Goal: Transaction & Acquisition: Purchase product/service

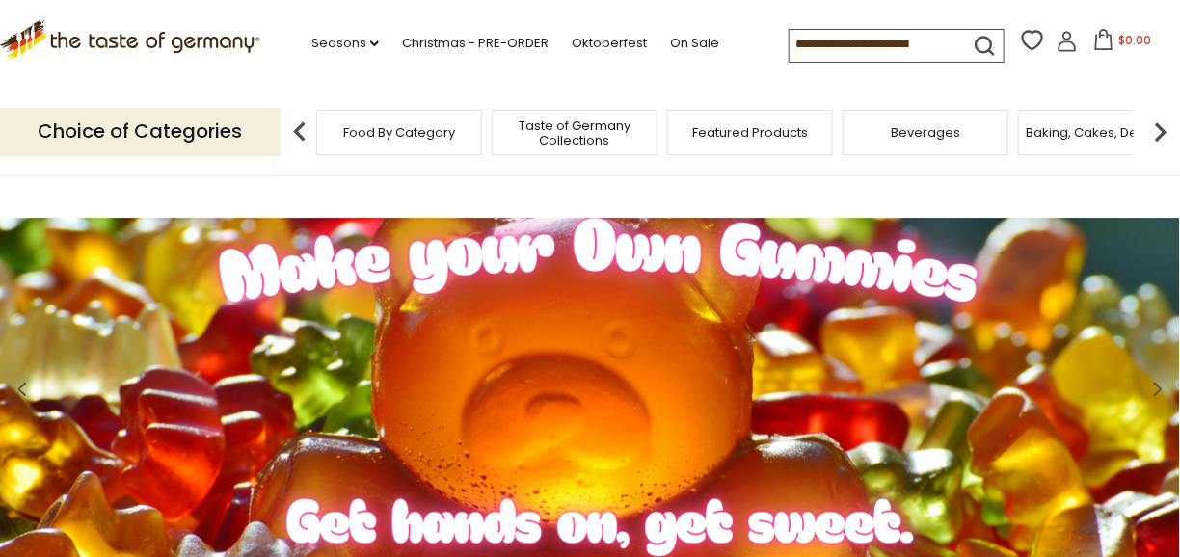
click at [808, 51] on input at bounding box center [871, 43] width 163 height 27
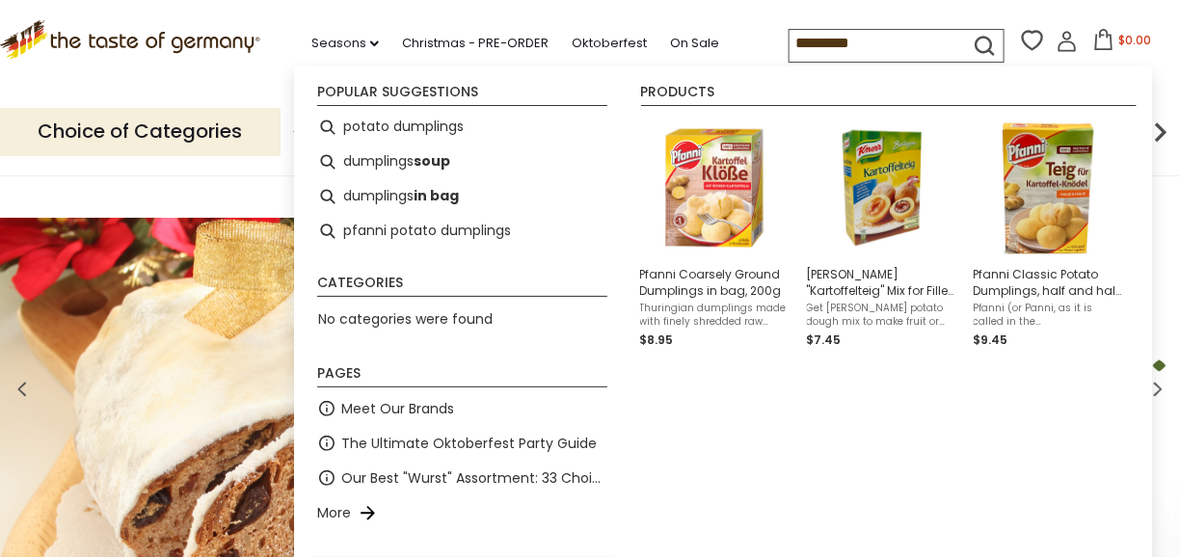
type input "*********"
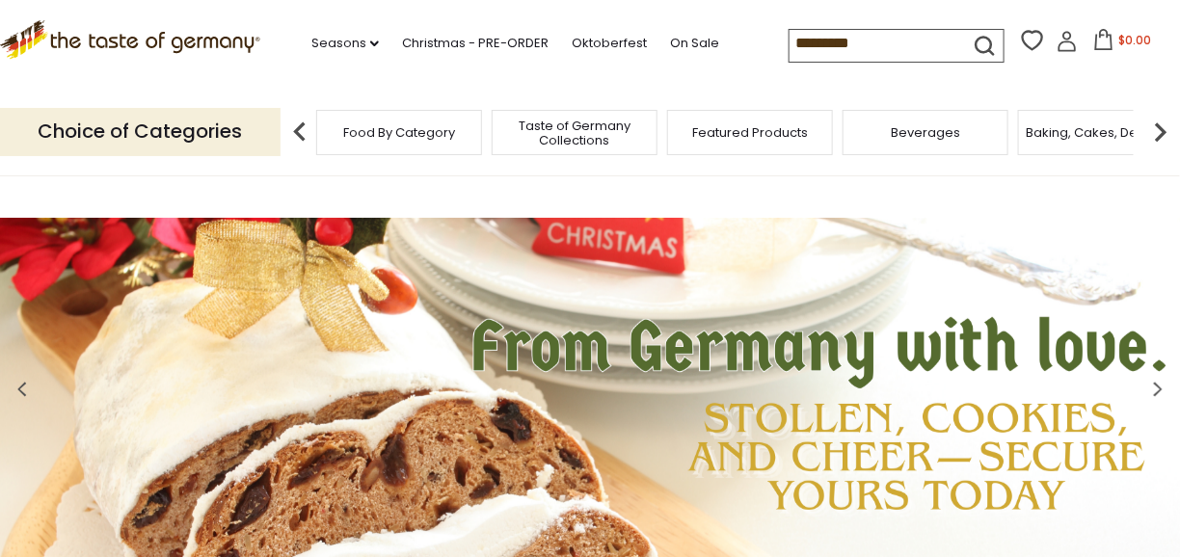
click at [979, 41] on icon "submit" at bounding box center [985, 46] width 26 height 26
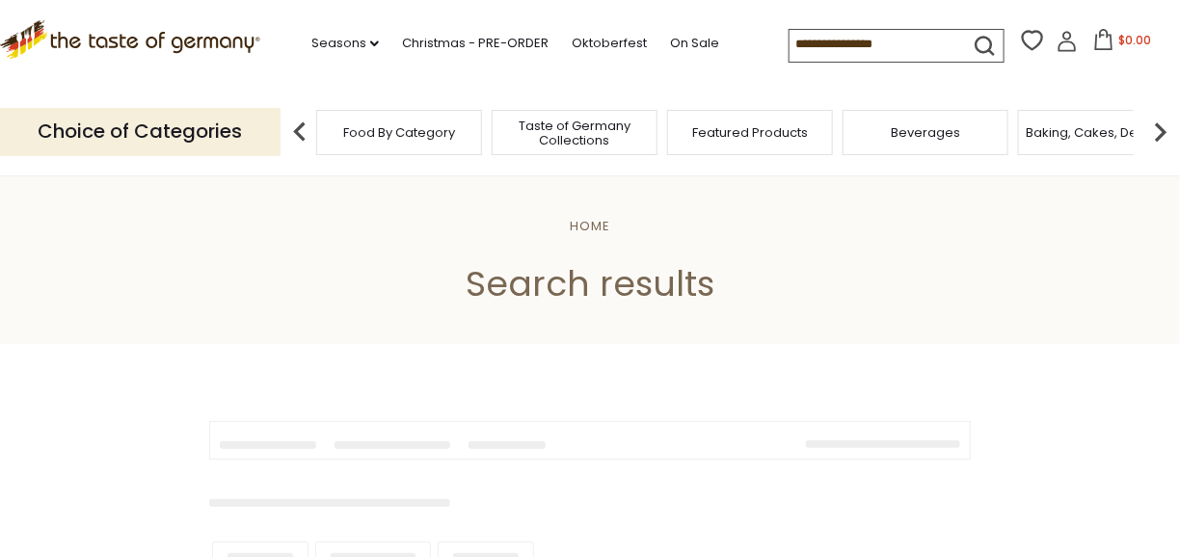
type input "*********"
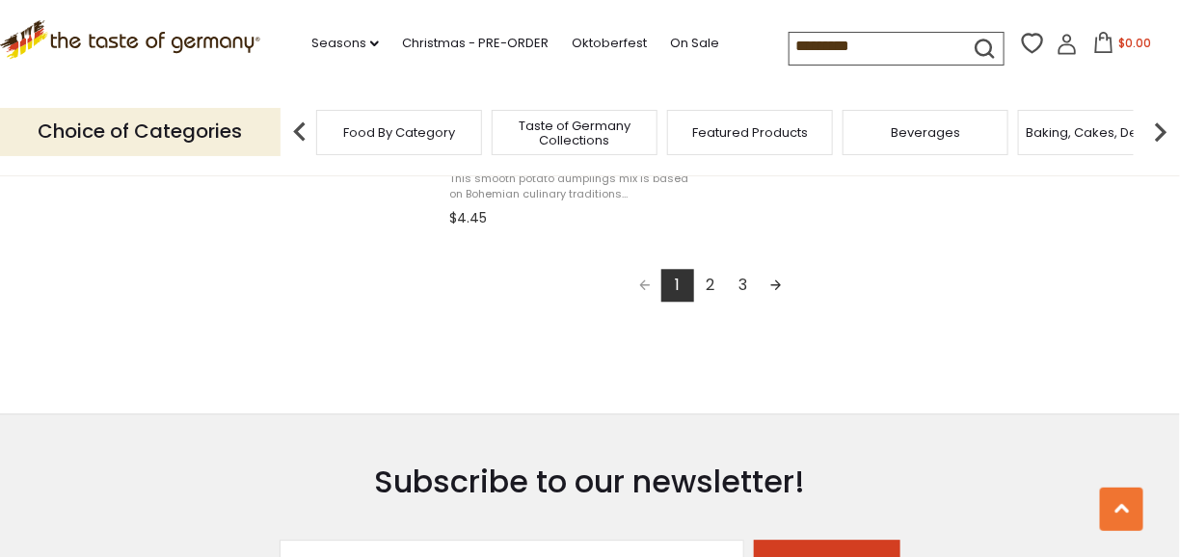
scroll to position [3568, 0]
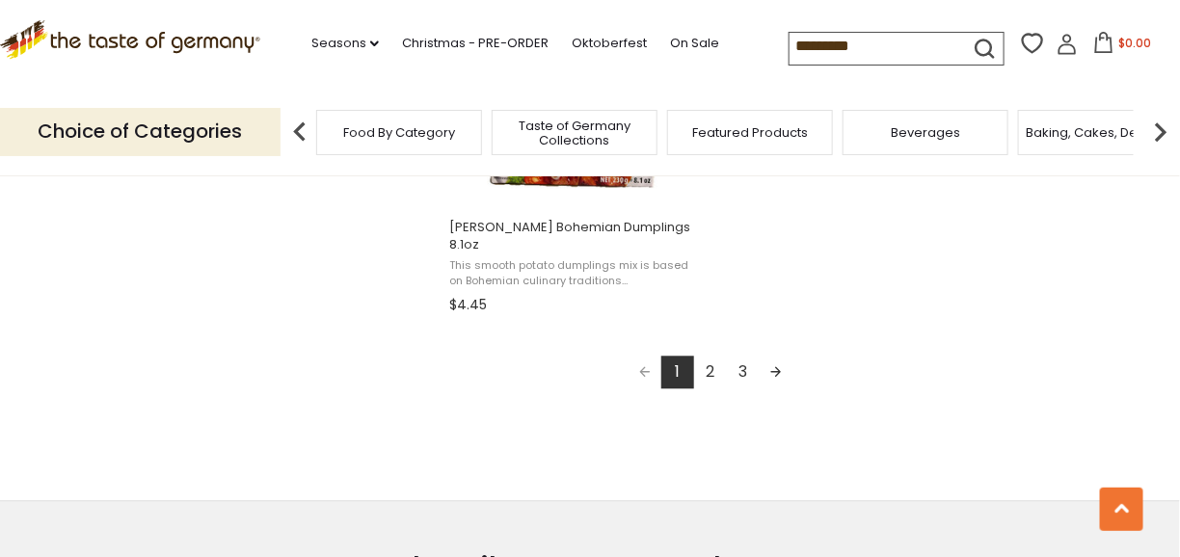
click at [777, 358] on link "Next page" at bounding box center [776, 372] width 33 height 33
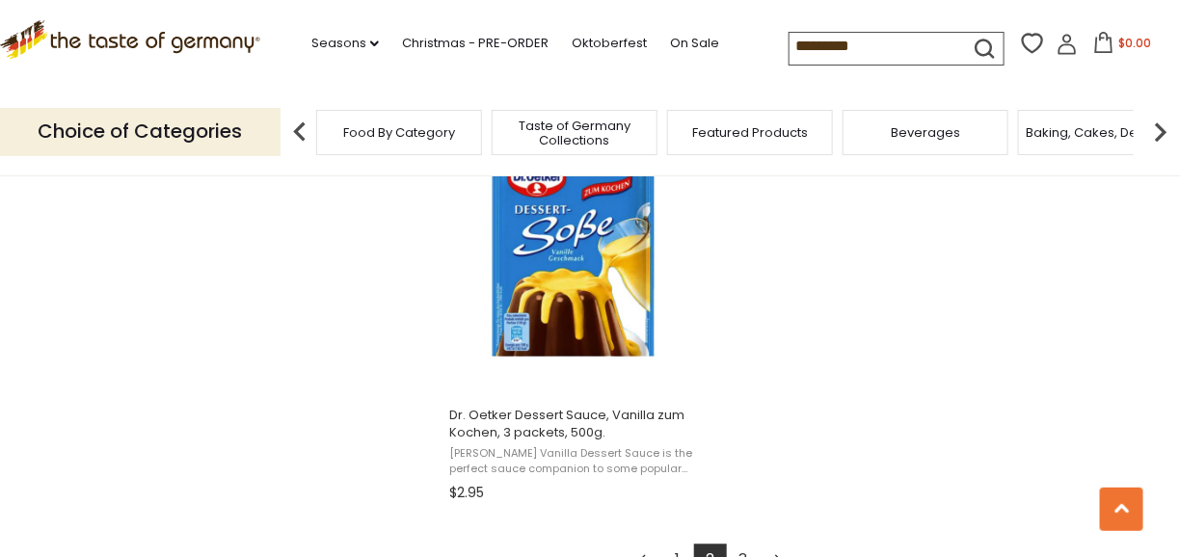
scroll to position [3568, 0]
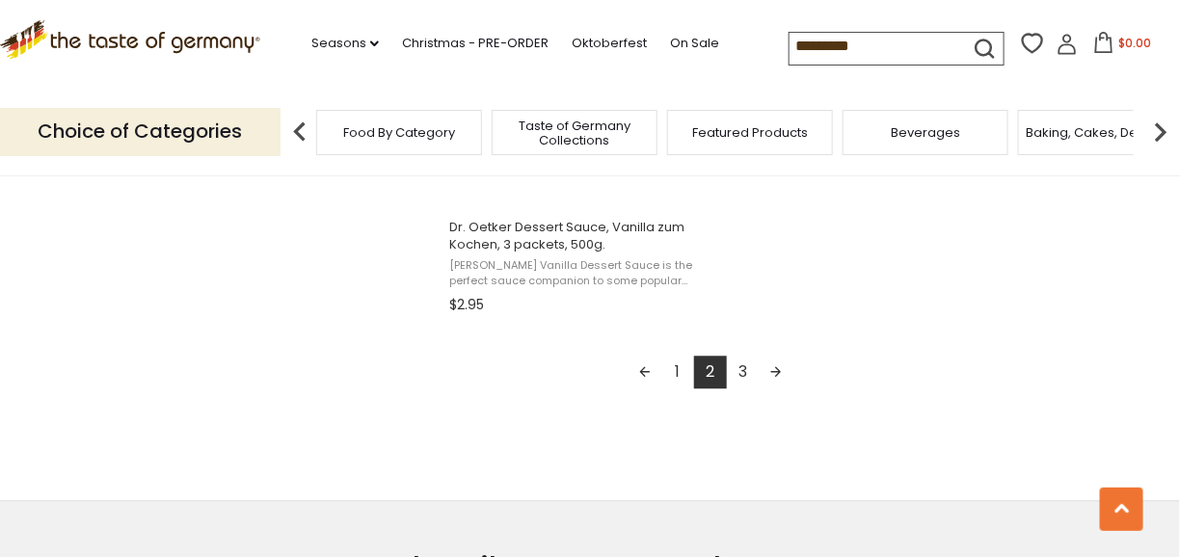
click at [772, 375] on link "Next page" at bounding box center [776, 372] width 33 height 33
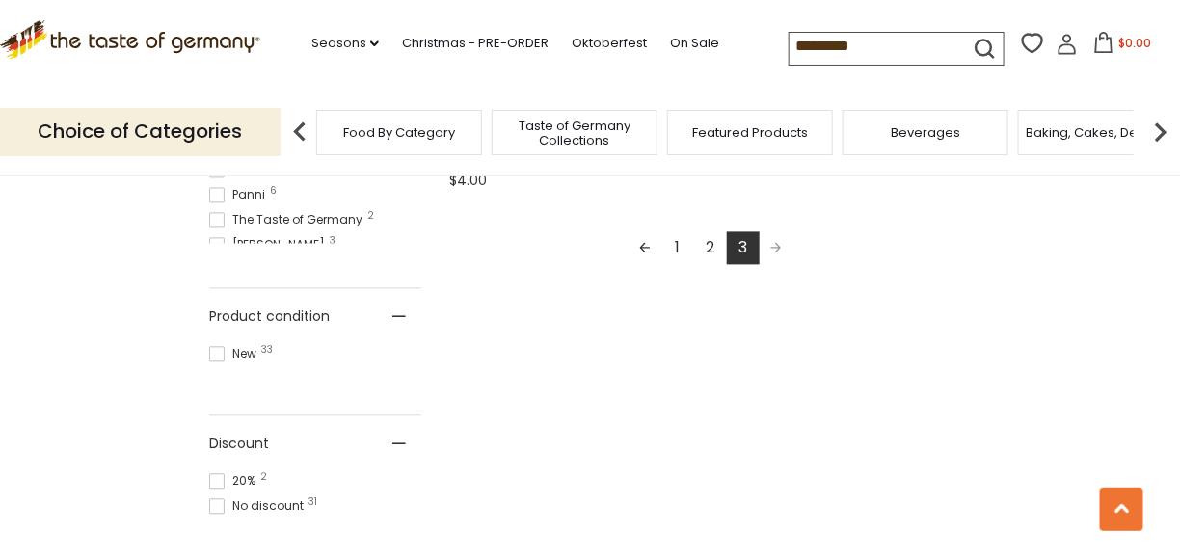
scroll to position [1061, 0]
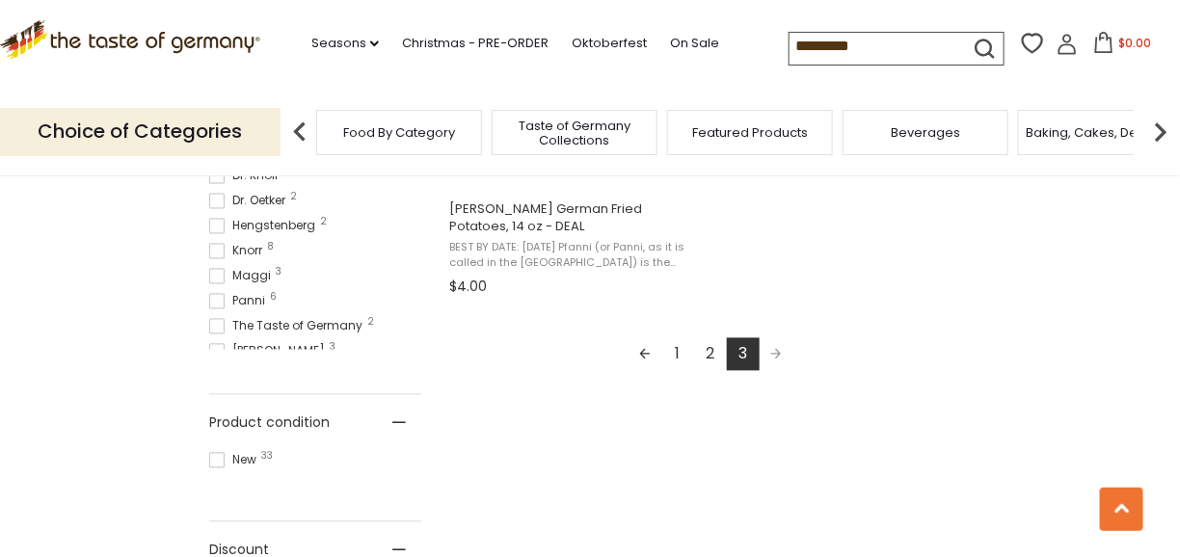
click at [677, 356] on link "1" at bounding box center [678, 355] width 33 height 33
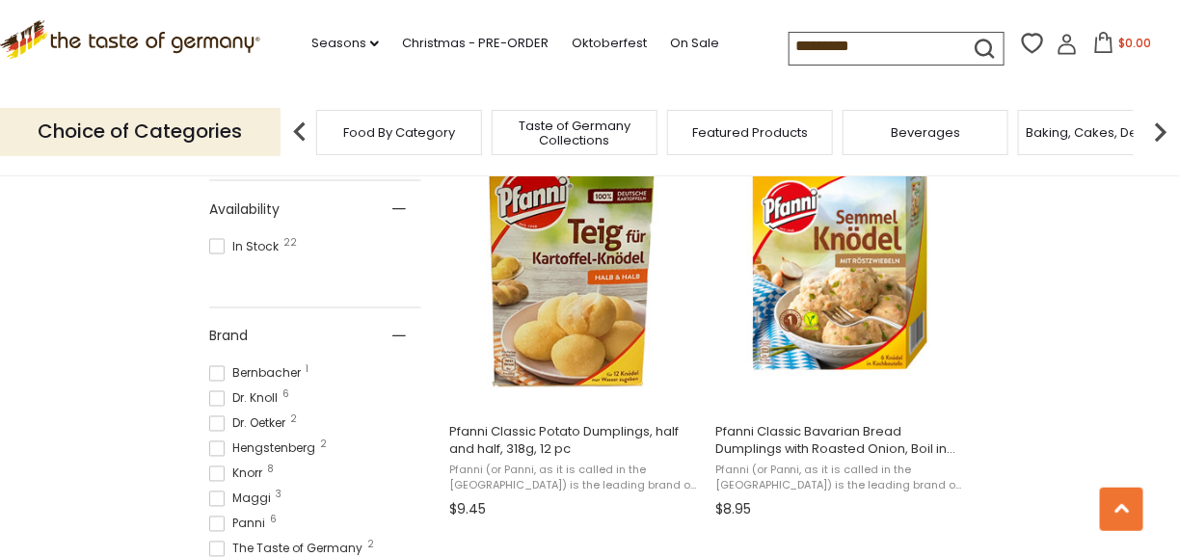
scroll to position [868, 0]
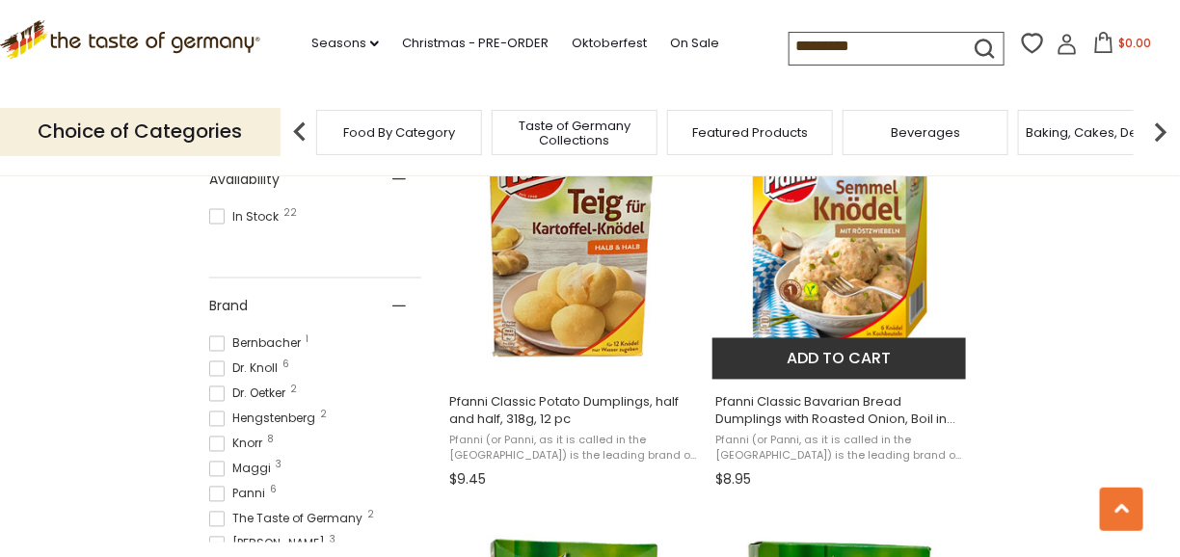
click at [856, 407] on span "Pfanni Classic Bavarian Bread Dumplings with Roasted Onion, Boil in Bag, 6 pc." at bounding box center [841, 411] width 250 height 35
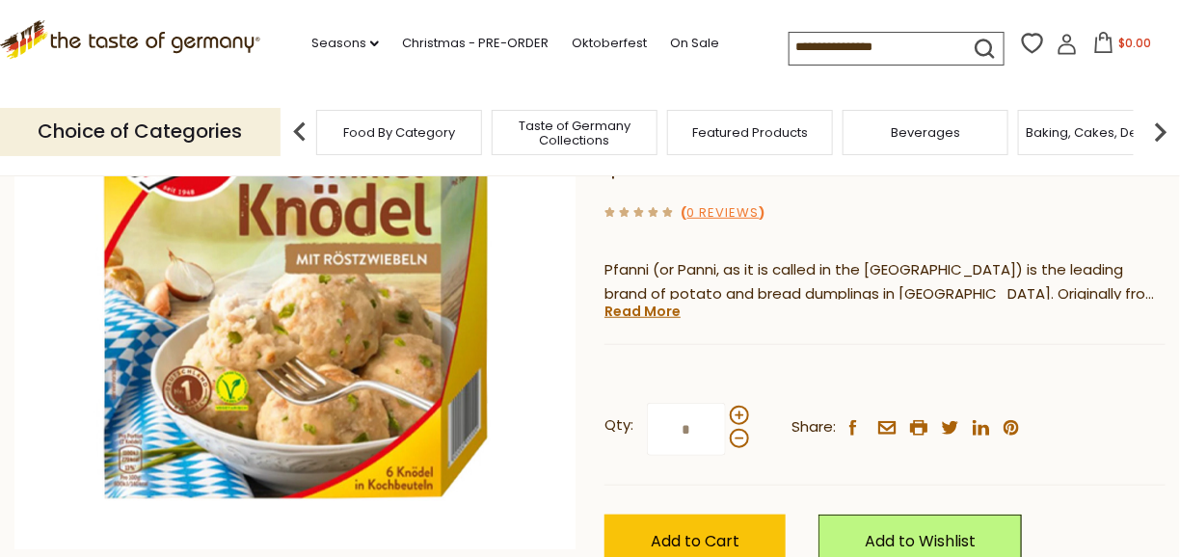
scroll to position [386, 0]
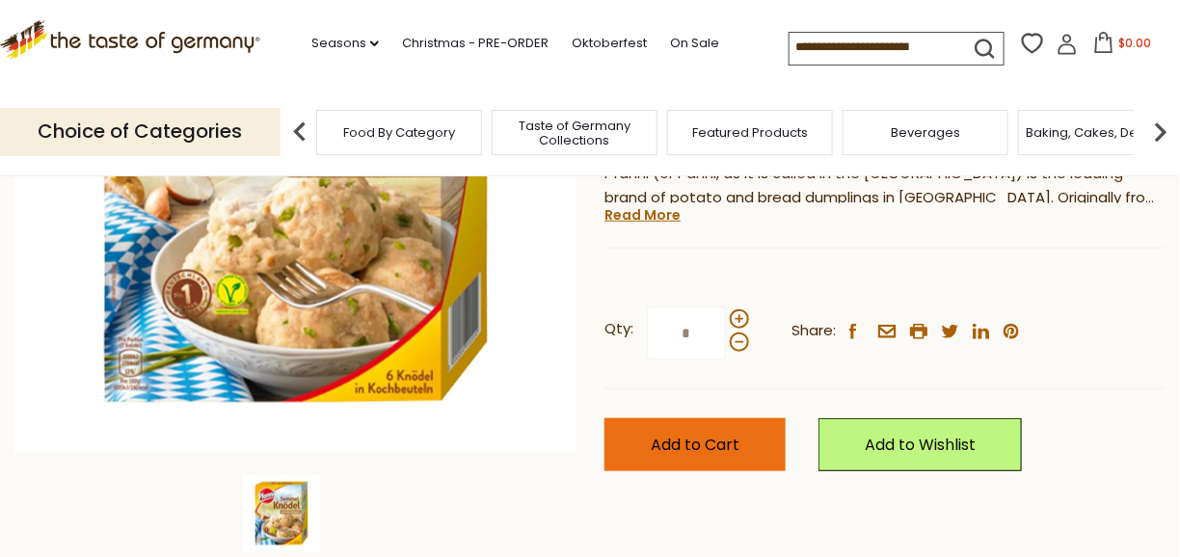
click at [737, 445] on span "Add to Cart" at bounding box center [695, 445] width 89 height 22
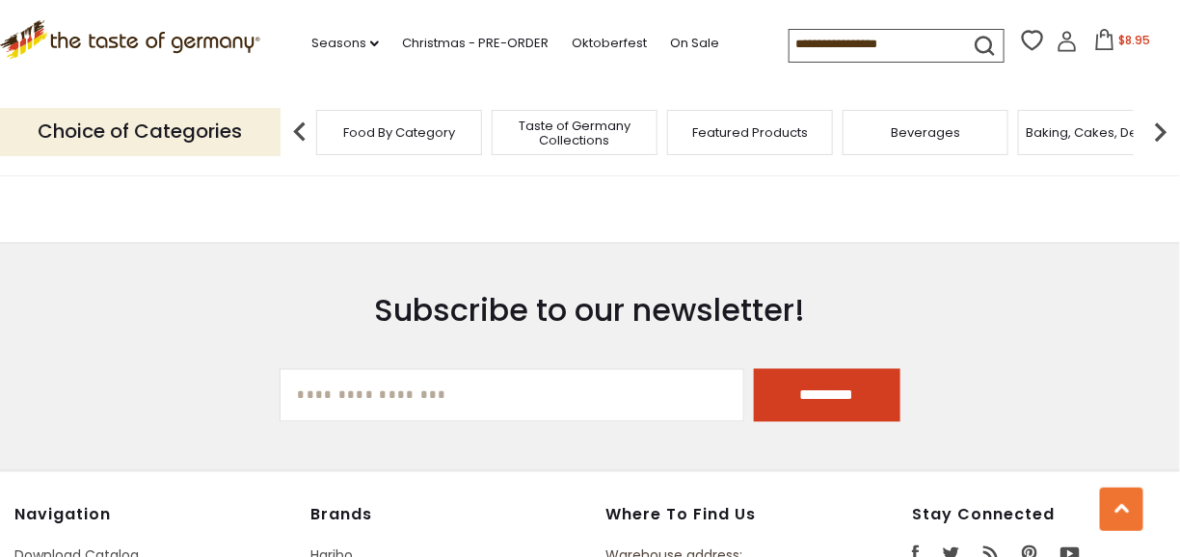
type input "*********"
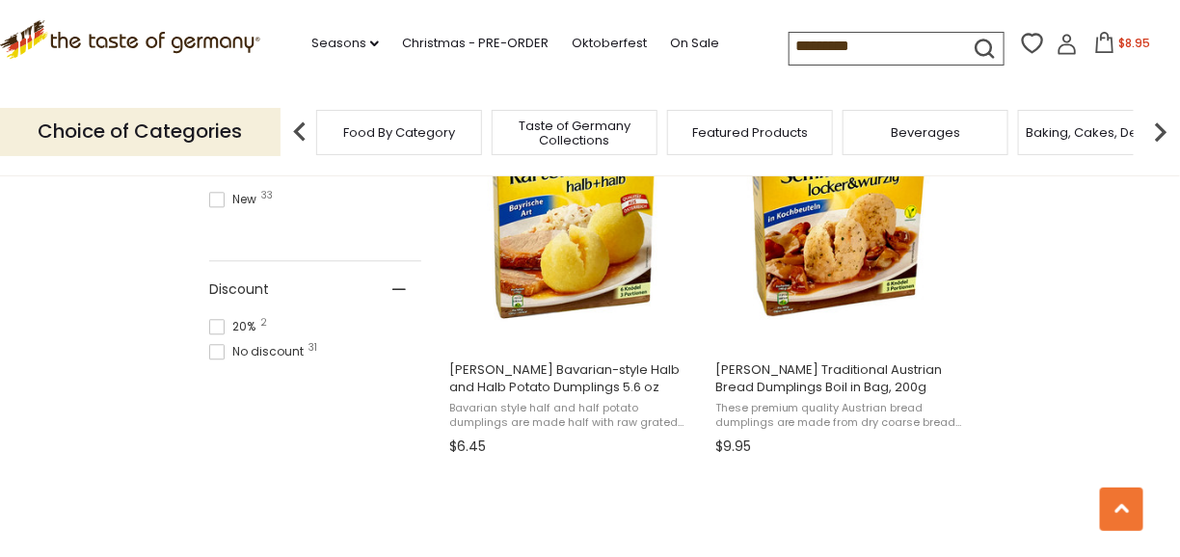
scroll to position [1350, 0]
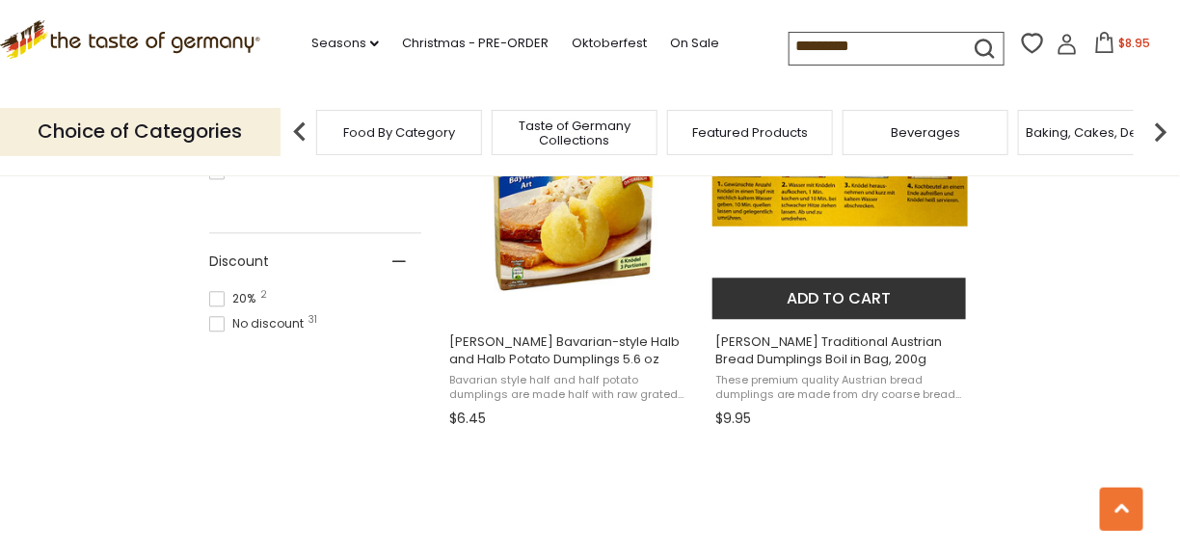
click at [869, 363] on span "Knorr Traditional Austrian Bread Dumplings Boil in Bag, 200g" at bounding box center [841, 351] width 250 height 35
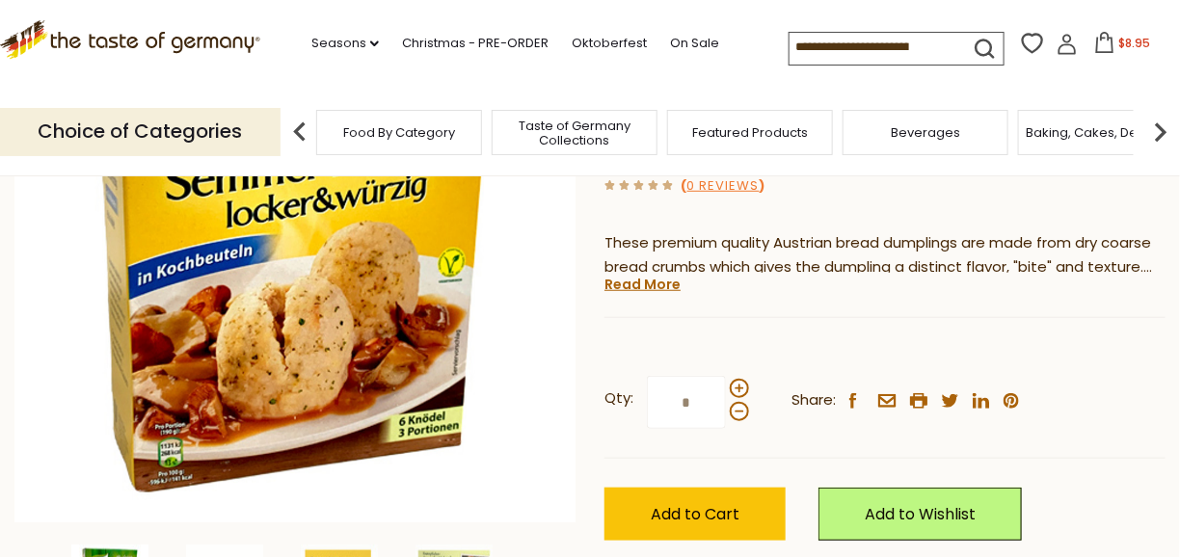
scroll to position [386, 0]
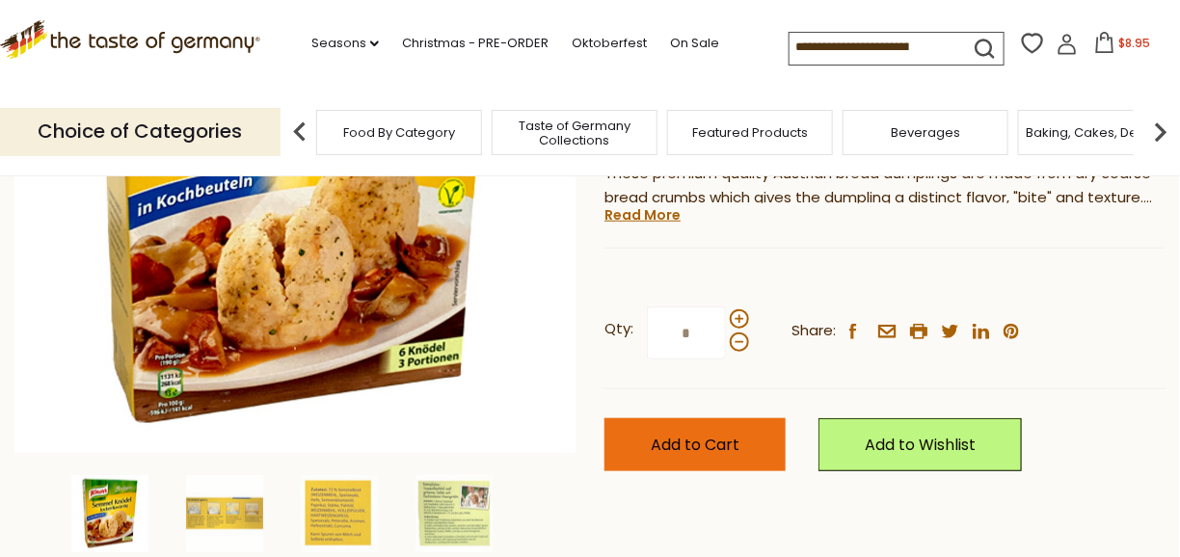
click at [715, 434] on span "Add to Cart" at bounding box center [695, 445] width 89 height 22
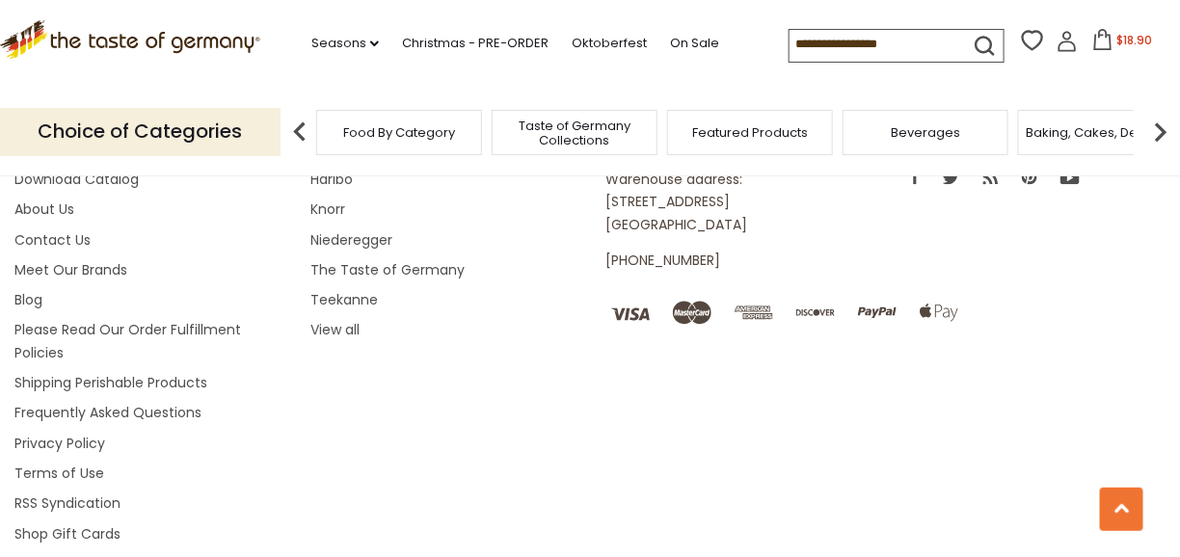
type input "*********"
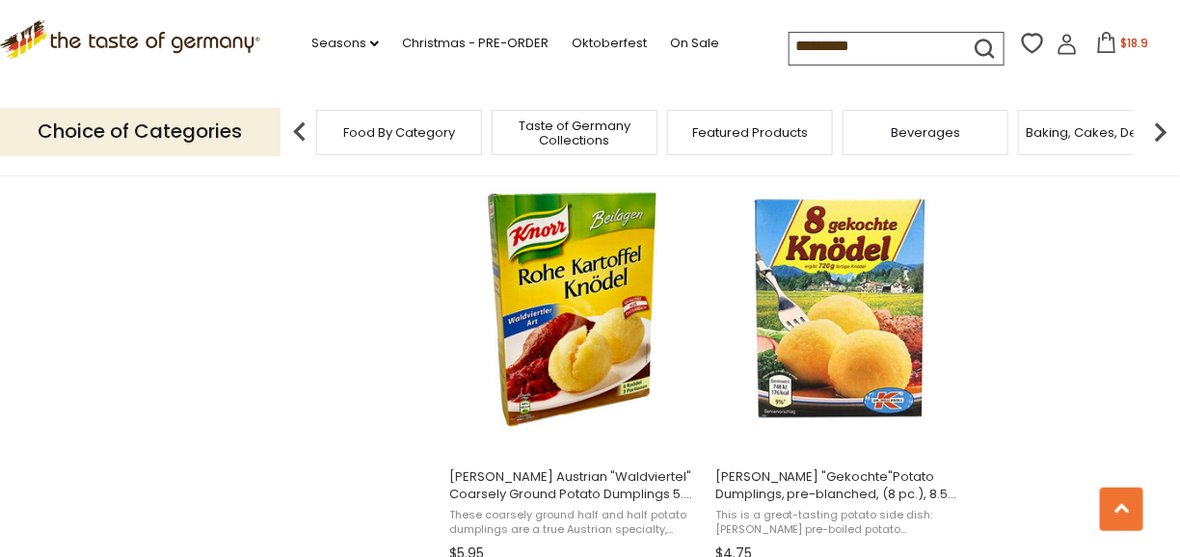
scroll to position [2507, 0]
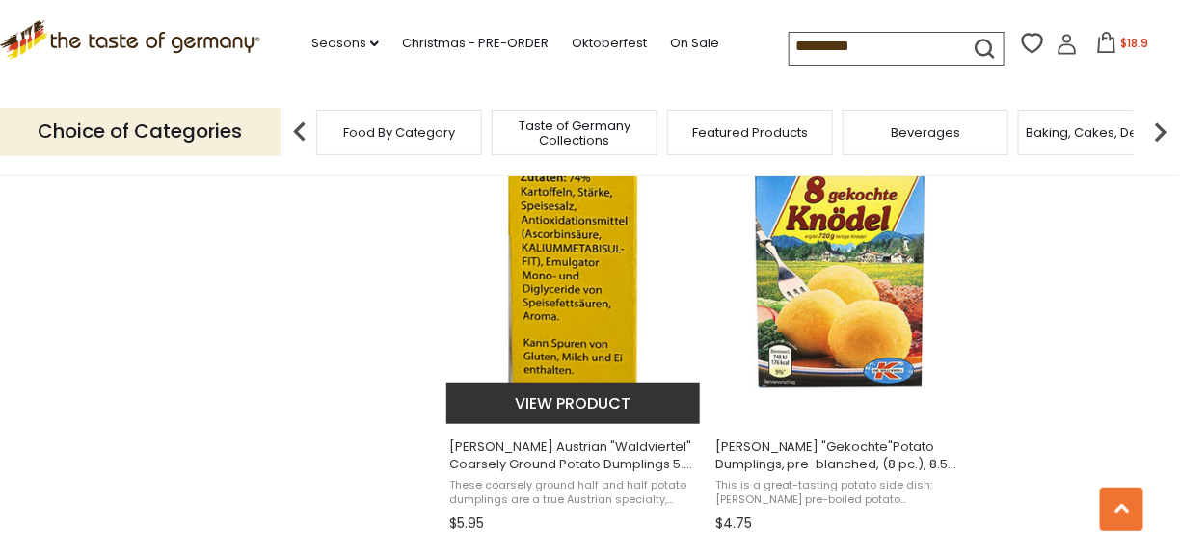
click at [636, 466] on span "[PERSON_NAME] Austrian "Waldviertel" Coarsely Ground Potato Dumplings 5.6 oz" at bounding box center [574, 456] width 250 height 35
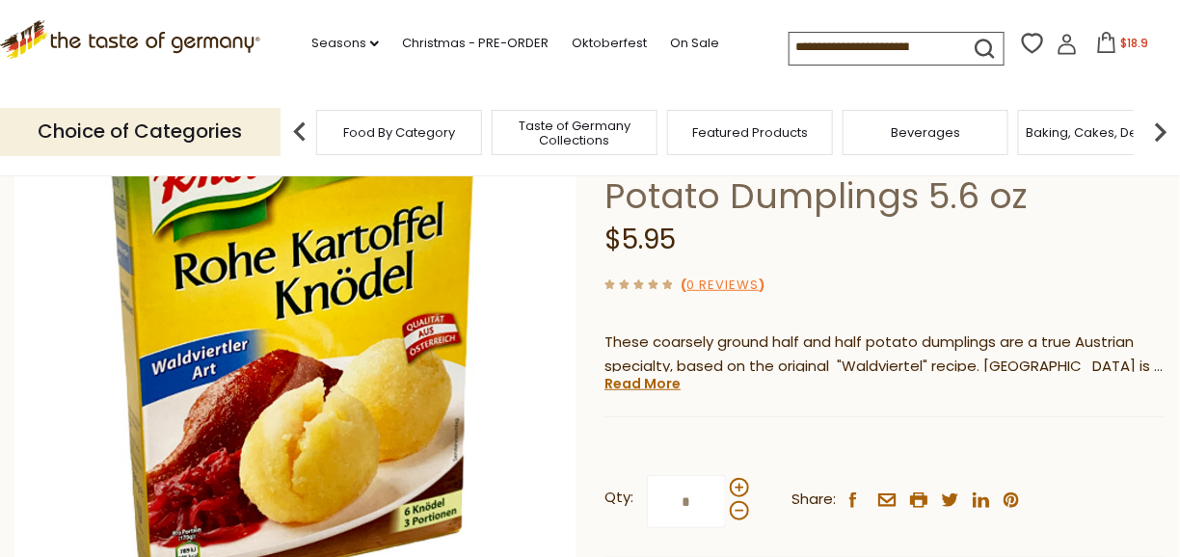
scroll to position [289, 0]
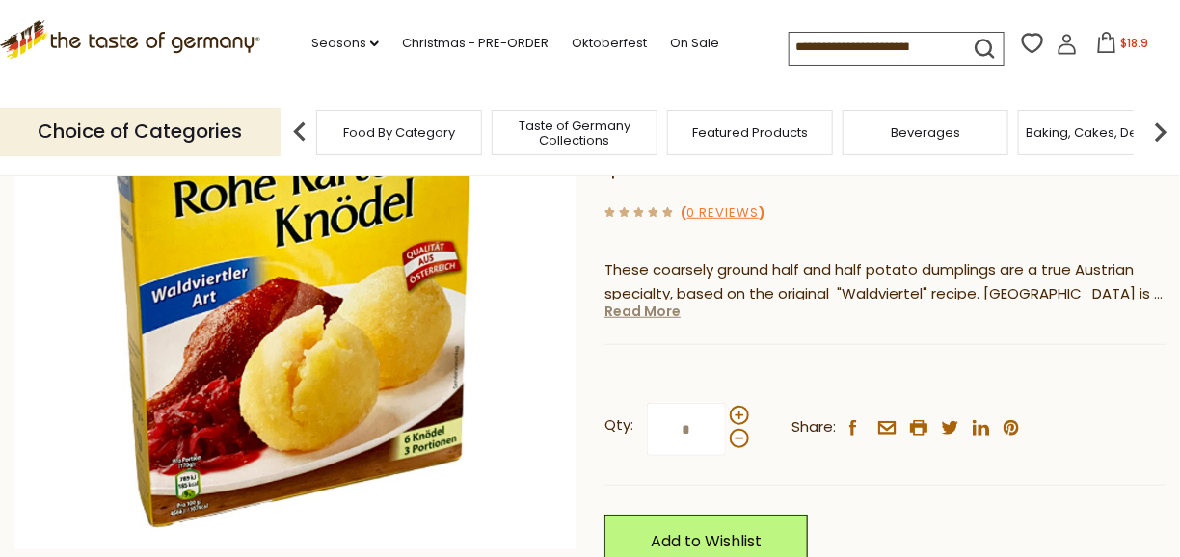
click at [668, 312] on link "Read More" at bounding box center [643, 311] width 76 height 19
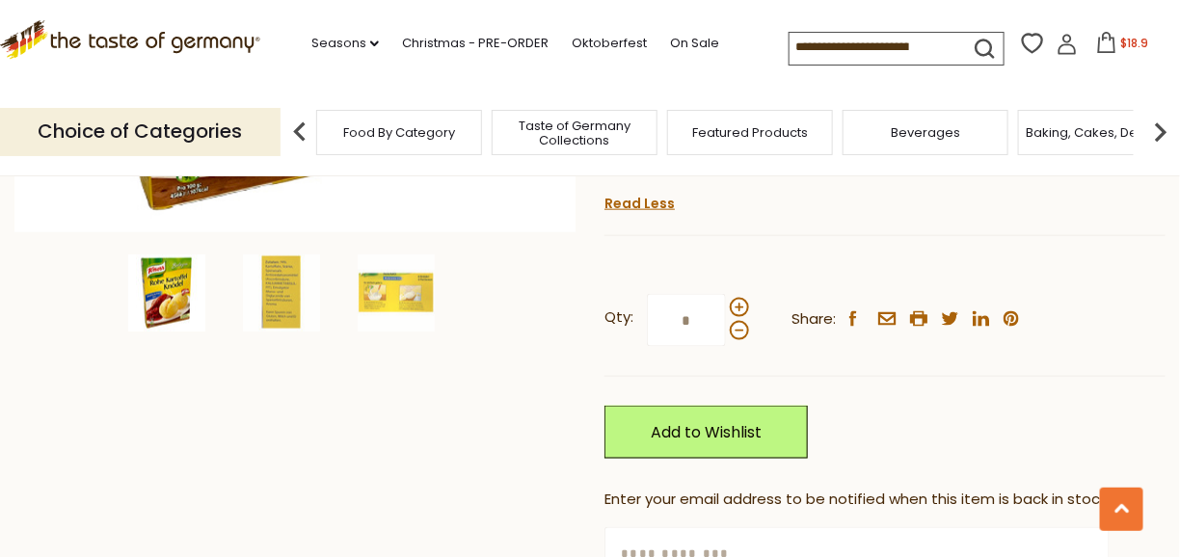
scroll to position [386, 0]
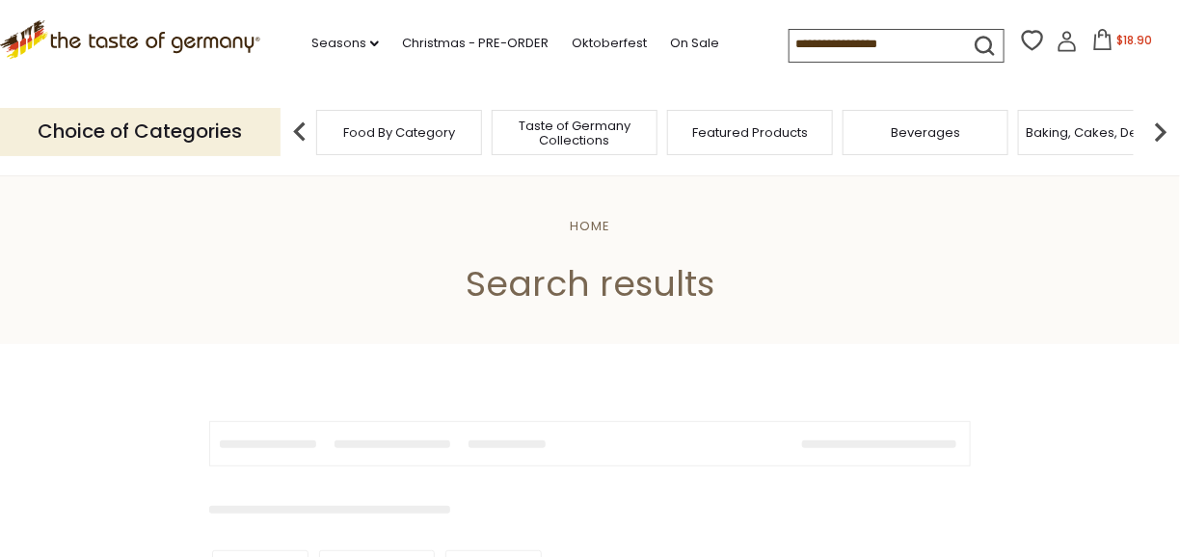
type input "*********"
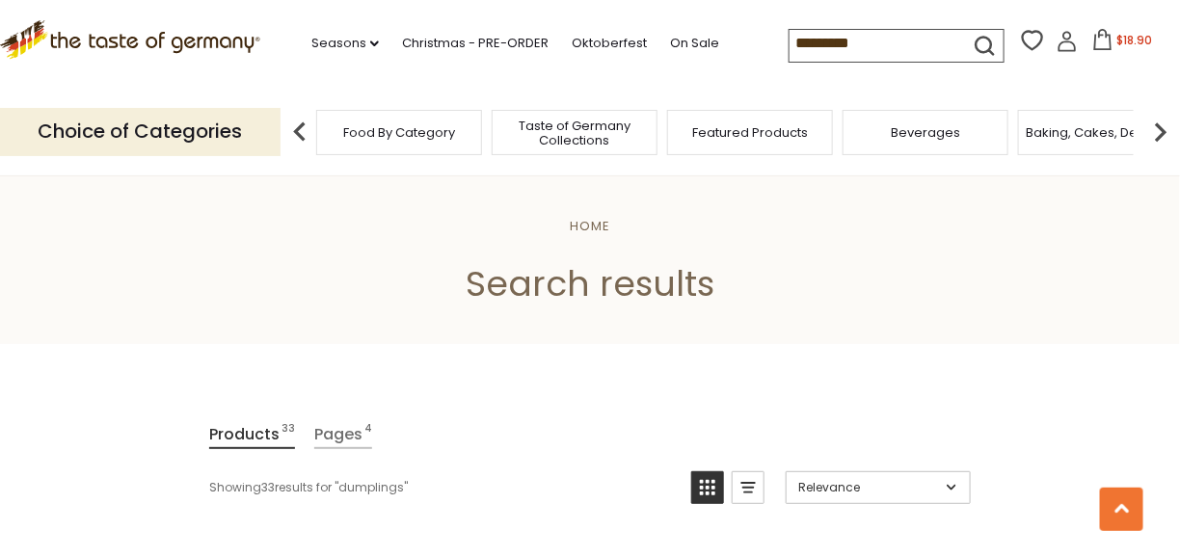
scroll to position [2507, 0]
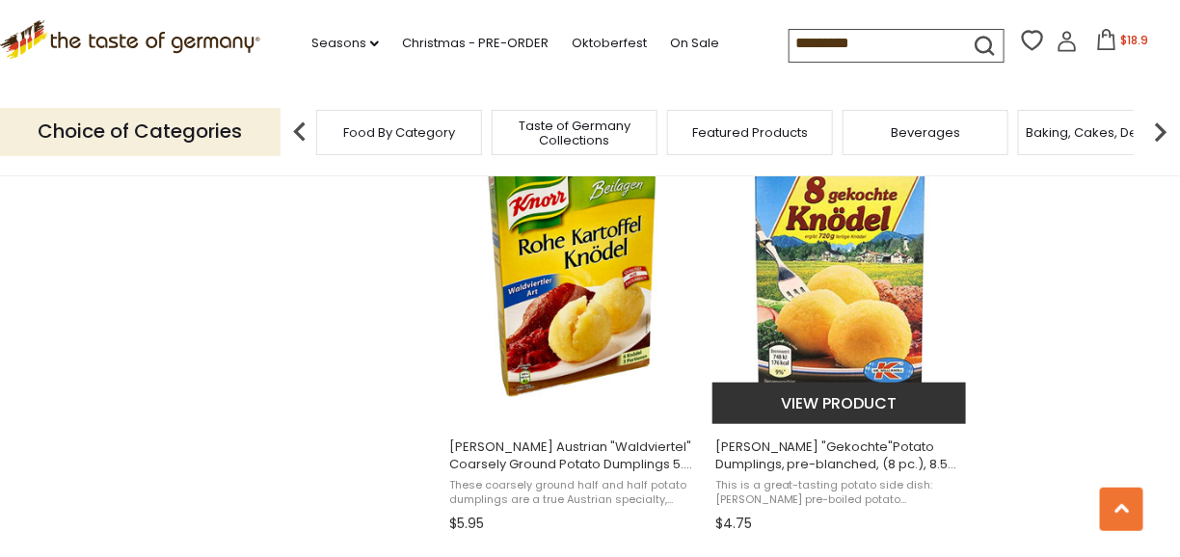
click at [884, 309] on img "Dr. Knoll" at bounding box center [841, 279] width 256 height 256
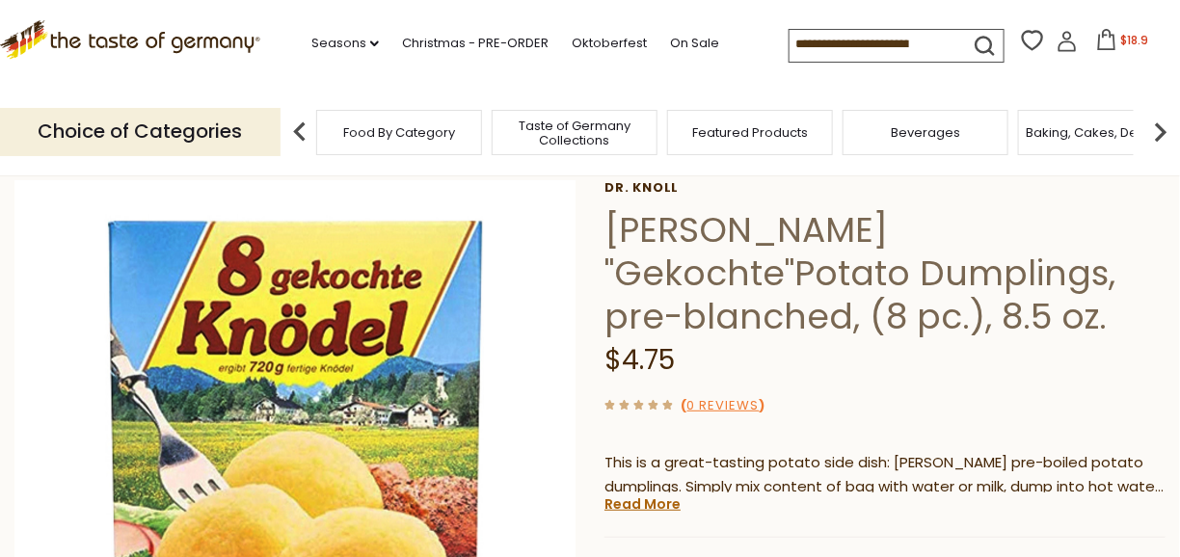
scroll to position [193, 0]
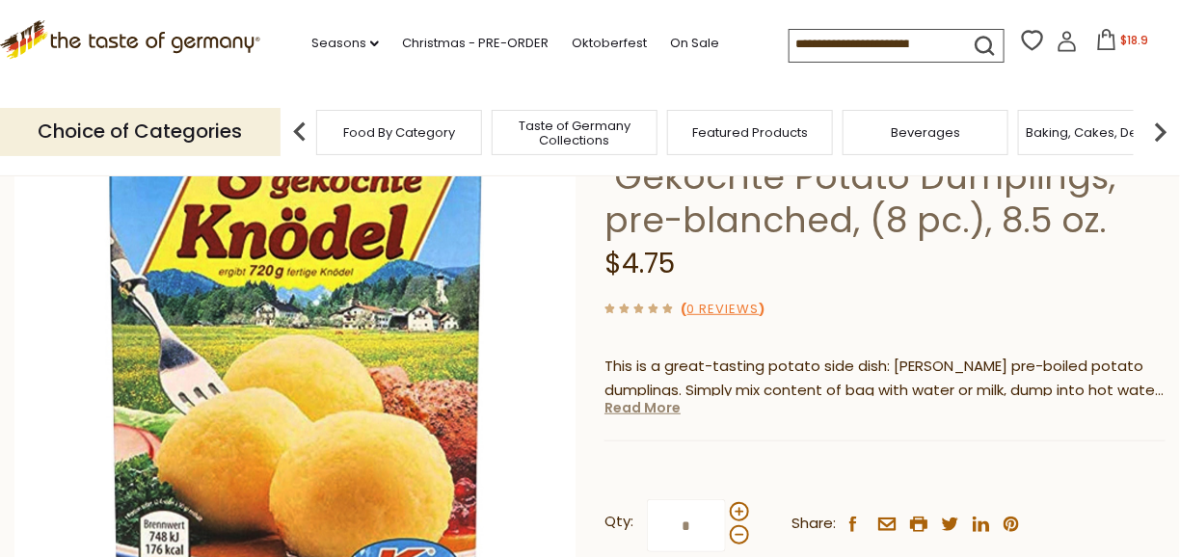
click at [668, 411] on link "Read More" at bounding box center [643, 407] width 76 height 19
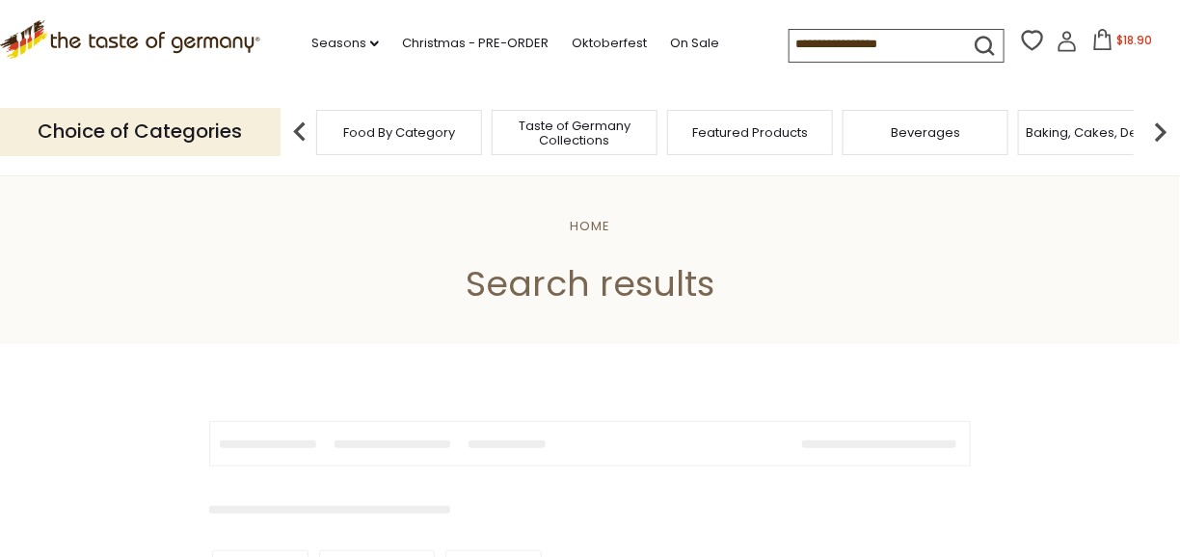
type input "*********"
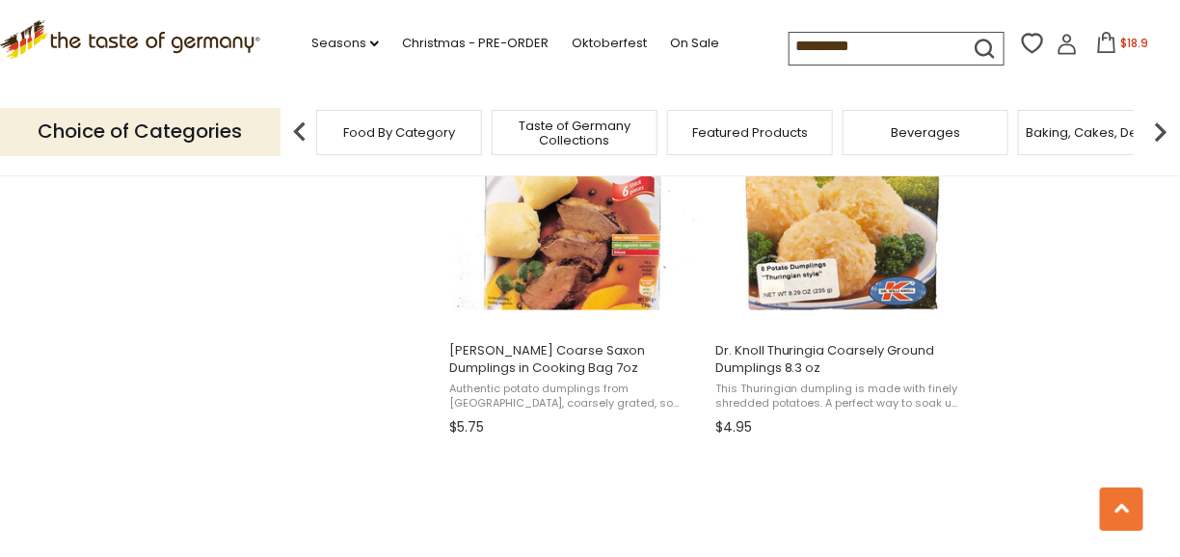
scroll to position [2990, 0]
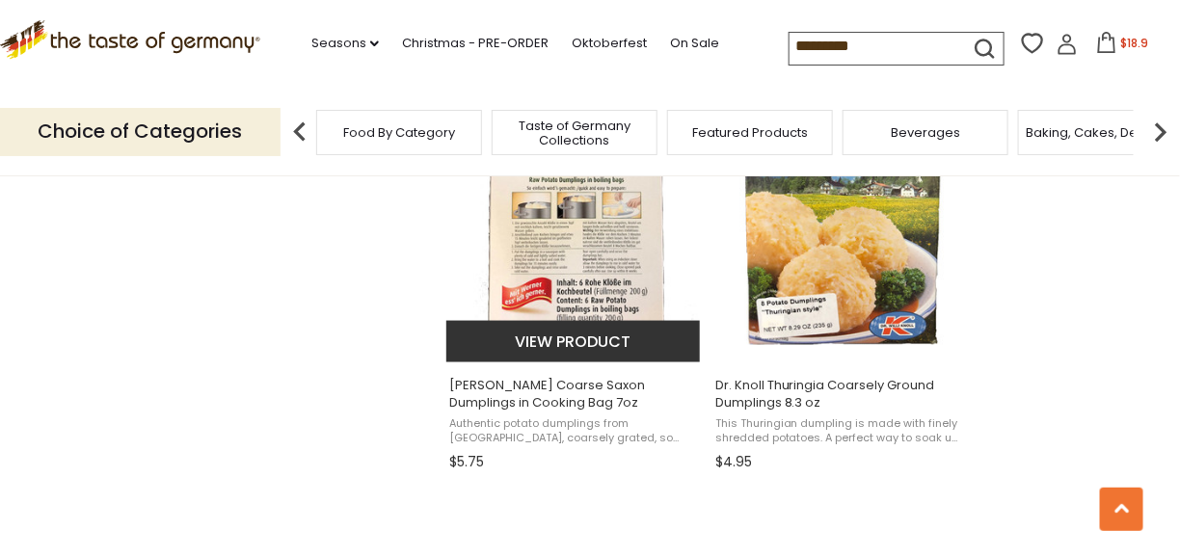
click at [521, 389] on span "[PERSON_NAME] Coarse Saxon Dumplings in Cooking Bag 7oz" at bounding box center [574, 394] width 250 height 35
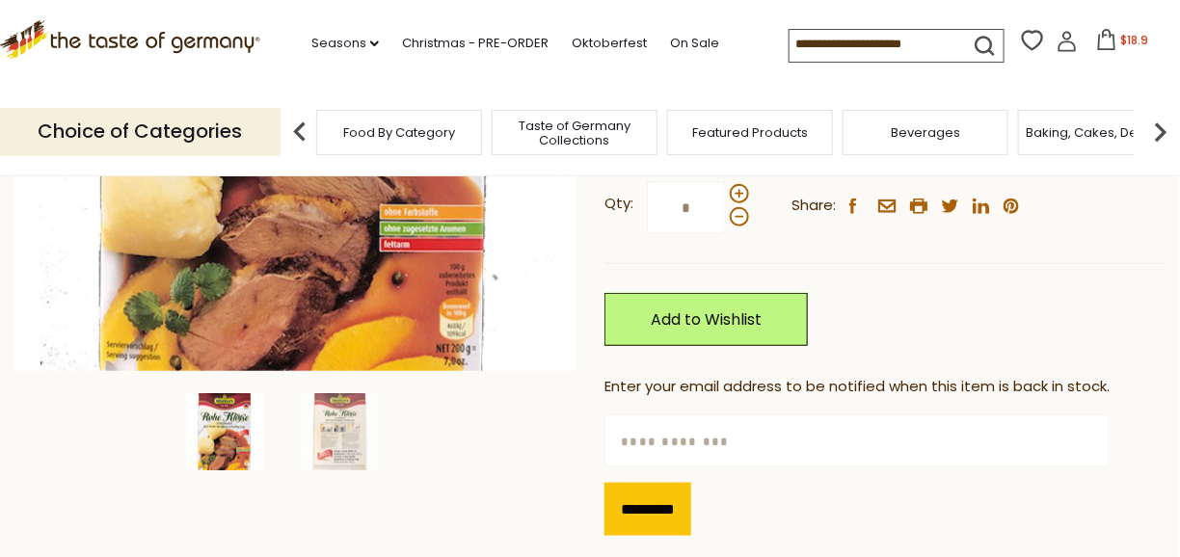
scroll to position [482, 0]
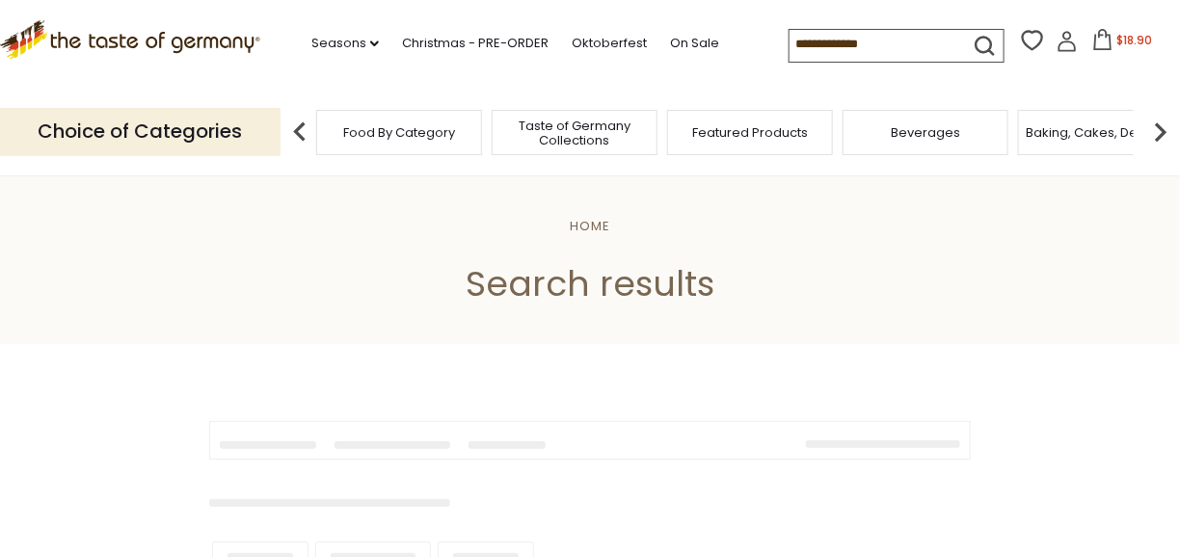
type input "*********"
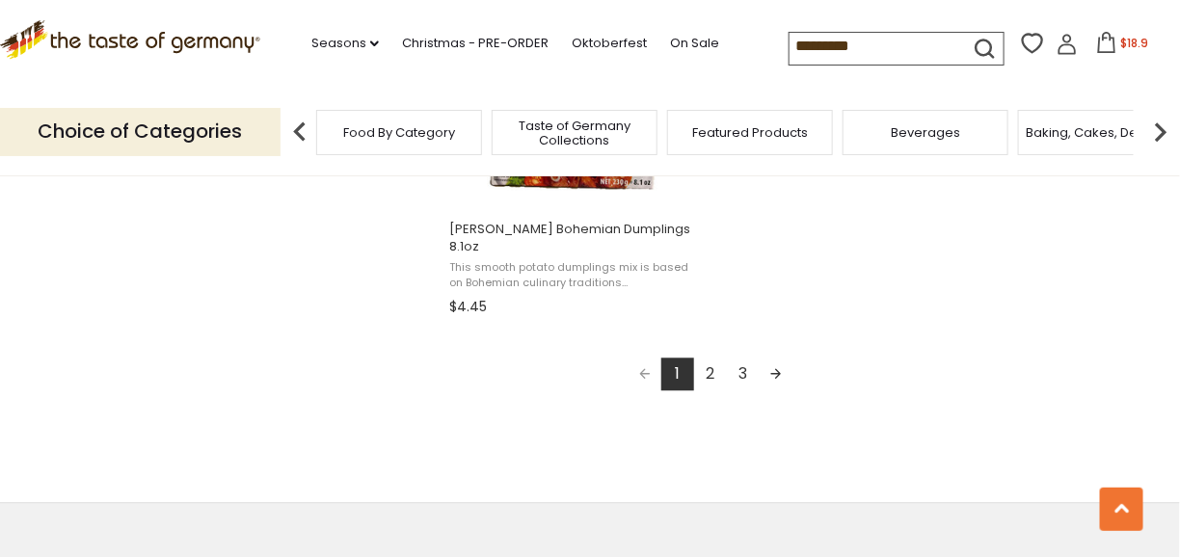
scroll to position [3568, 0]
click at [772, 356] on link "Next page" at bounding box center [776, 372] width 33 height 33
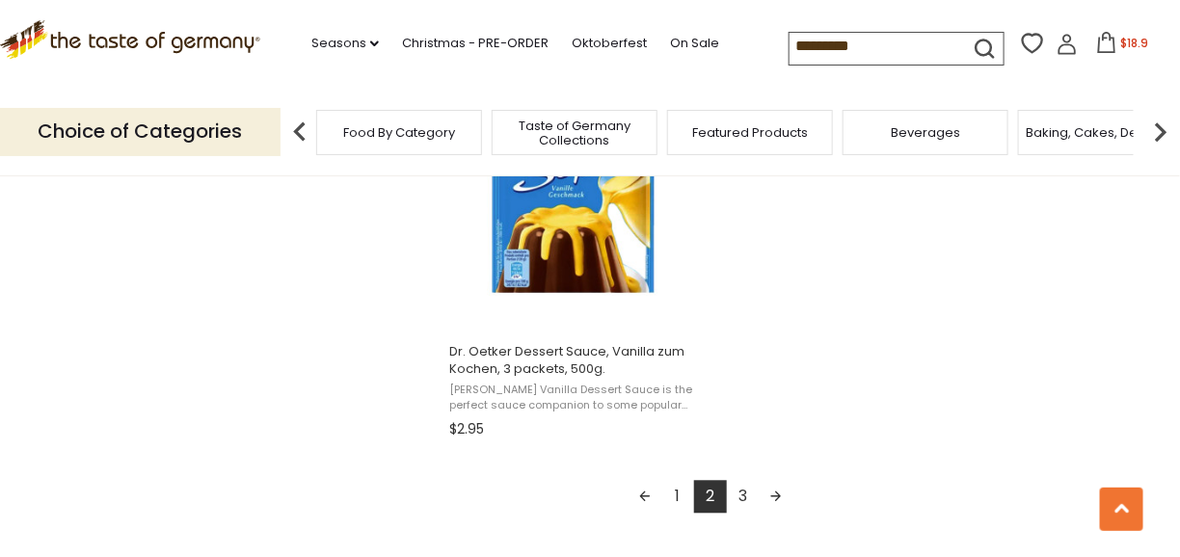
scroll to position [3472, 0]
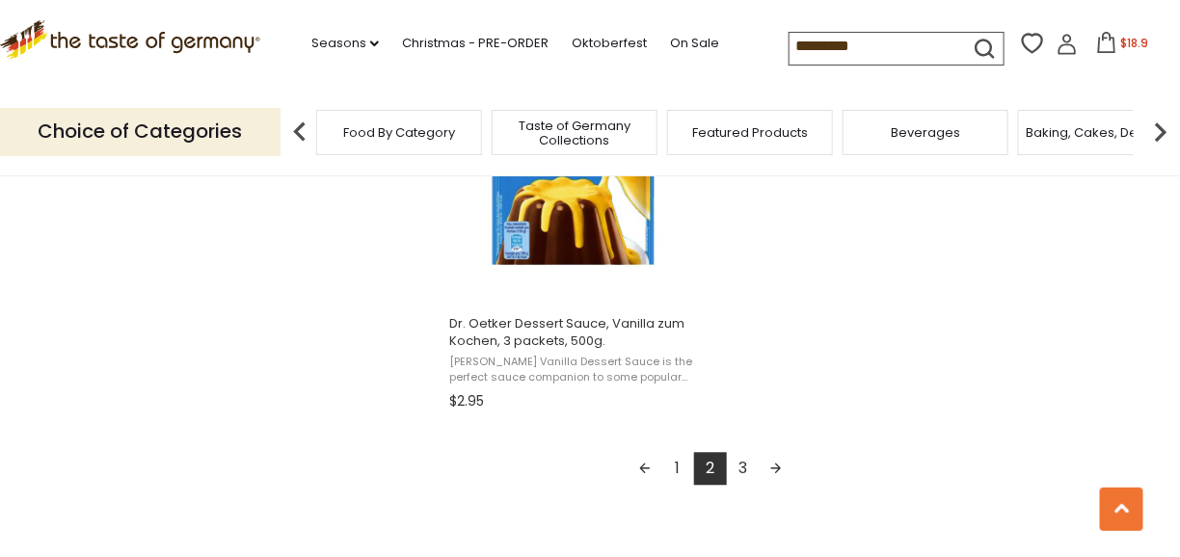
click at [673, 469] on link "1" at bounding box center [678, 468] width 33 height 33
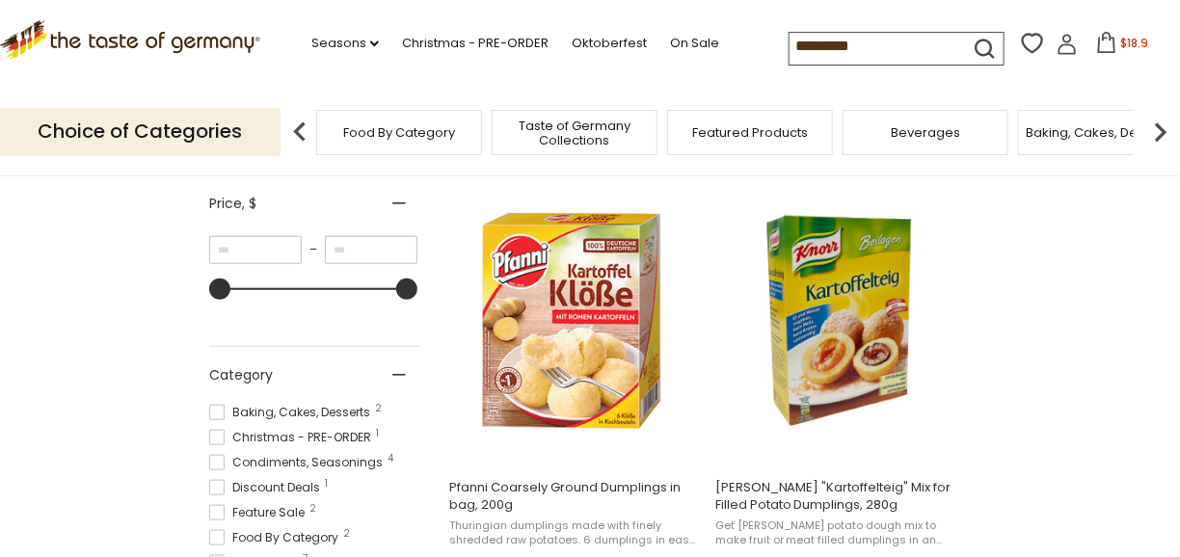
scroll to position [386, 0]
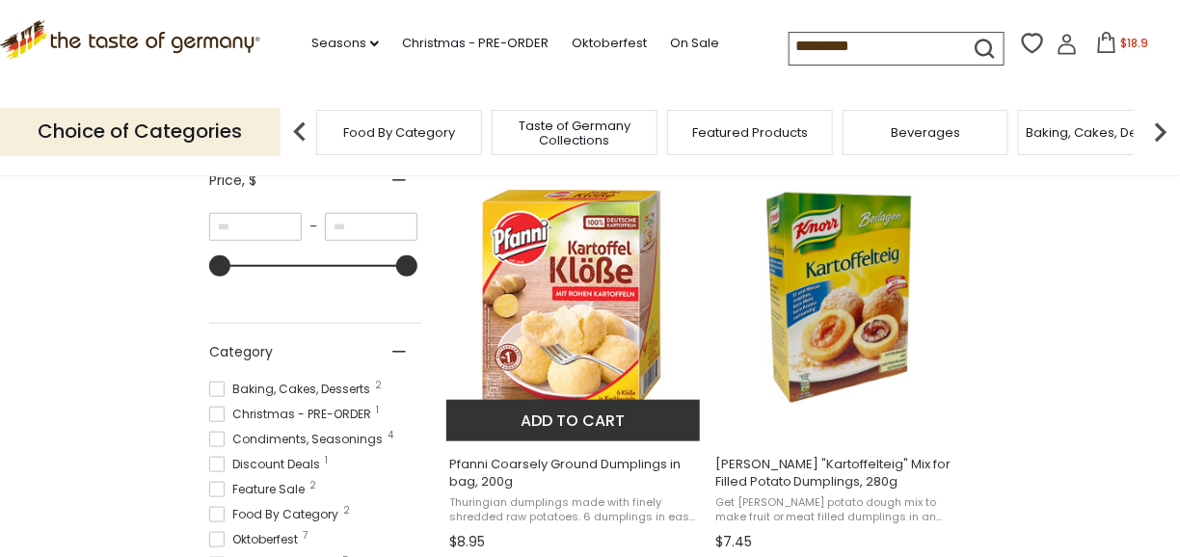
click at [587, 336] on img "Pfanni Coarsely Ground Dumplings in bag, 200g" at bounding box center [575, 298] width 256 height 256
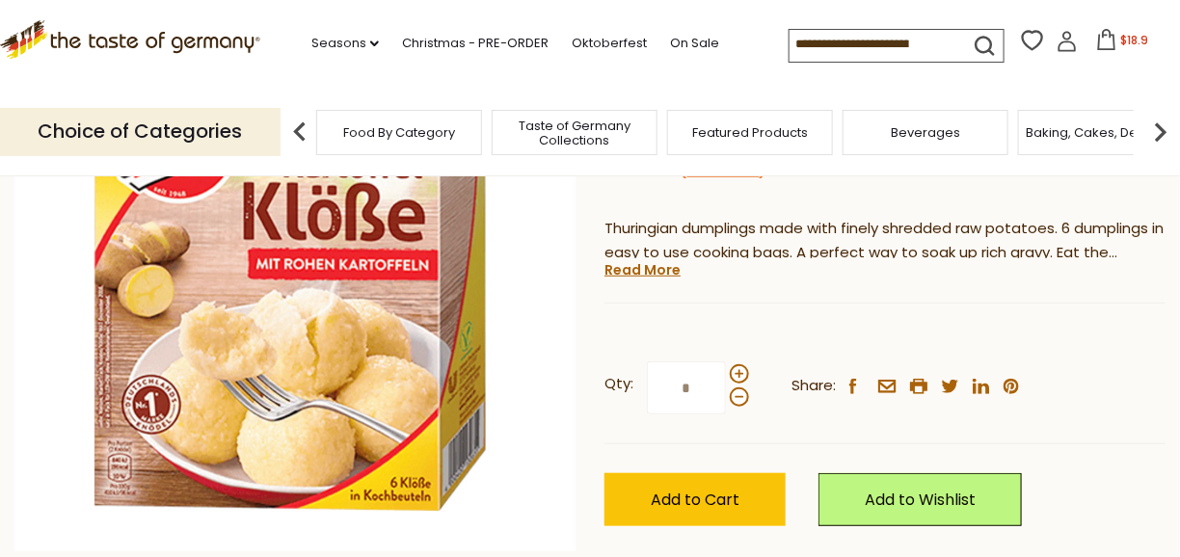
scroll to position [289, 0]
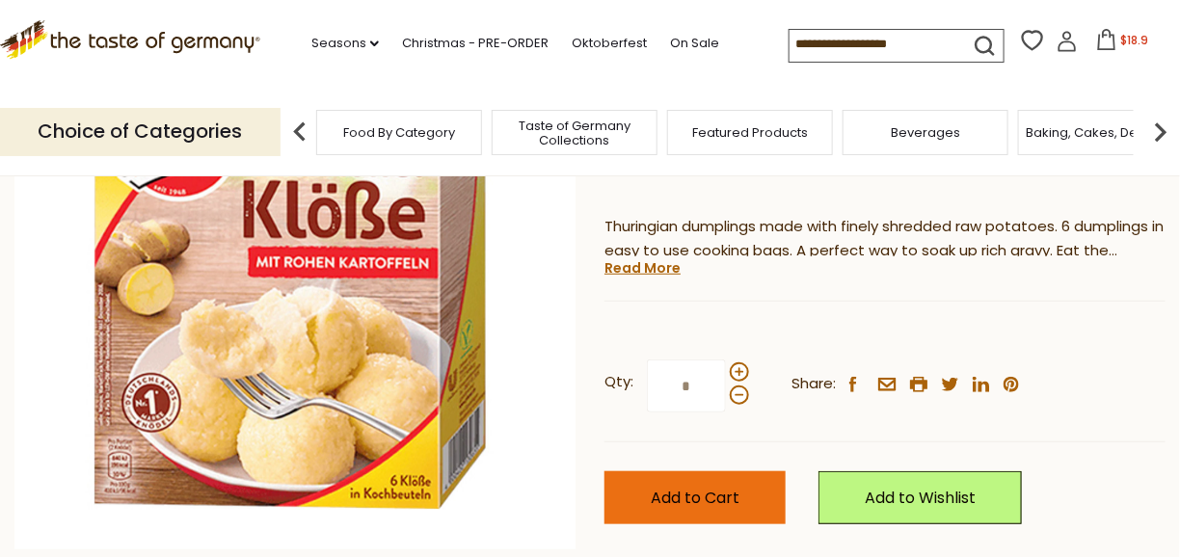
click at [713, 496] on span "Add to Cart" at bounding box center [695, 498] width 89 height 22
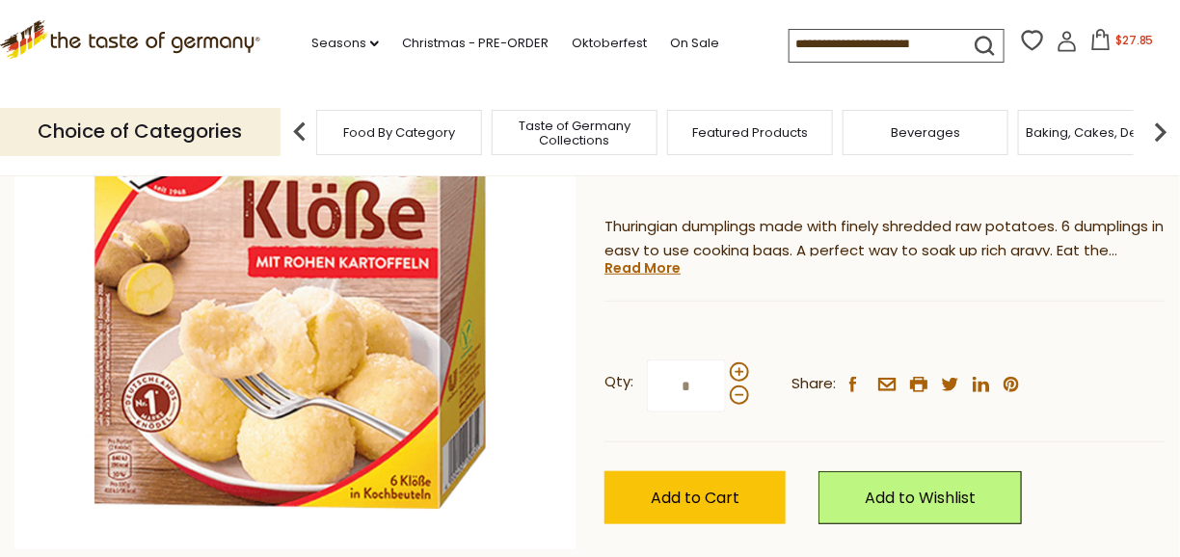
click at [807, 49] on input at bounding box center [871, 43] width 163 height 27
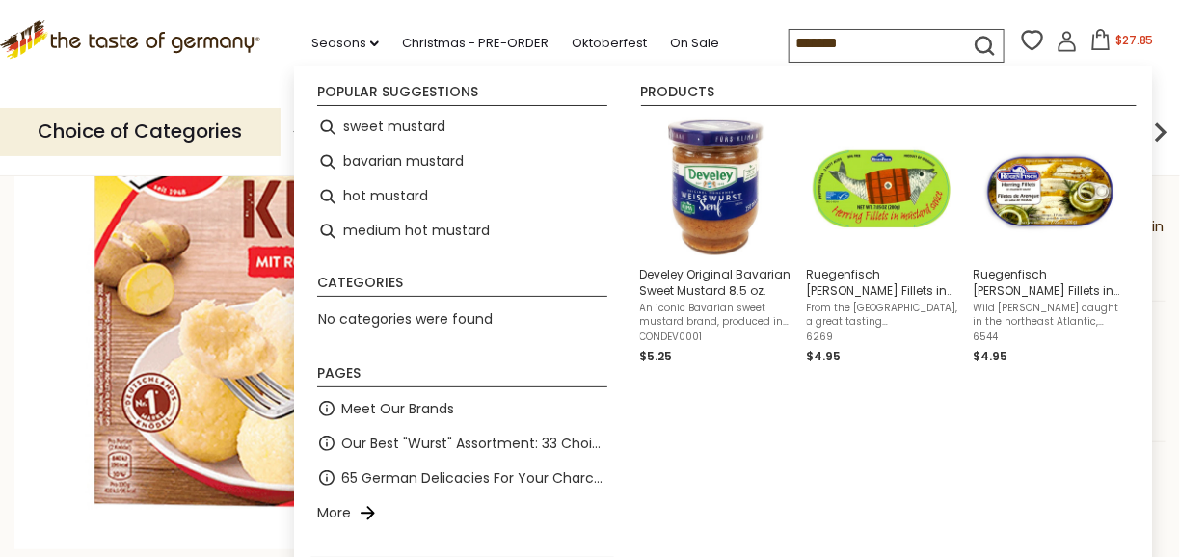
type input "*******"
click at [976, 41] on icon "submit" at bounding box center [985, 46] width 26 height 26
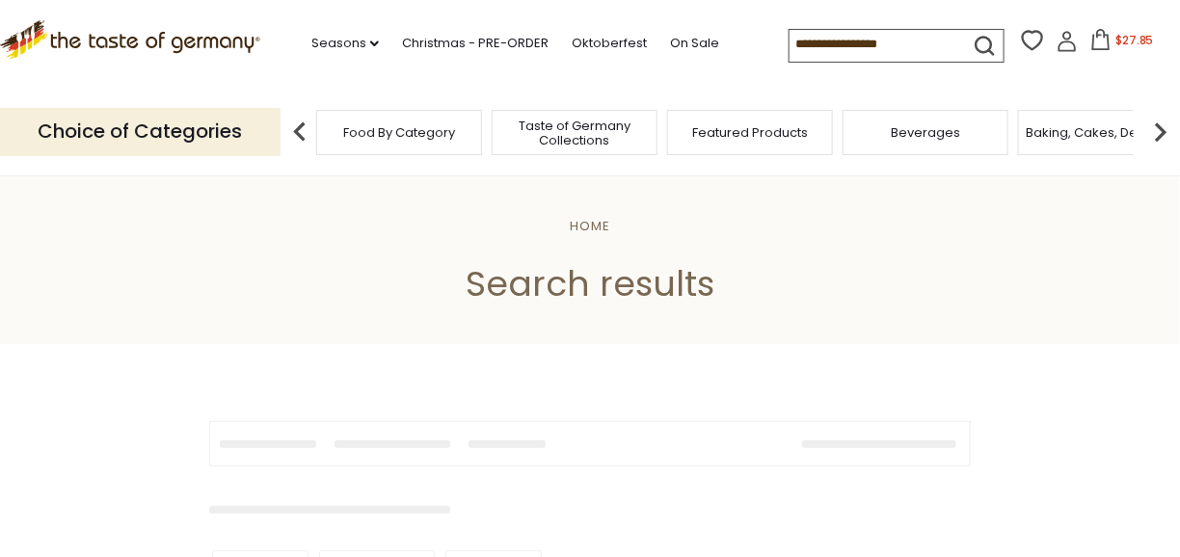
type input "*******"
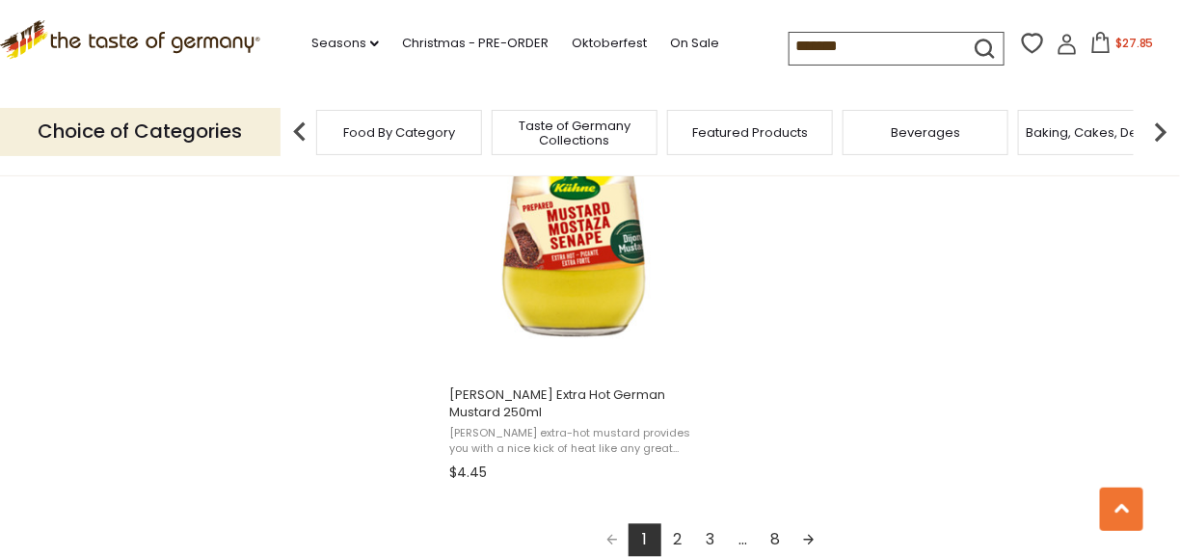
scroll to position [3472, 0]
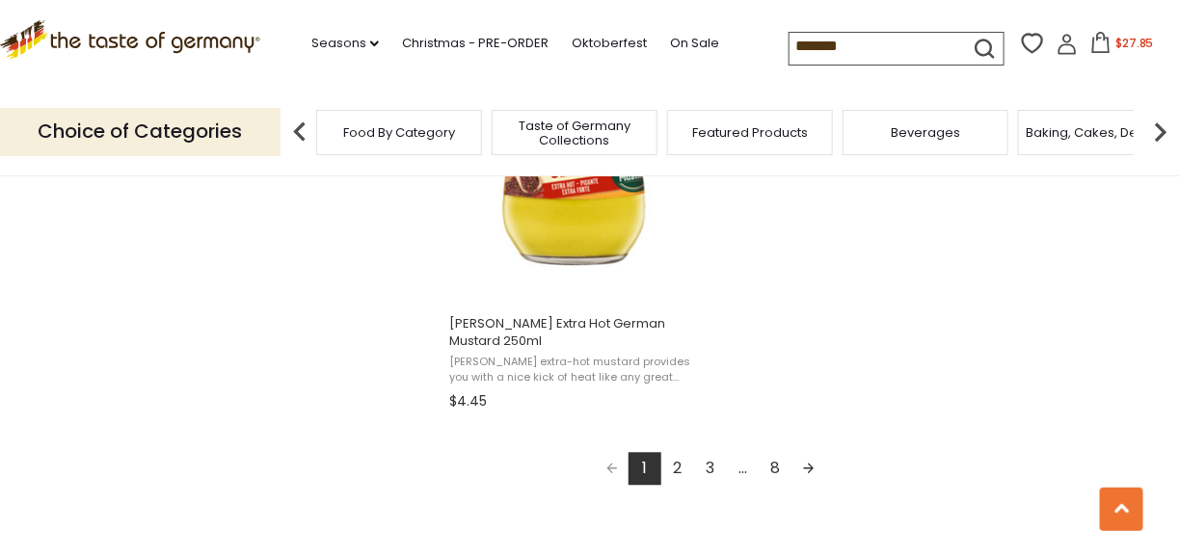
click at [808, 472] on link "Next page" at bounding box center [809, 468] width 33 height 33
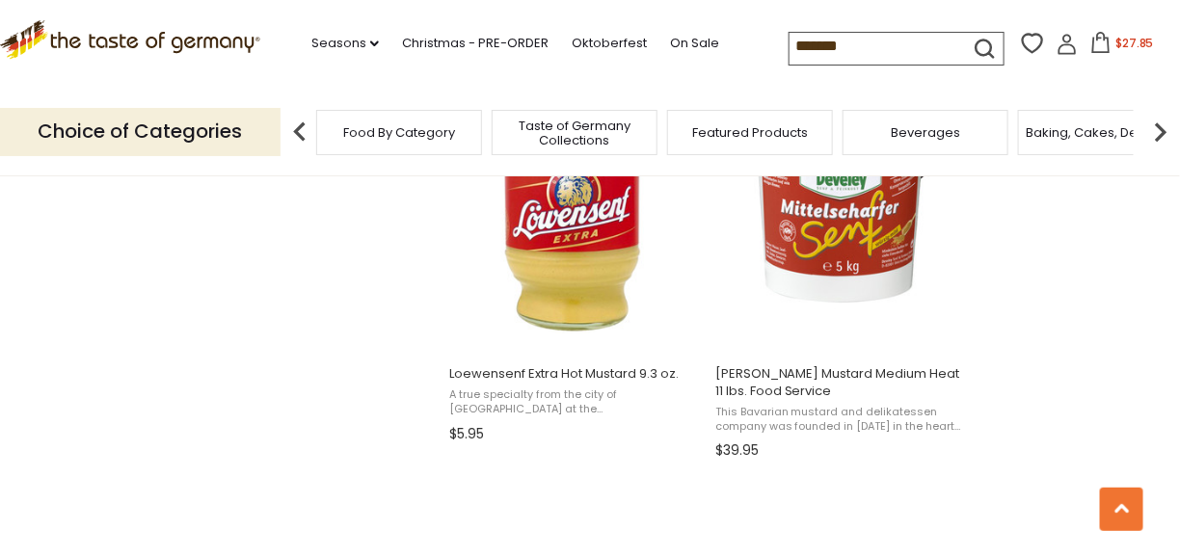
scroll to position [2990, 0]
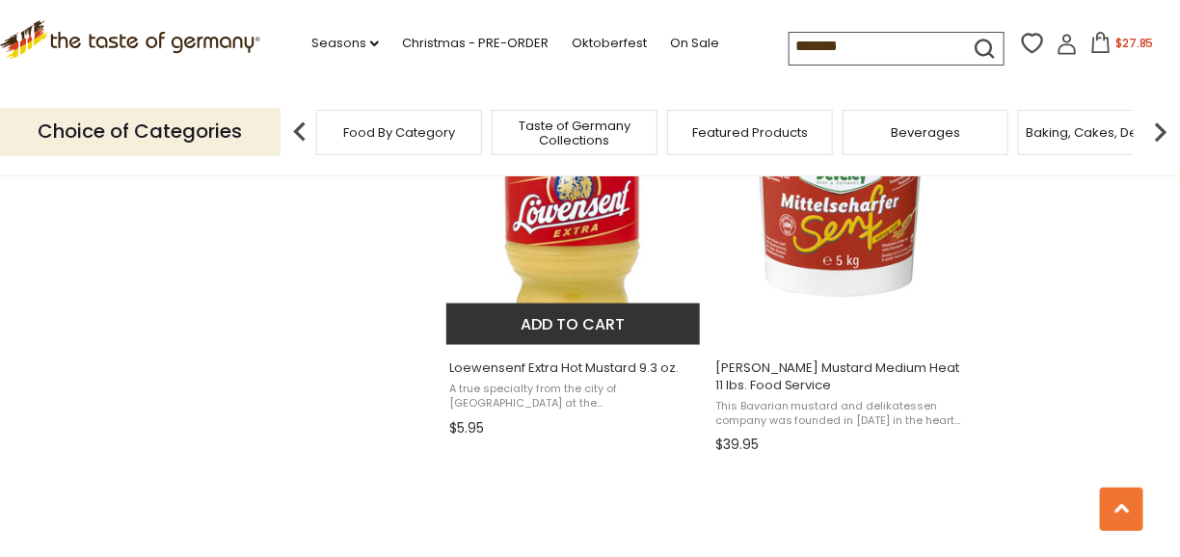
click at [575, 227] on img "Loewensenf Extra Hot Mustard 9.3 oz." at bounding box center [575, 200] width 256 height 256
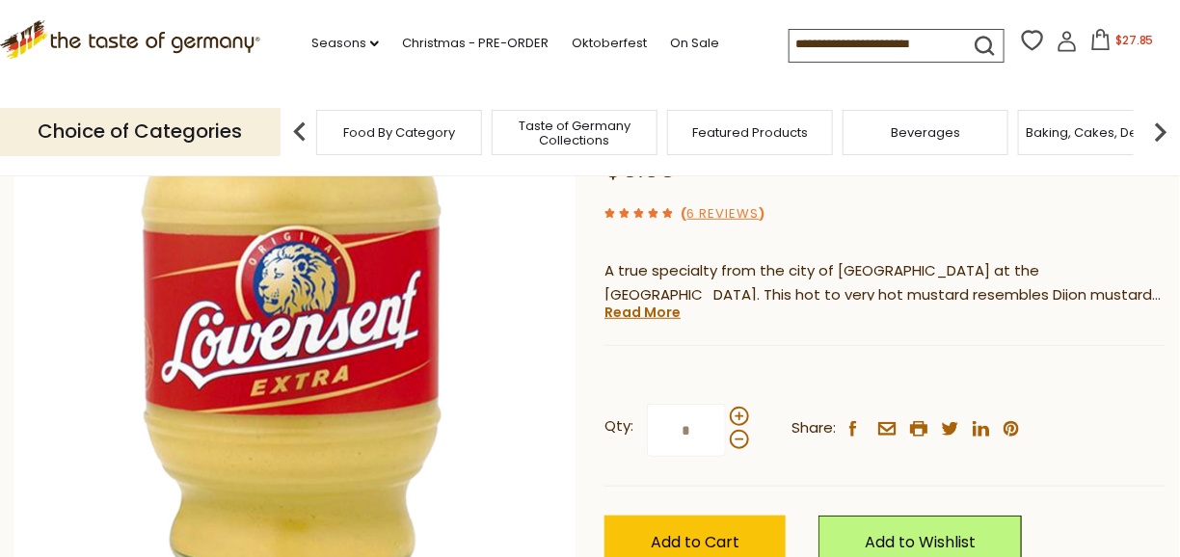
scroll to position [386, 0]
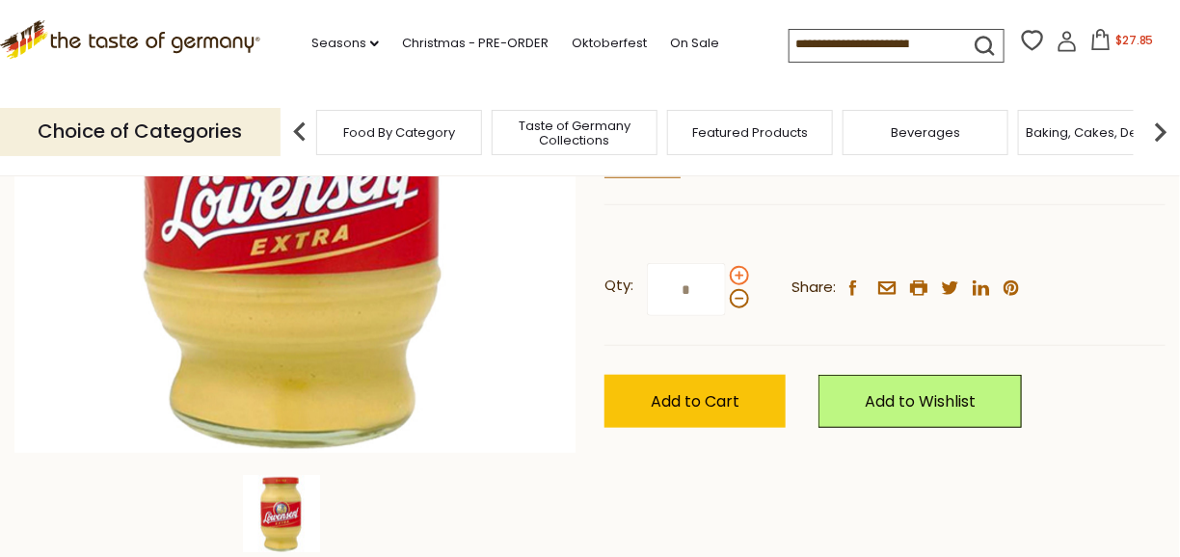
click at [740, 279] on span at bounding box center [739, 275] width 19 height 19
click at [726, 279] on input "*" at bounding box center [686, 289] width 79 height 53
click at [740, 279] on span at bounding box center [739, 275] width 19 height 19
click at [726, 279] on input "*" at bounding box center [686, 289] width 79 height 53
click at [739, 305] on span at bounding box center [739, 298] width 19 height 19
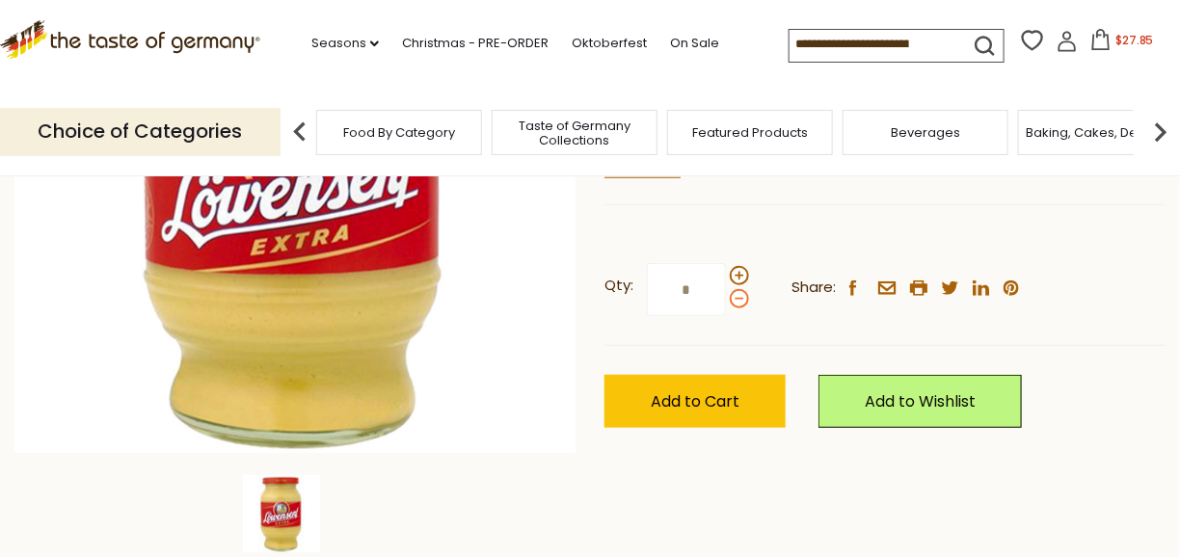
click at [726, 305] on input "*" at bounding box center [686, 289] width 79 height 53
click at [736, 277] on span at bounding box center [739, 275] width 19 height 19
click at [726, 277] on input "*" at bounding box center [686, 289] width 79 height 53
click at [736, 302] on span at bounding box center [739, 298] width 19 height 19
click at [726, 302] on input "*" at bounding box center [686, 289] width 79 height 53
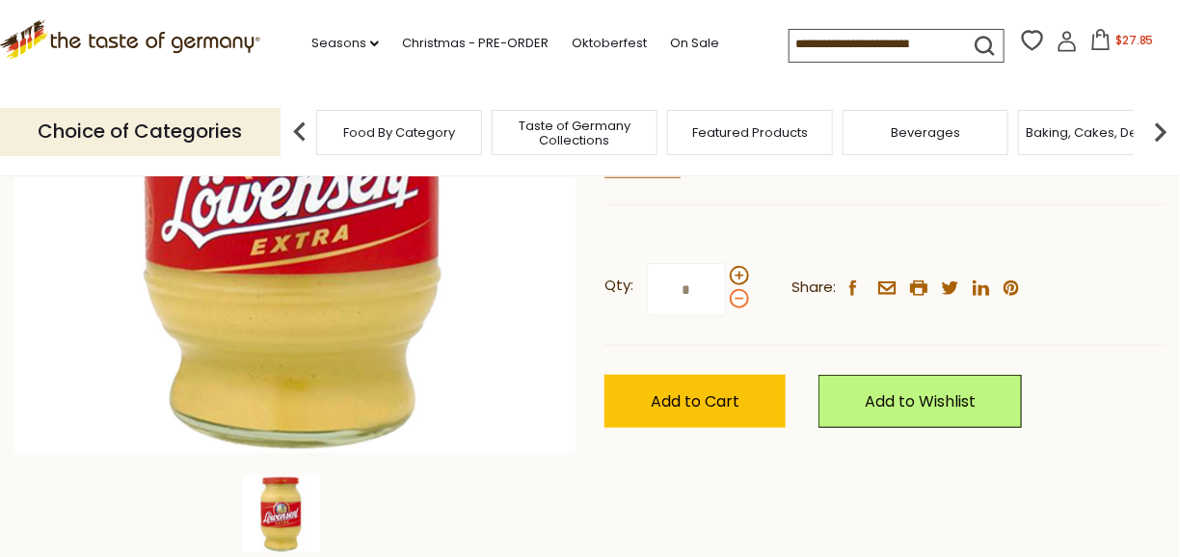
type input "*"
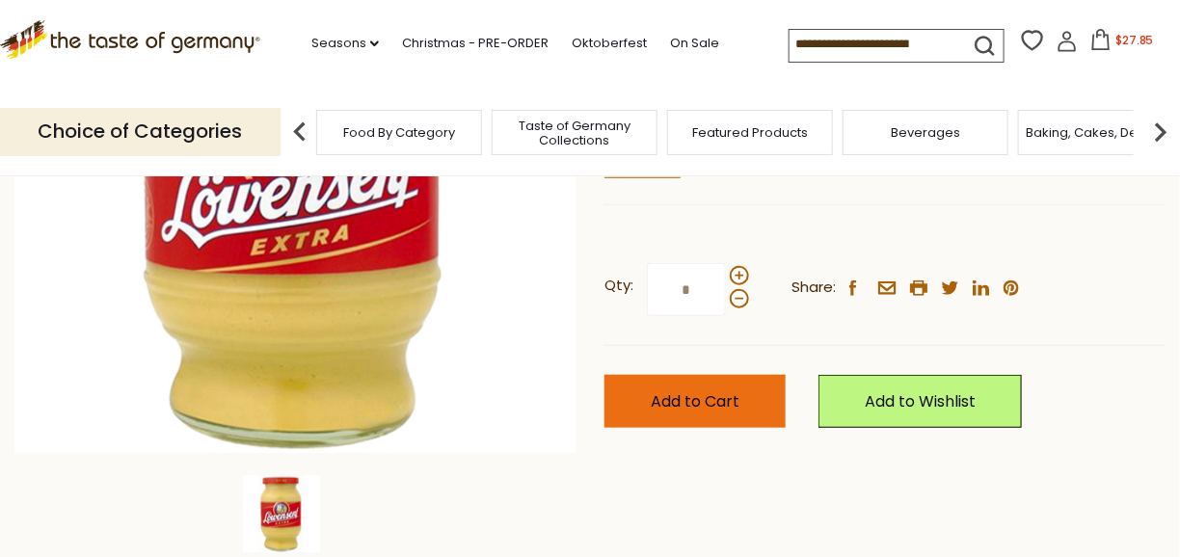
click at [735, 404] on span "Add to Cart" at bounding box center [695, 402] width 89 height 22
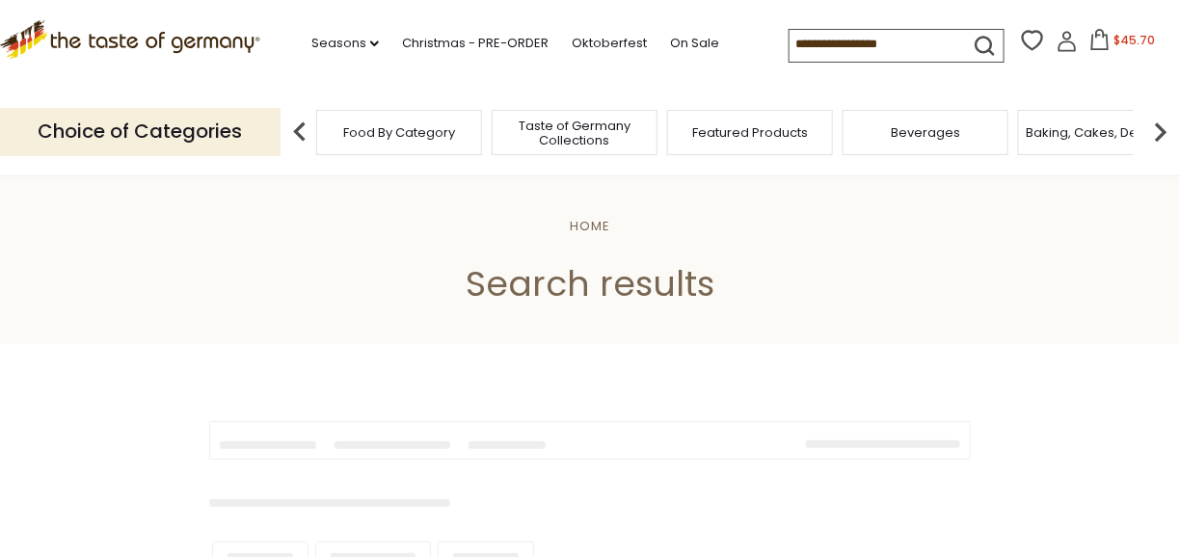
type input "*******"
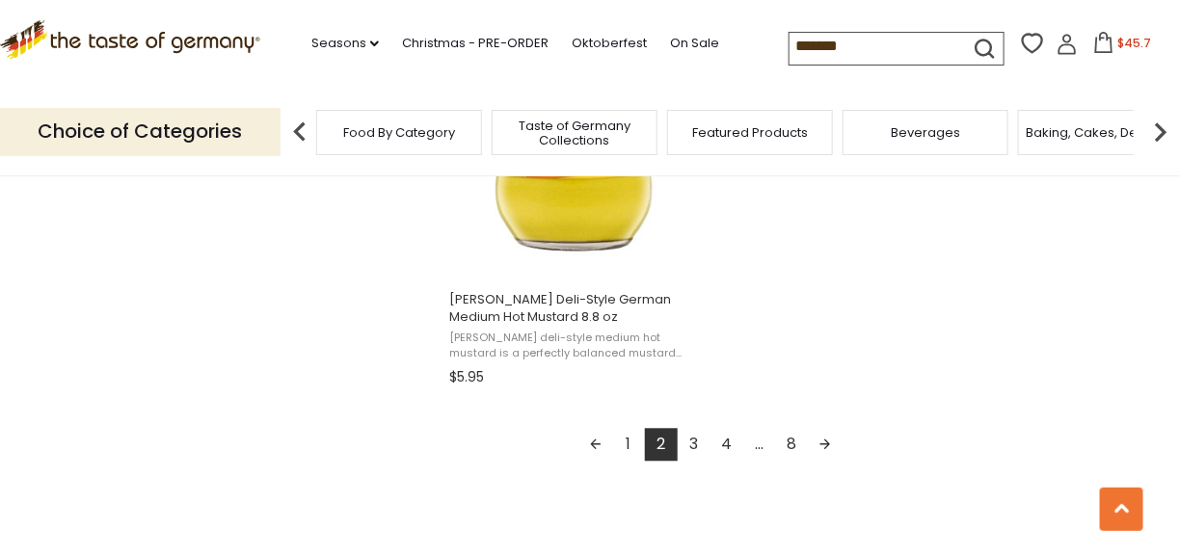
scroll to position [3568, 0]
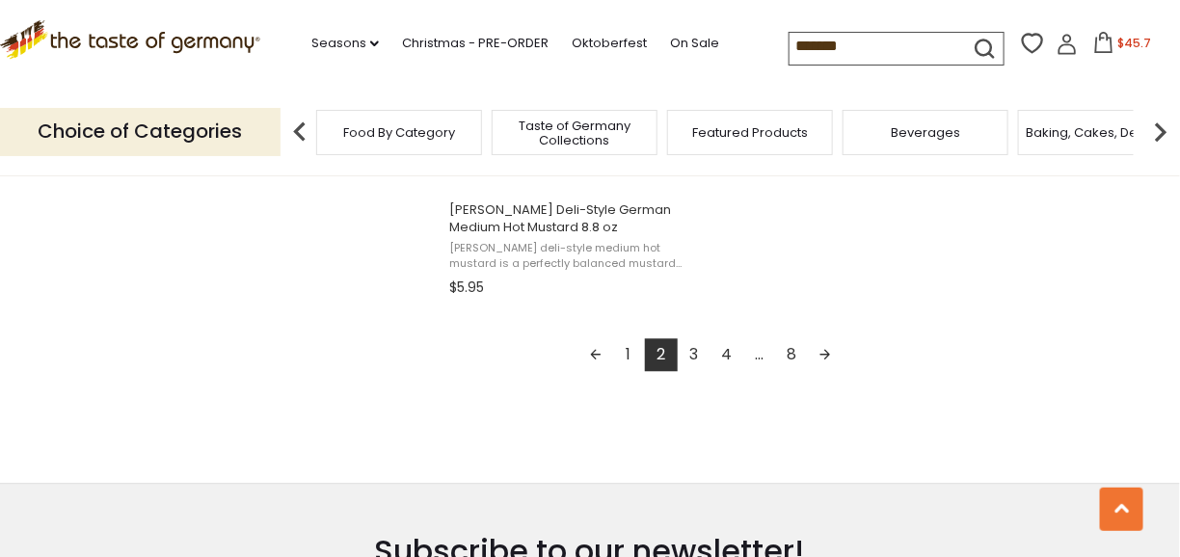
click at [827, 359] on link "Next page" at bounding box center [825, 355] width 33 height 33
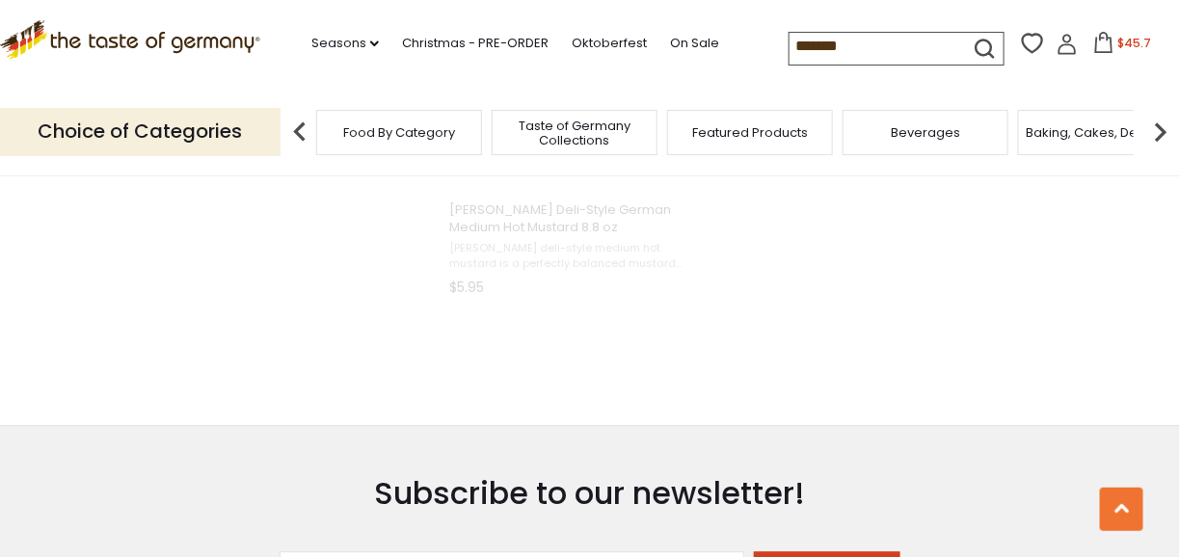
scroll to position [1938, 0]
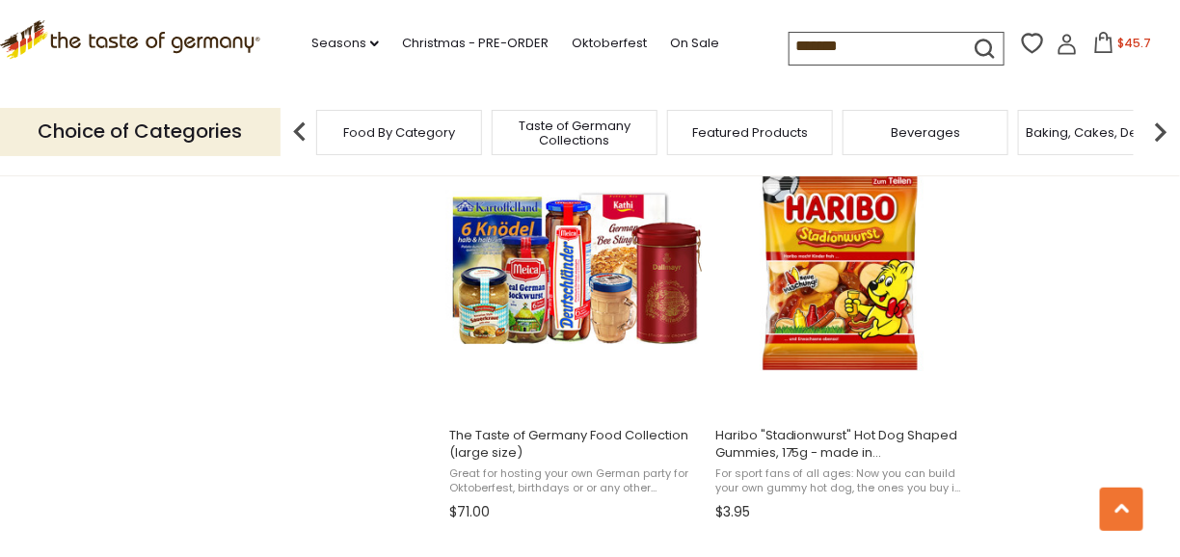
scroll to position [2507, 0]
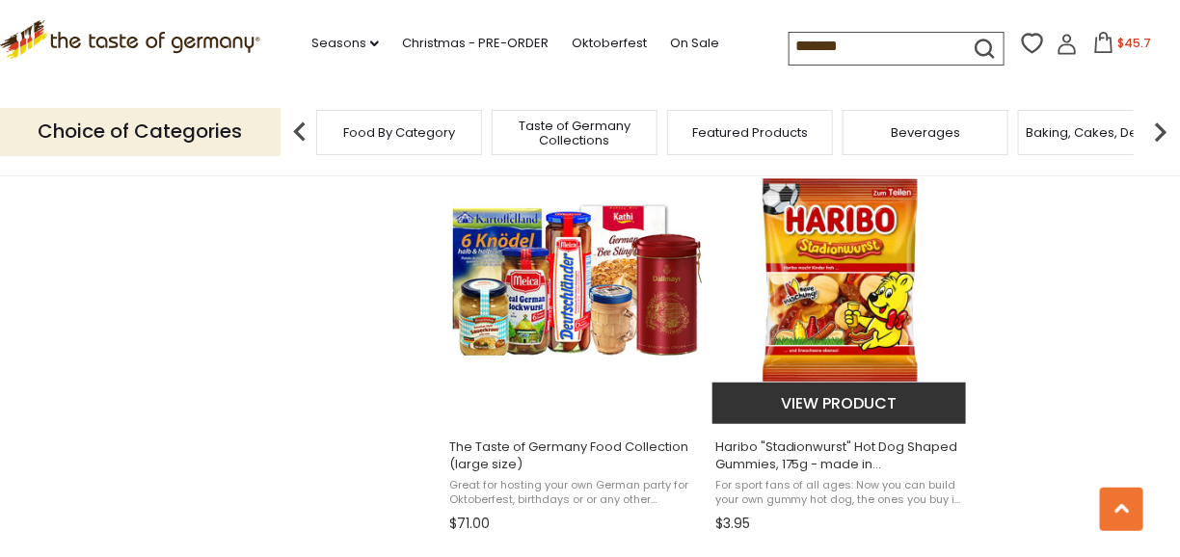
click at [850, 318] on img "Haribo" at bounding box center [841, 279] width 256 height 256
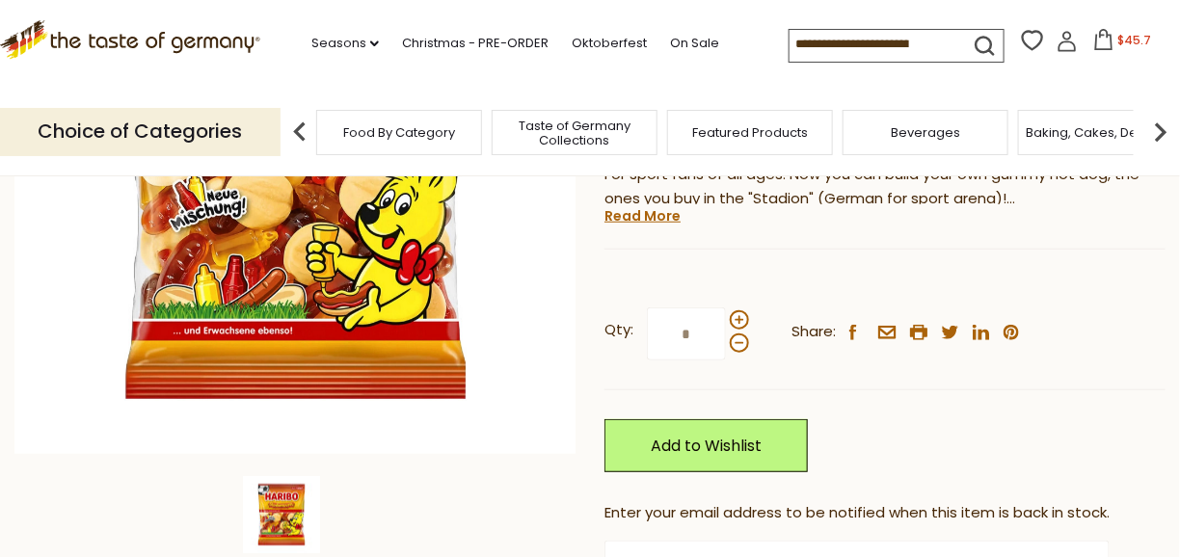
scroll to position [386, 0]
click at [736, 324] on span at bounding box center [739, 319] width 19 height 19
click at [726, 324] on input "*" at bounding box center [686, 333] width 79 height 53
type input "*"
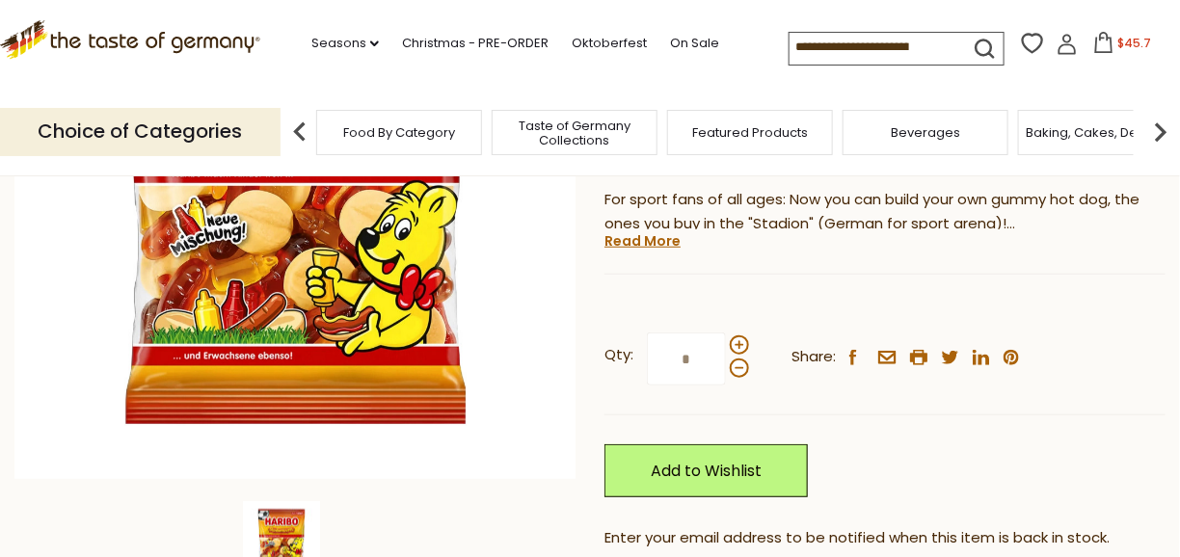
scroll to position [482, 0]
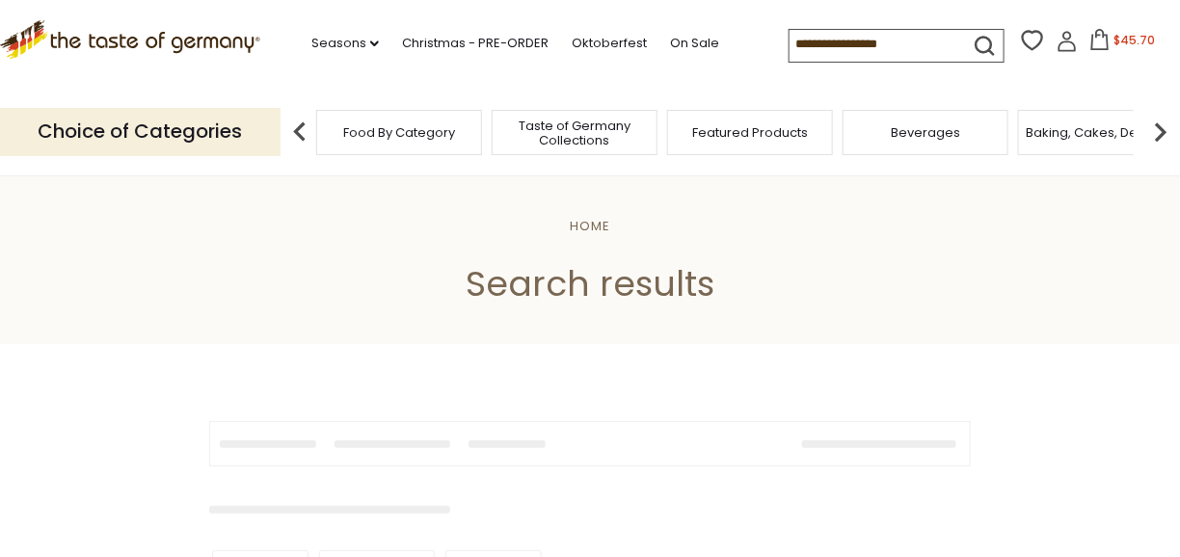
type input "*******"
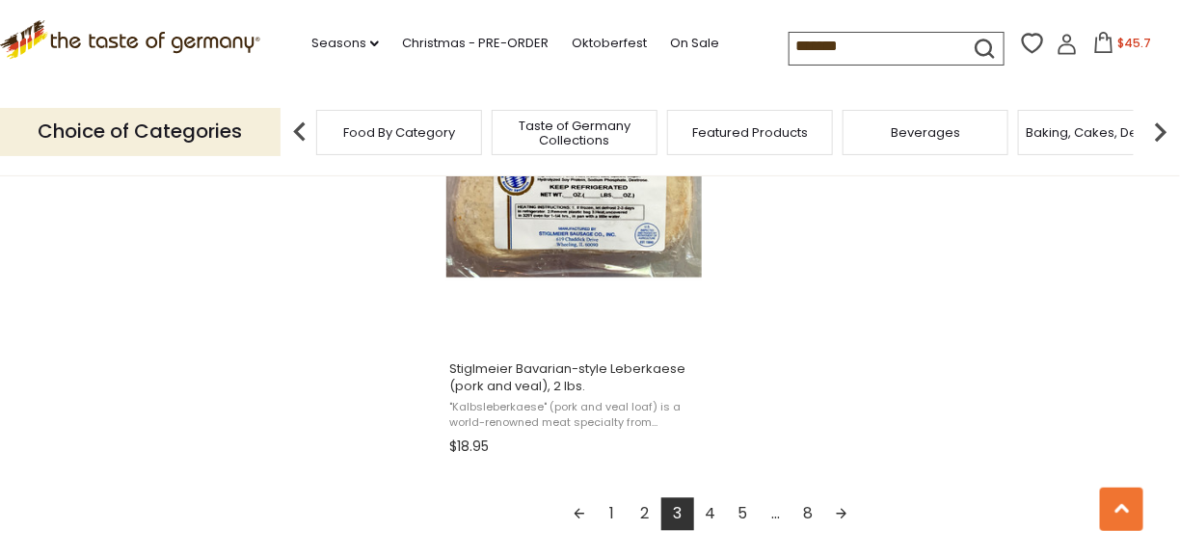
scroll to position [3472, 0]
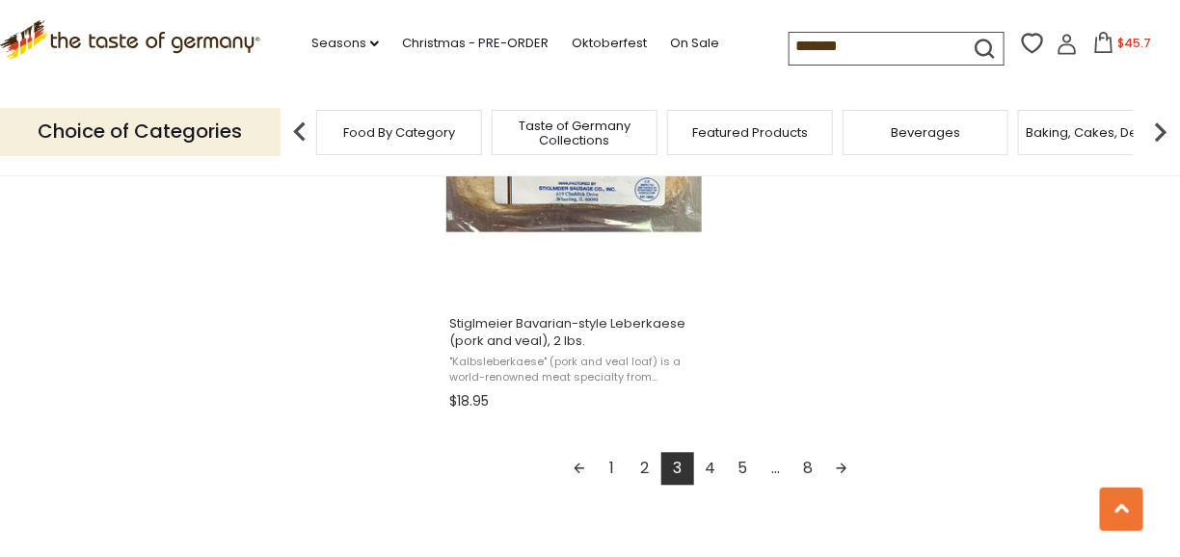
click at [839, 474] on link "Next page" at bounding box center [842, 468] width 33 height 33
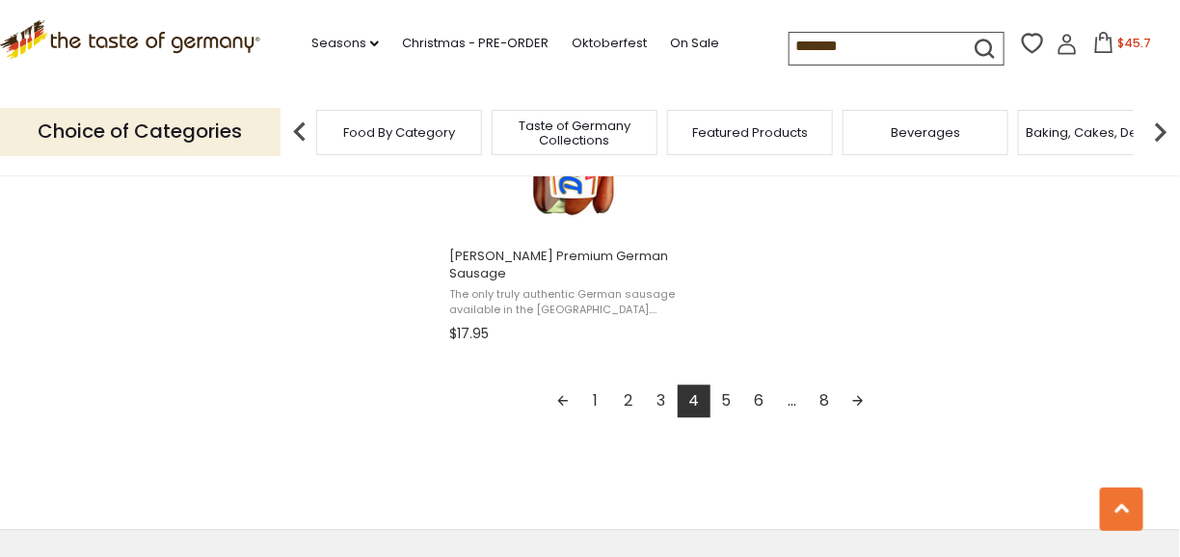
scroll to position [3568, 0]
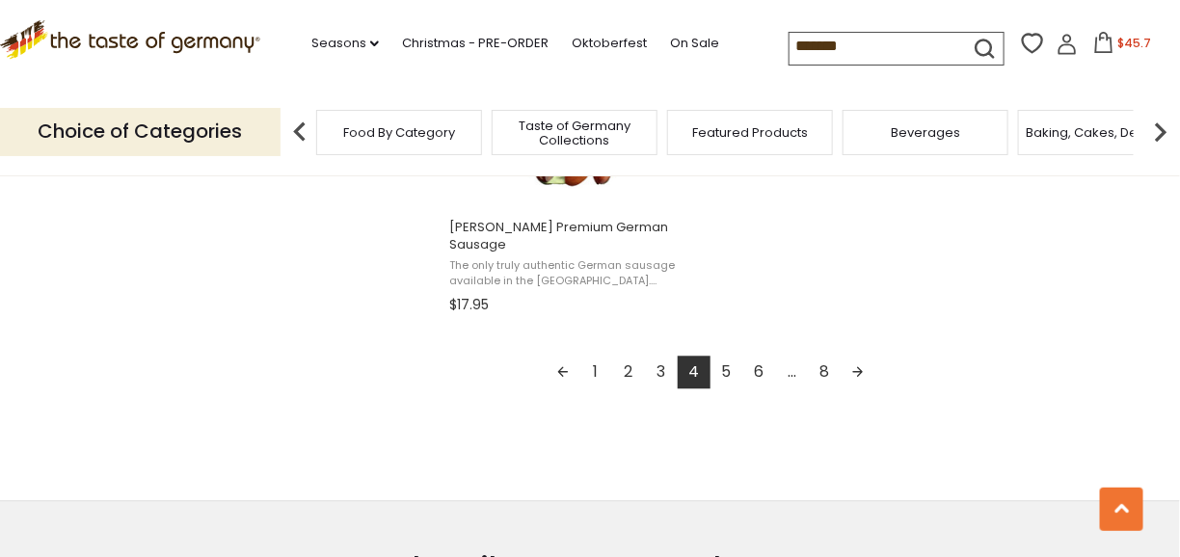
click at [859, 373] on link "Next page" at bounding box center [858, 372] width 33 height 33
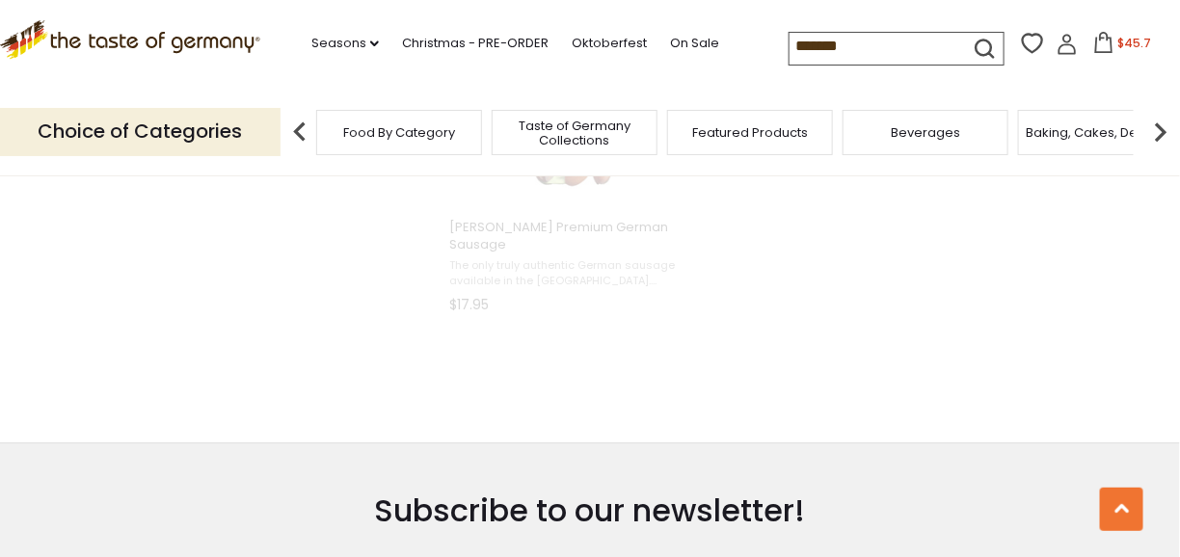
scroll to position [2401, 0]
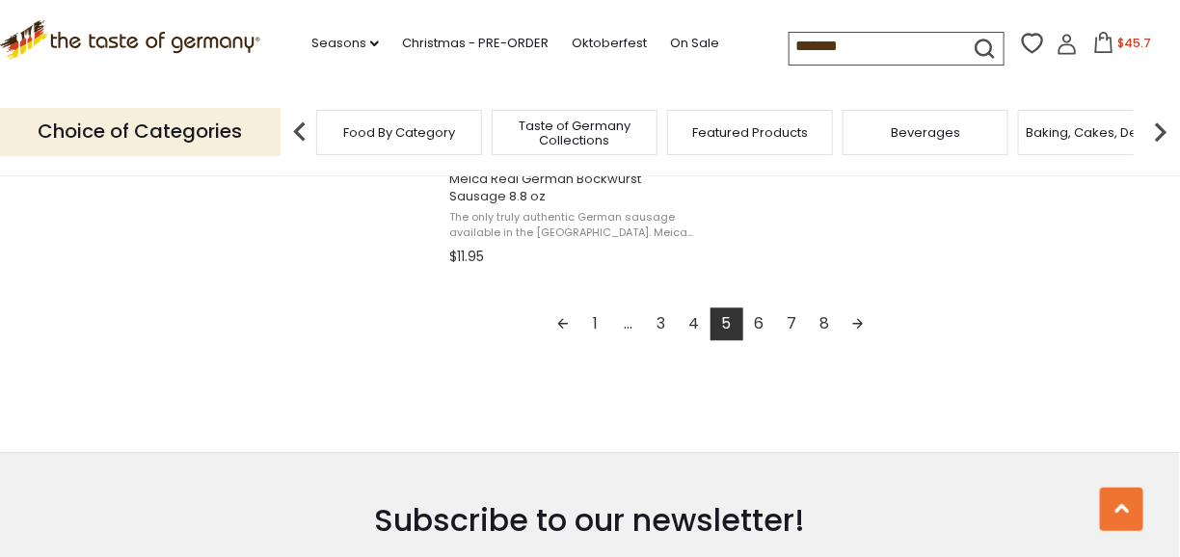
scroll to position [3665, 0]
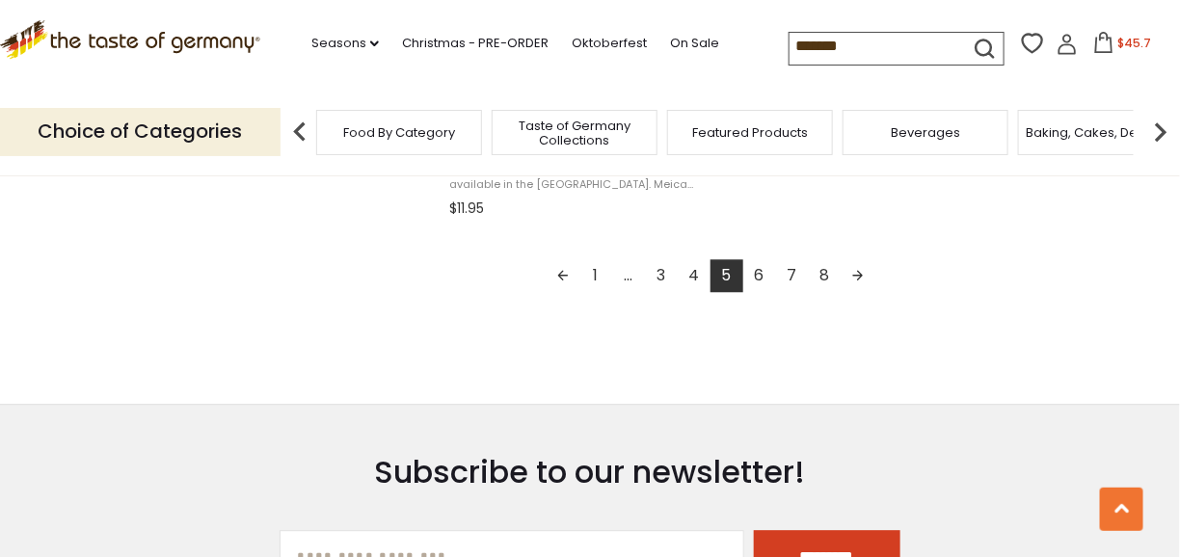
click at [849, 281] on link "Next page" at bounding box center [858, 275] width 33 height 33
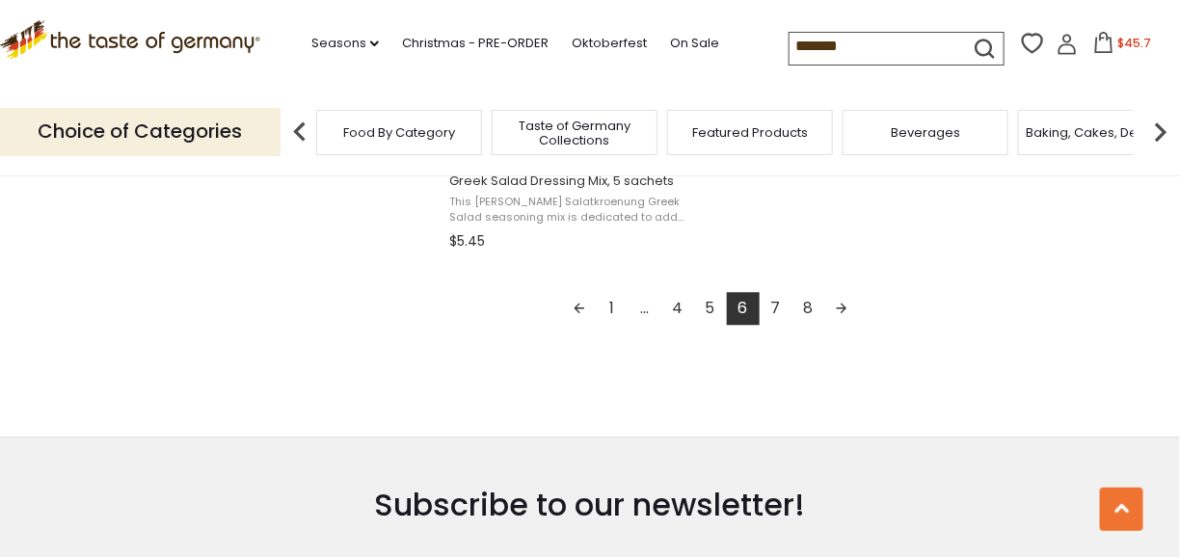
scroll to position [3665, 0]
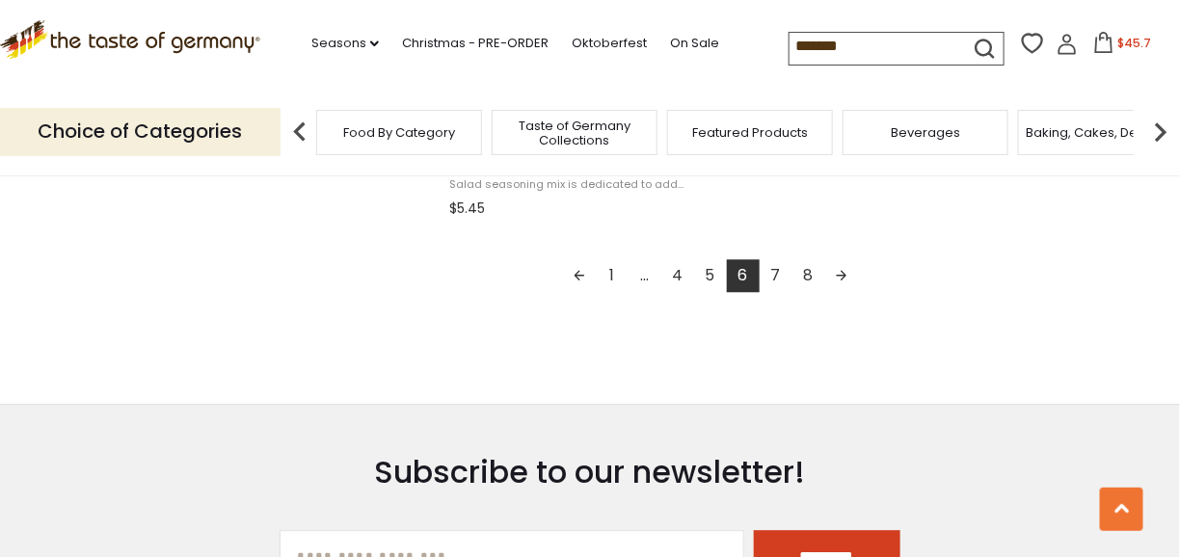
click at [844, 278] on link "Next page" at bounding box center [842, 275] width 33 height 33
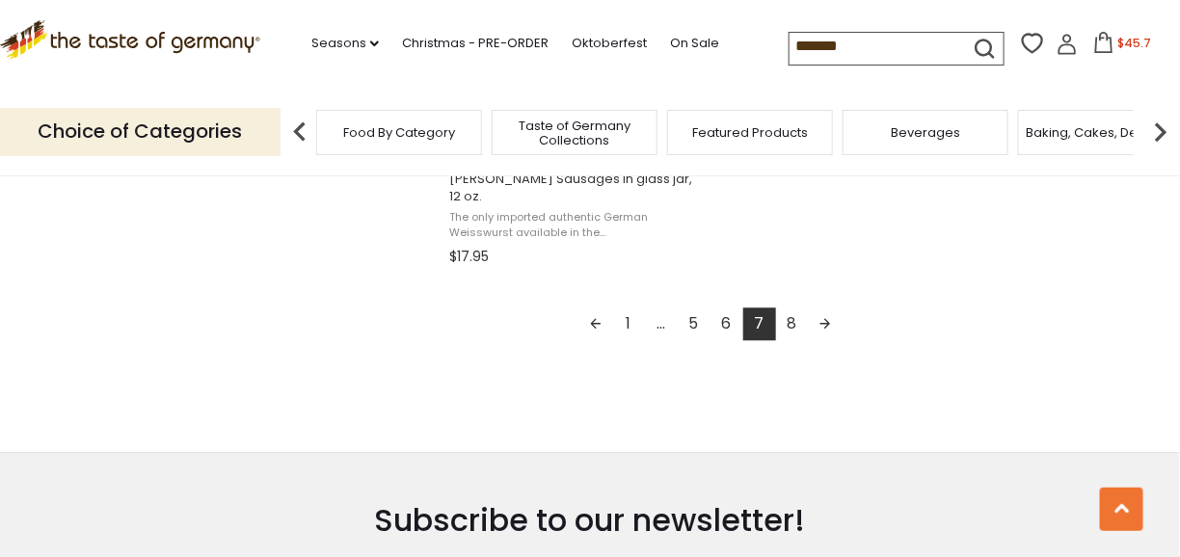
scroll to position [3665, 0]
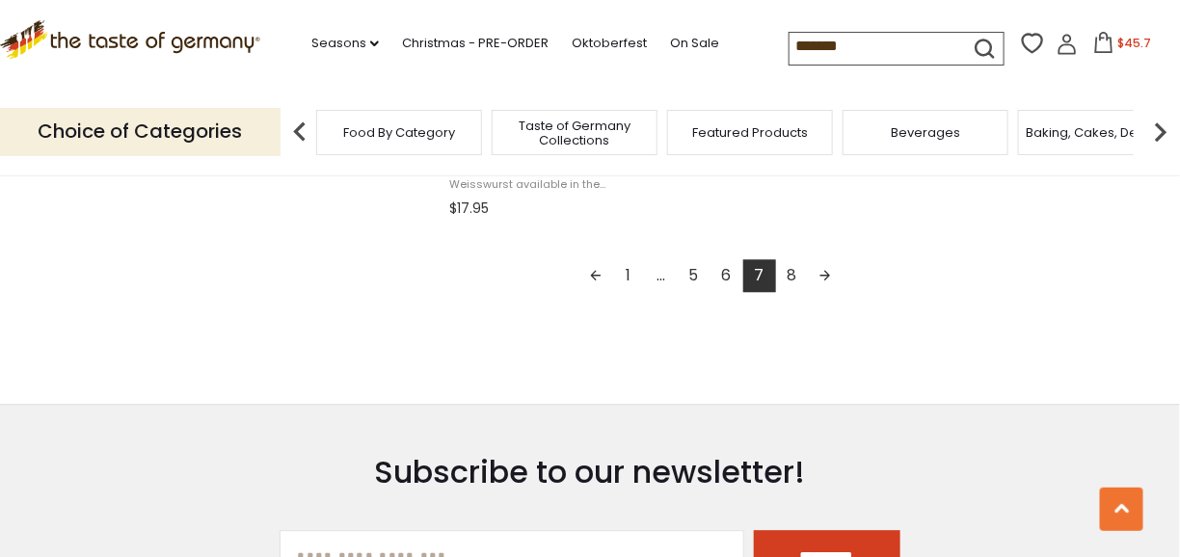
click at [827, 282] on link "Next page" at bounding box center [825, 275] width 33 height 33
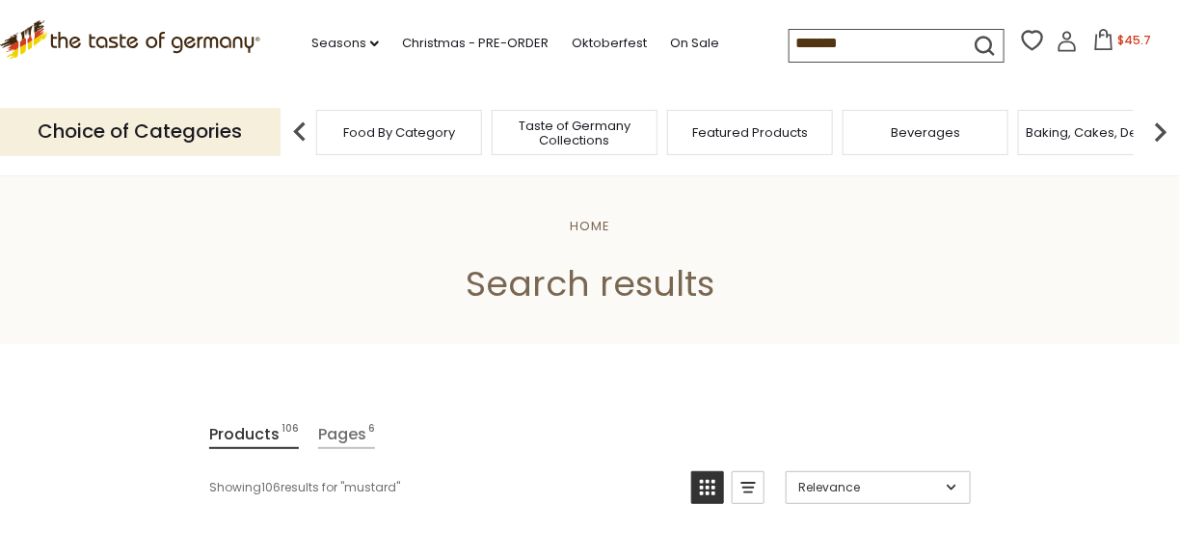
click at [1104, 39] on icon at bounding box center [1103, 39] width 17 height 21
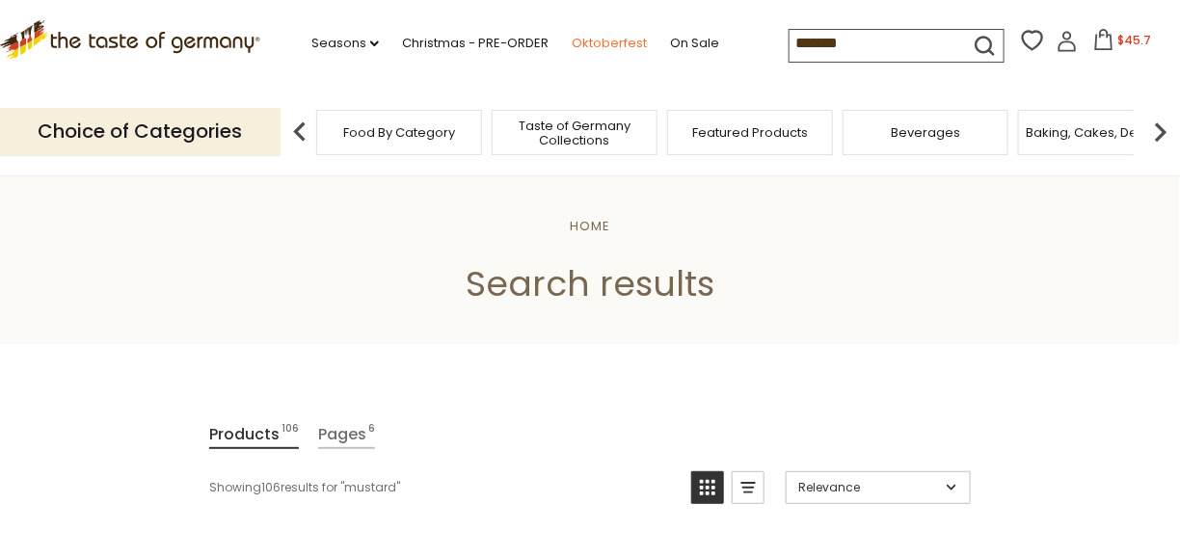
click at [622, 39] on link "Oktoberfest" at bounding box center [609, 43] width 75 height 21
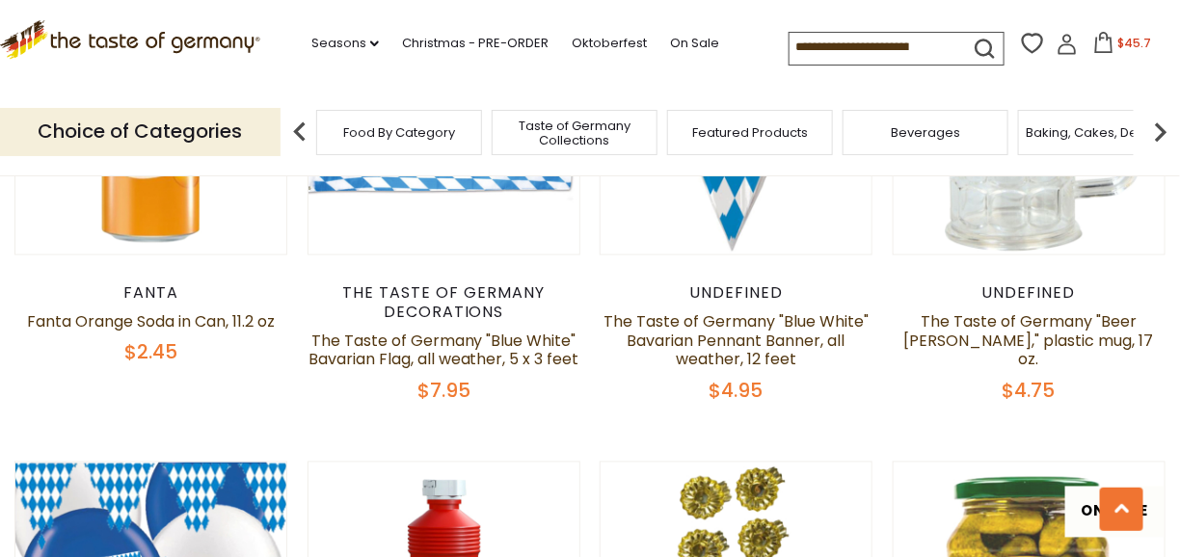
scroll to position [2604, 0]
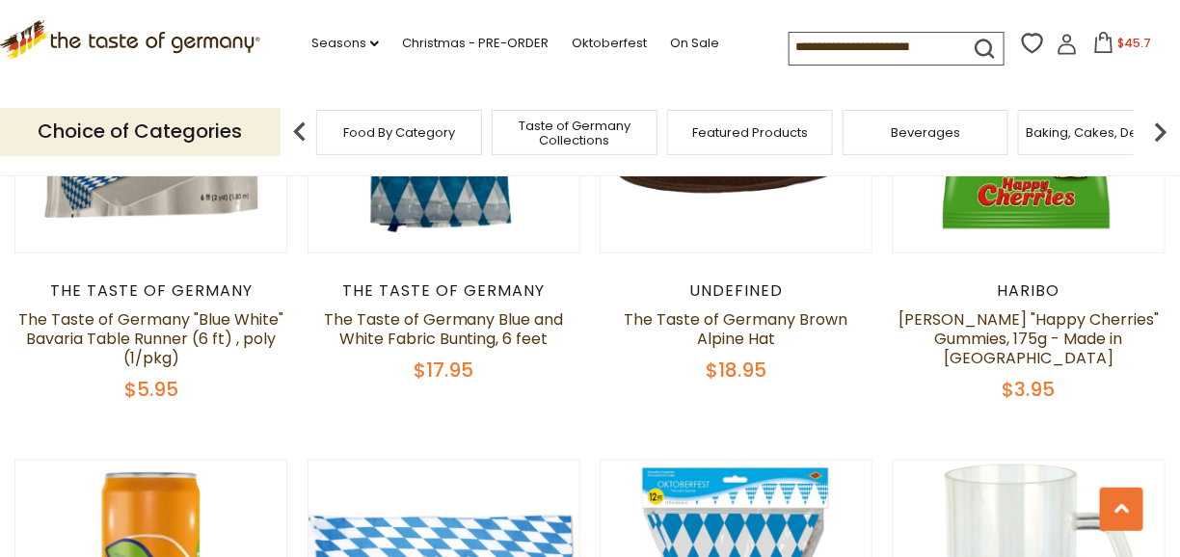
click at [385, 133] on span "Food By Category" at bounding box center [399, 132] width 112 height 14
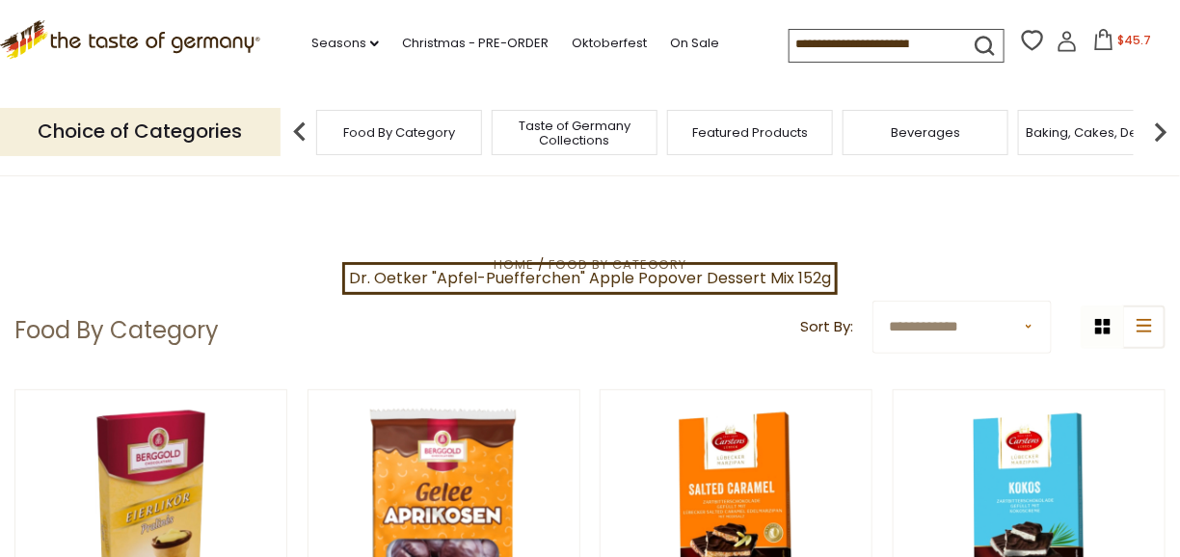
click at [1162, 126] on img at bounding box center [1161, 132] width 39 height 39
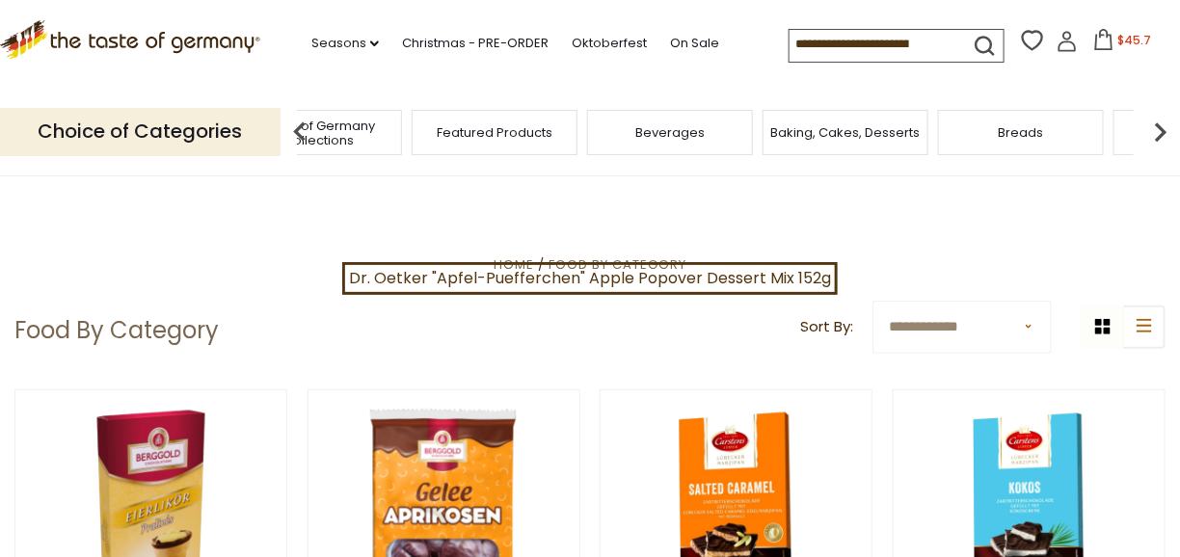
click at [1162, 128] on img at bounding box center [1161, 132] width 39 height 39
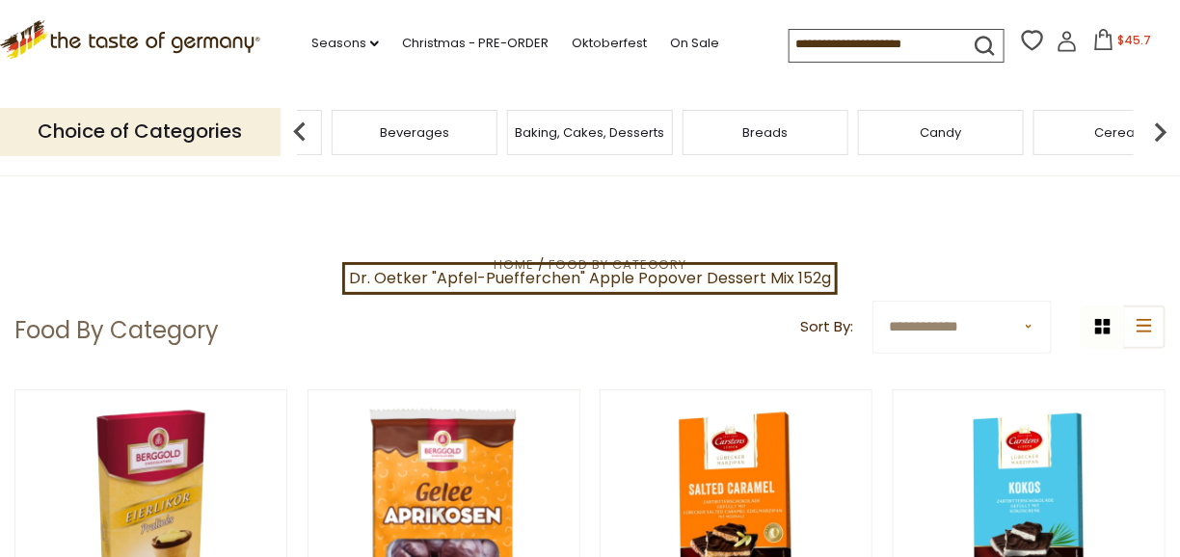
click at [921, 133] on span "Candy" at bounding box center [941, 132] width 41 height 14
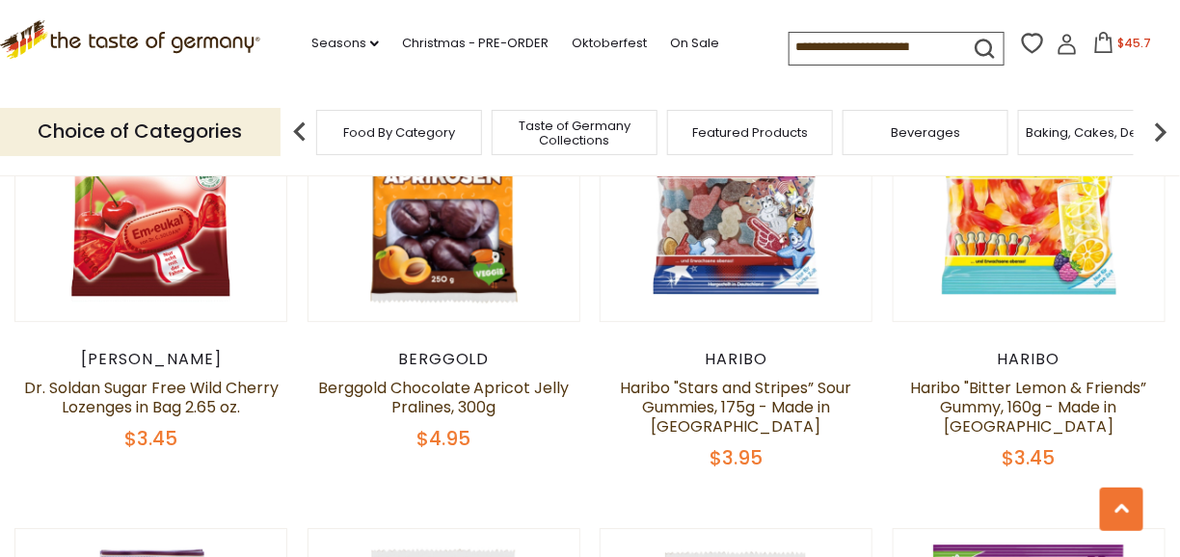
scroll to position [1543, 0]
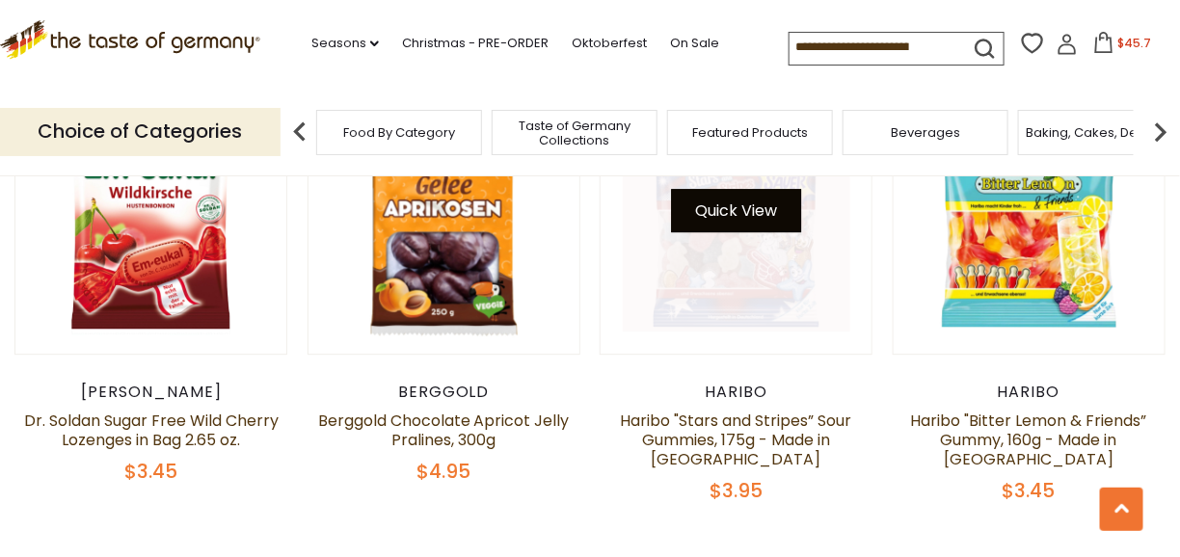
click at [722, 221] on button "Quick View" at bounding box center [736, 210] width 130 height 43
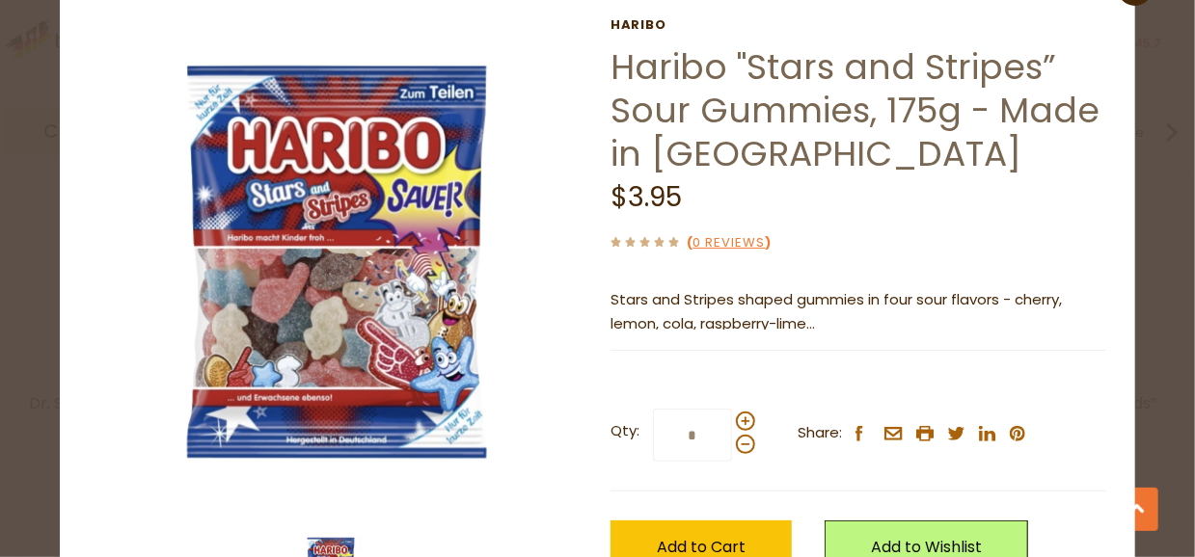
scroll to position [96, 0]
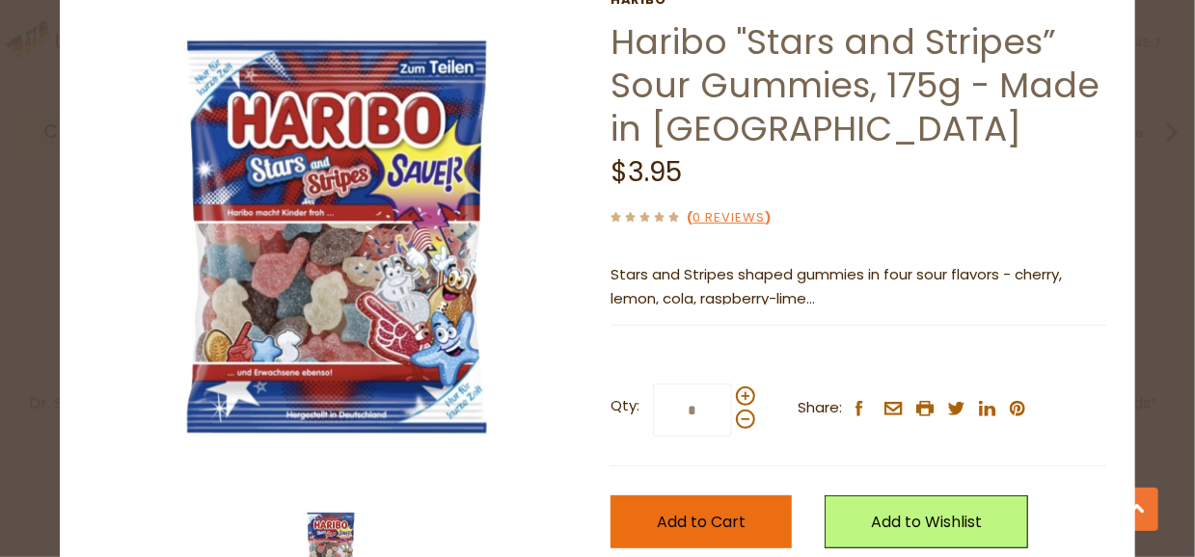
click at [704, 522] on span "Add to Cart" at bounding box center [701, 522] width 89 height 22
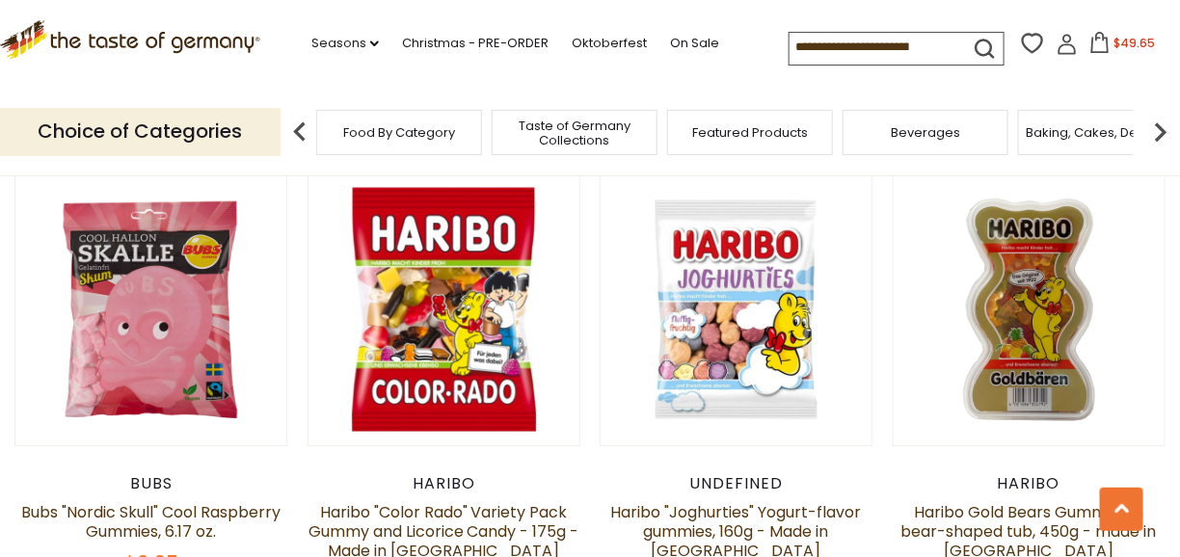
scroll to position [3954, 0]
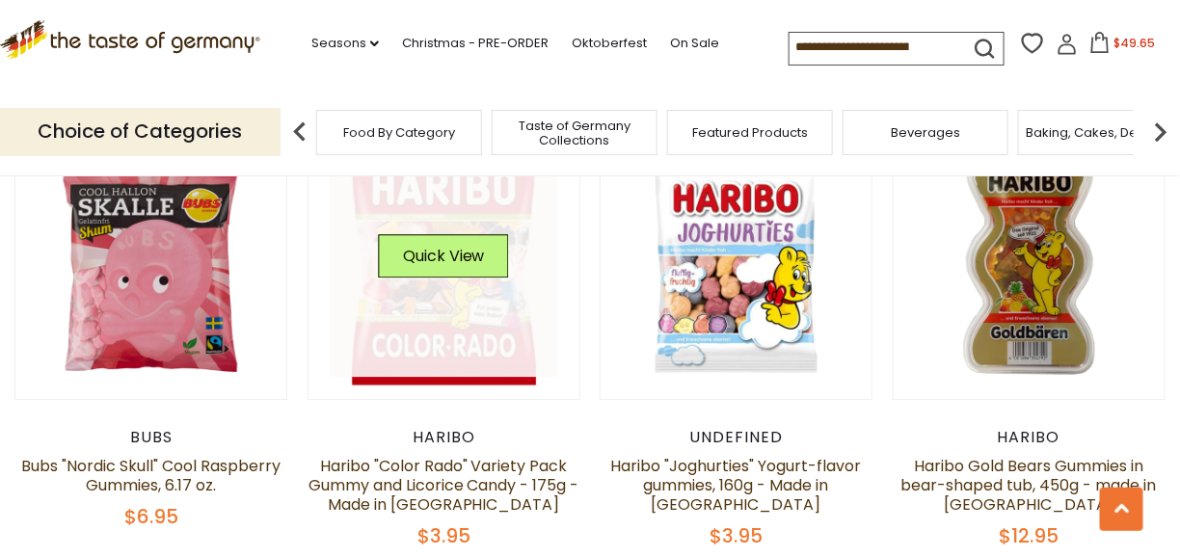
click at [414, 229] on link at bounding box center [444, 263] width 228 height 228
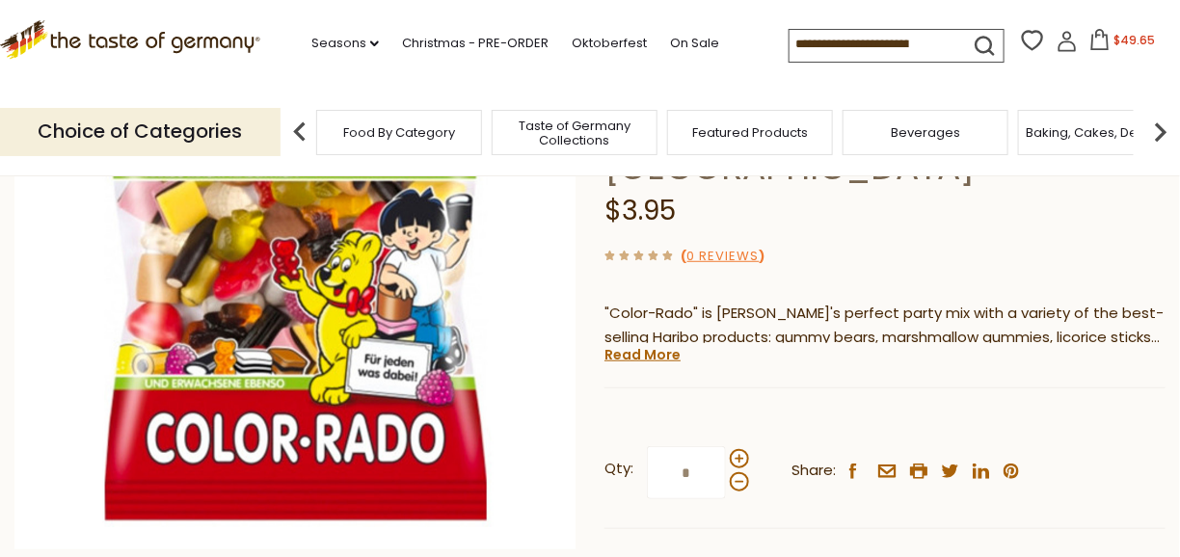
scroll to position [386, 0]
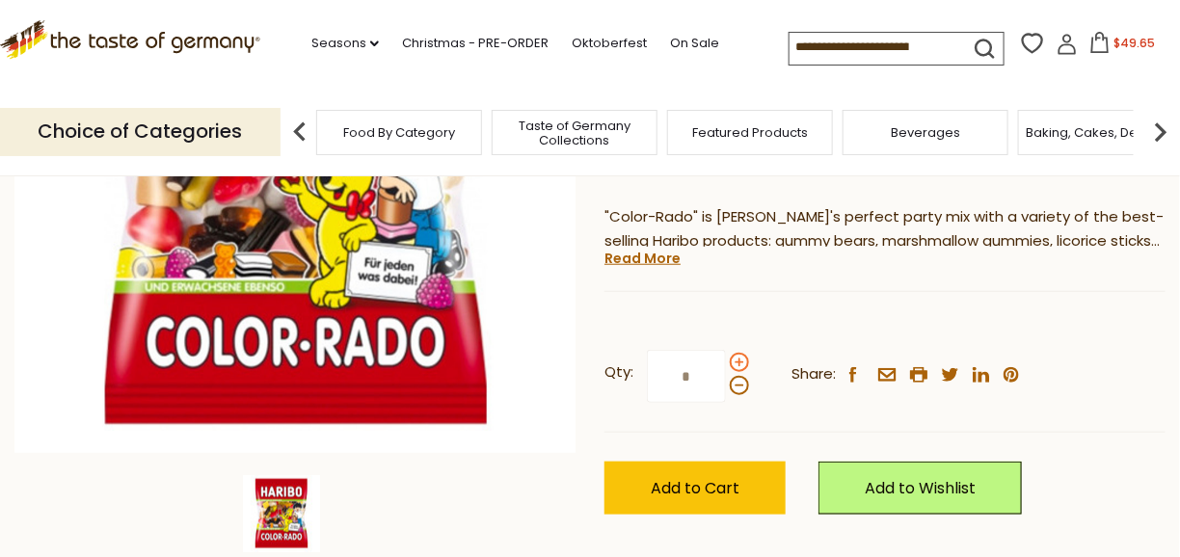
click at [741, 353] on span at bounding box center [739, 362] width 19 height 19
click at [726, 350] on input "*" at bounding box center [686, 376] width 79 height 53
click at [738, 376] on span at bounding box center [739, 385] width 19 height 19
click at [726, 350] on input "*" at bounding box center [686, 376] width 79 height 53
click at [742, 353] on span at bounding box center [739, 362] width 19 height 19
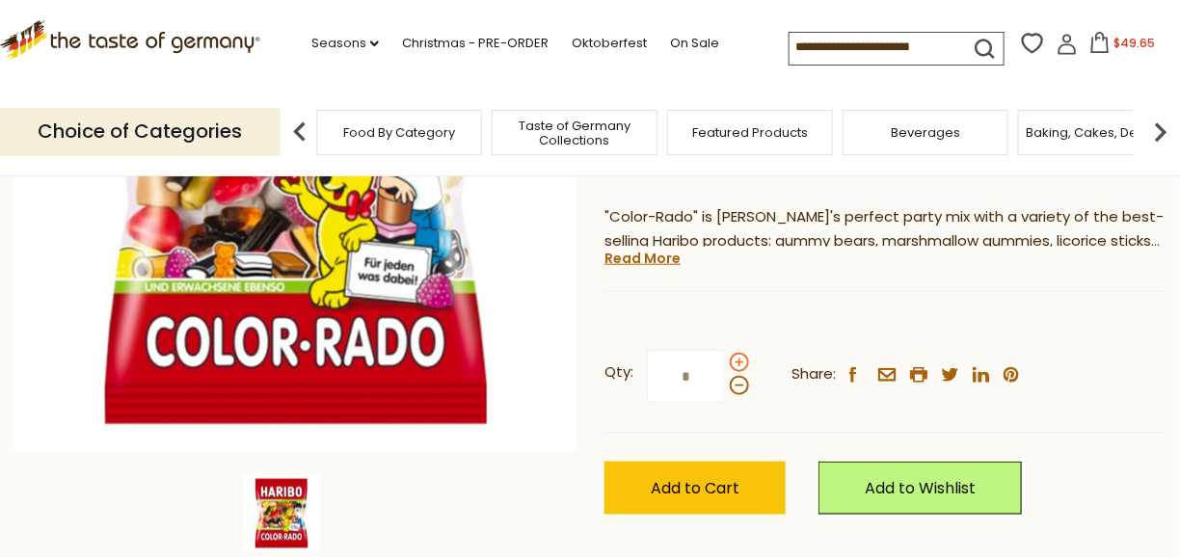
click at [726, 350] on input "*" at bounding box center [686, 376] width 79 height 53
type input "*"
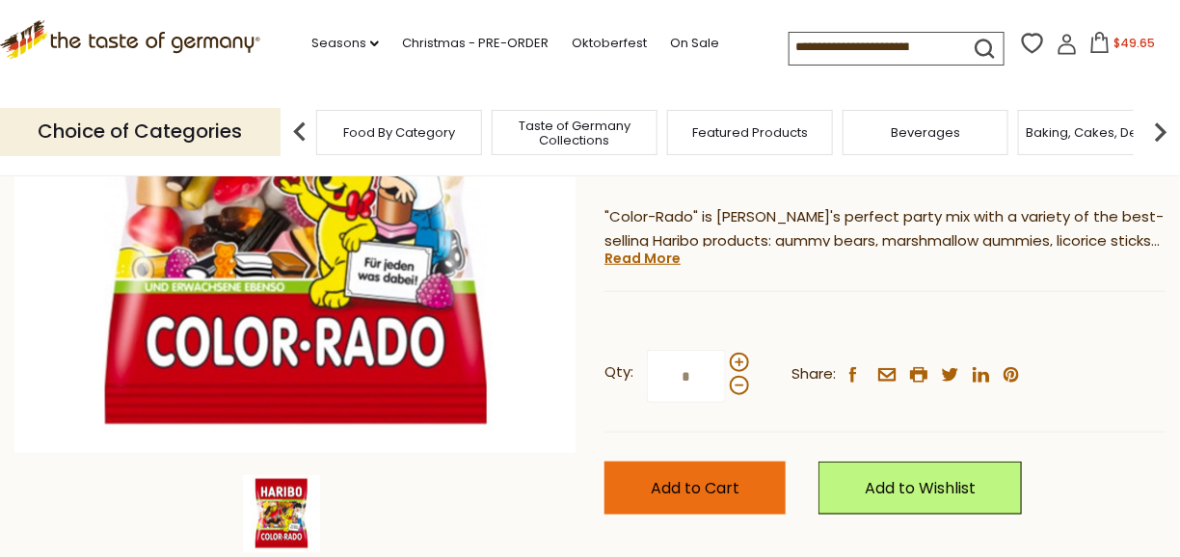
click at [705, 477] on span "Add to Cart" at bounding box center [695, 488] width 89 height 22
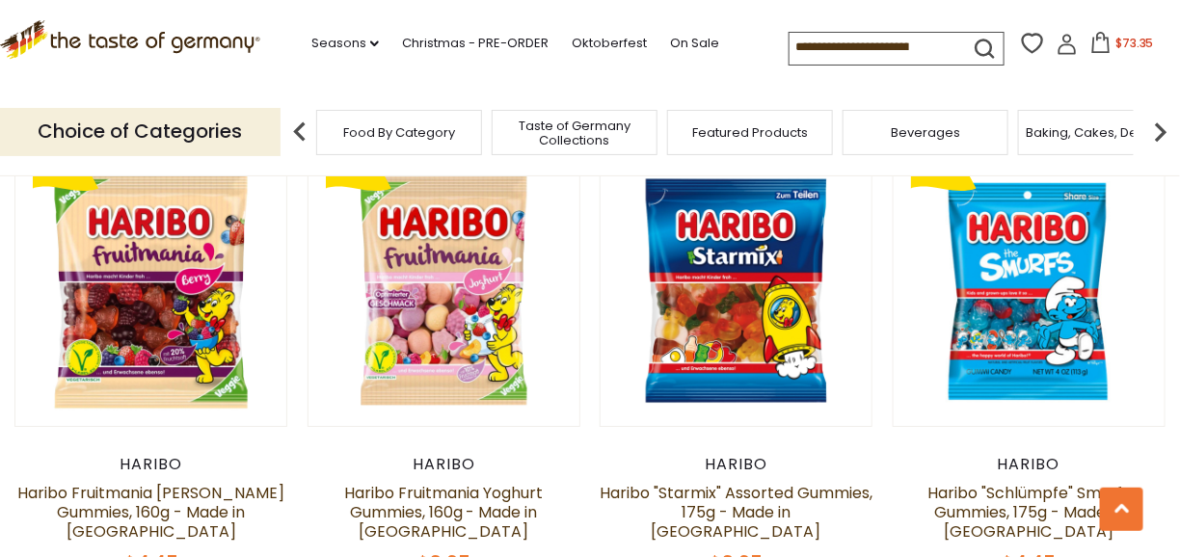
scroll to position [4436, 0]
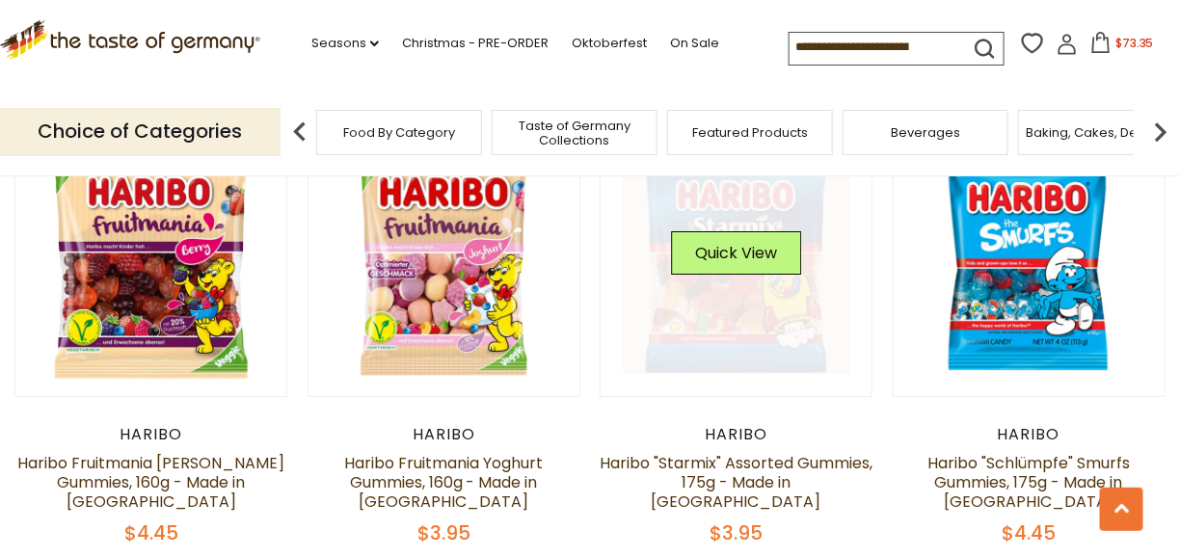
click at [734, 223] on link at bounding box center [737, 261] width 228 height 228
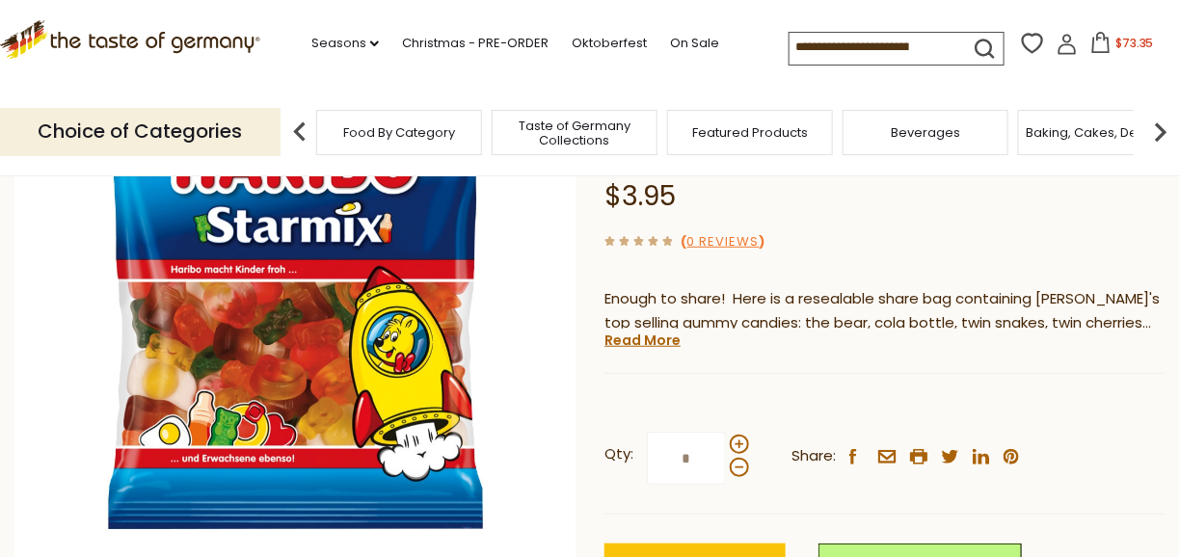
scroll to position [289, 0]
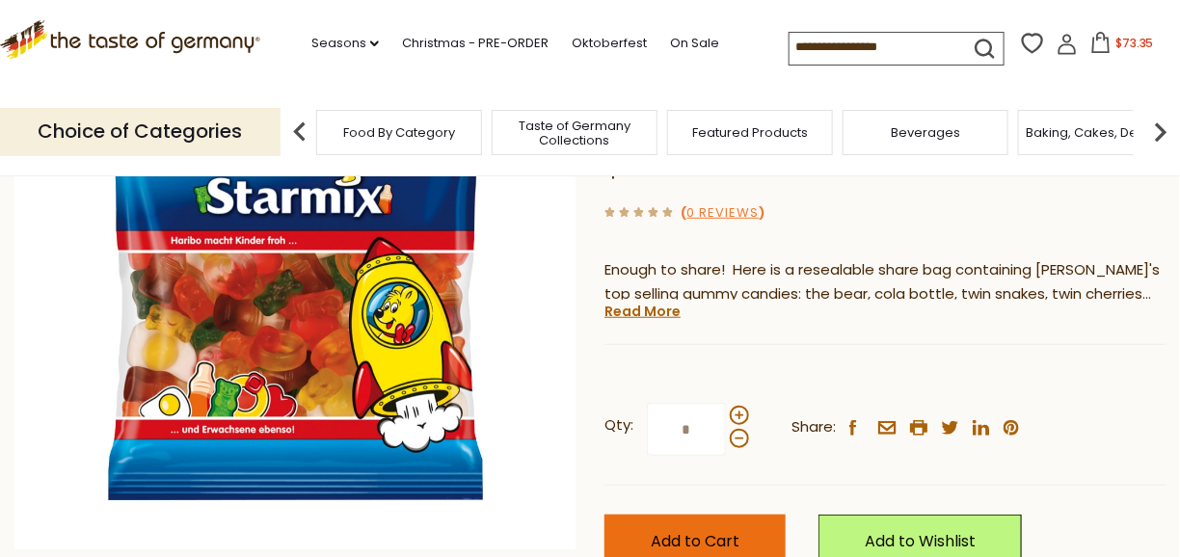
click at [720, 537] on span "Add to Cart" at bounding box center [695, 541] width 89 height 22
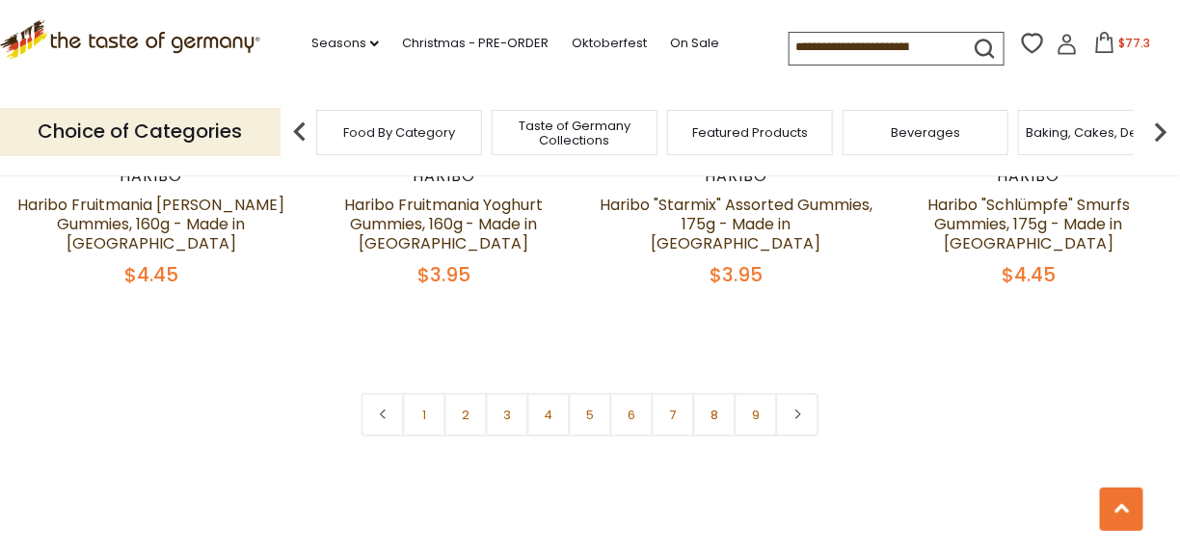
scroll to position [4726, 0]
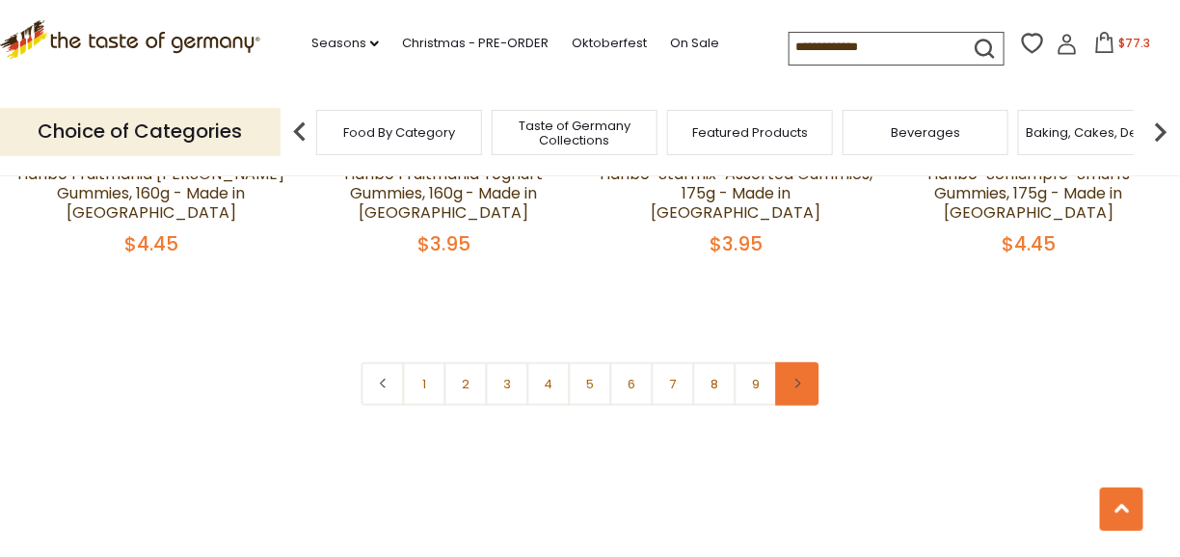
click at [786, 363] on link at bounding box center [797, 384] width 43 height 43
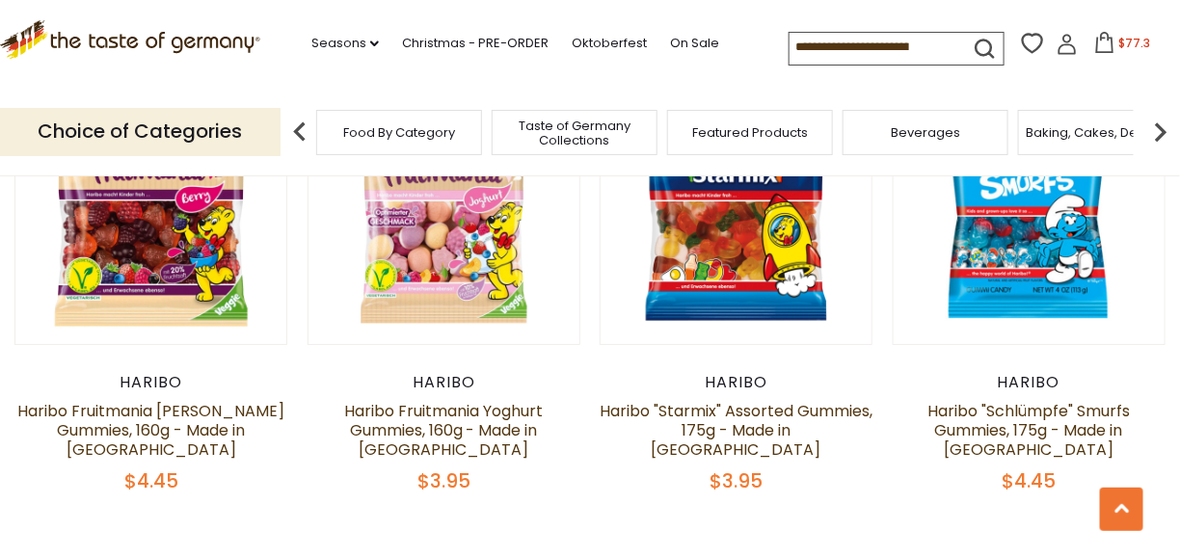
scroll to position [4533, 0]
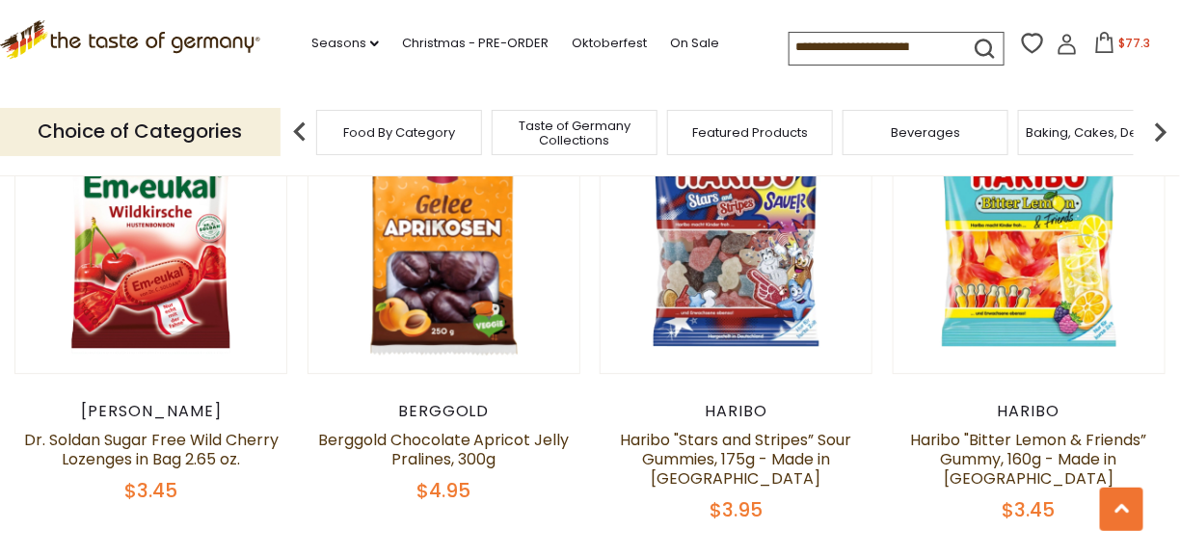
scroll to position [1543, 0]
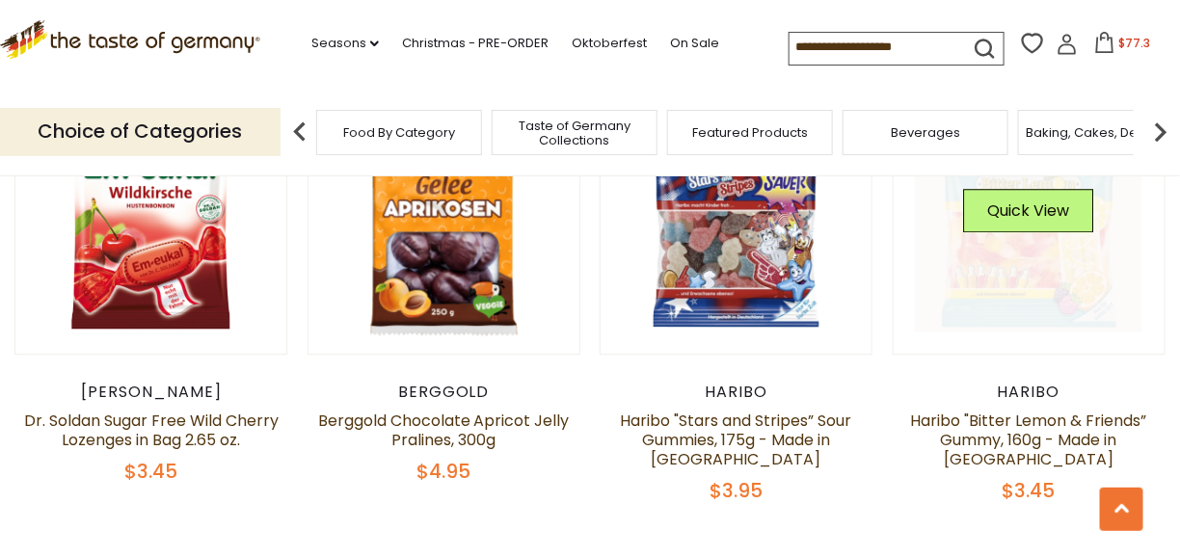
click at [1027, 297] on link at bounding box center [1029, 218] width 228 height 228
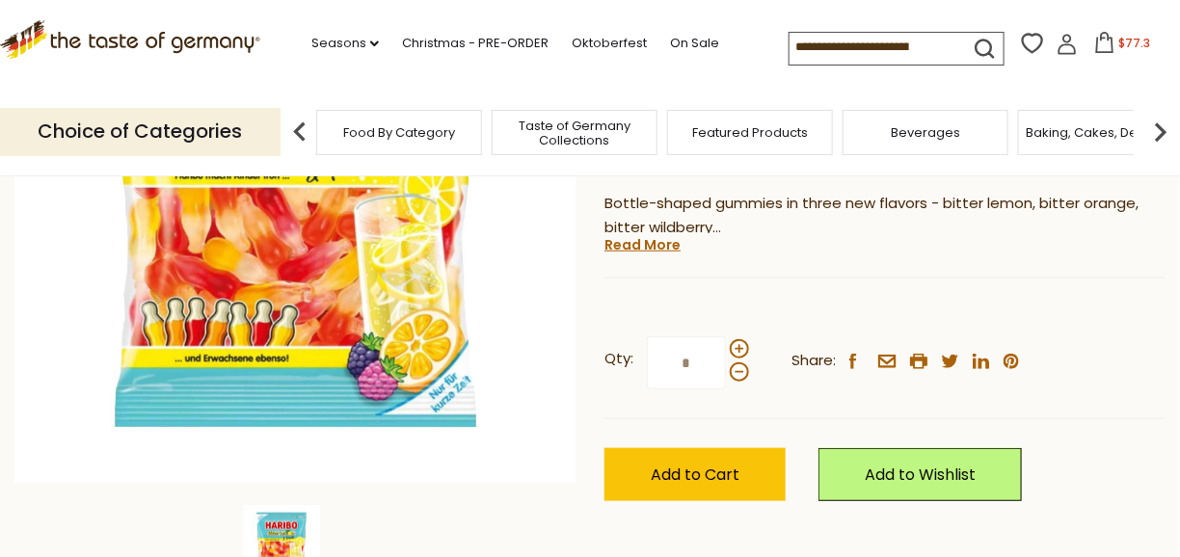
scroll to position [386, 0]
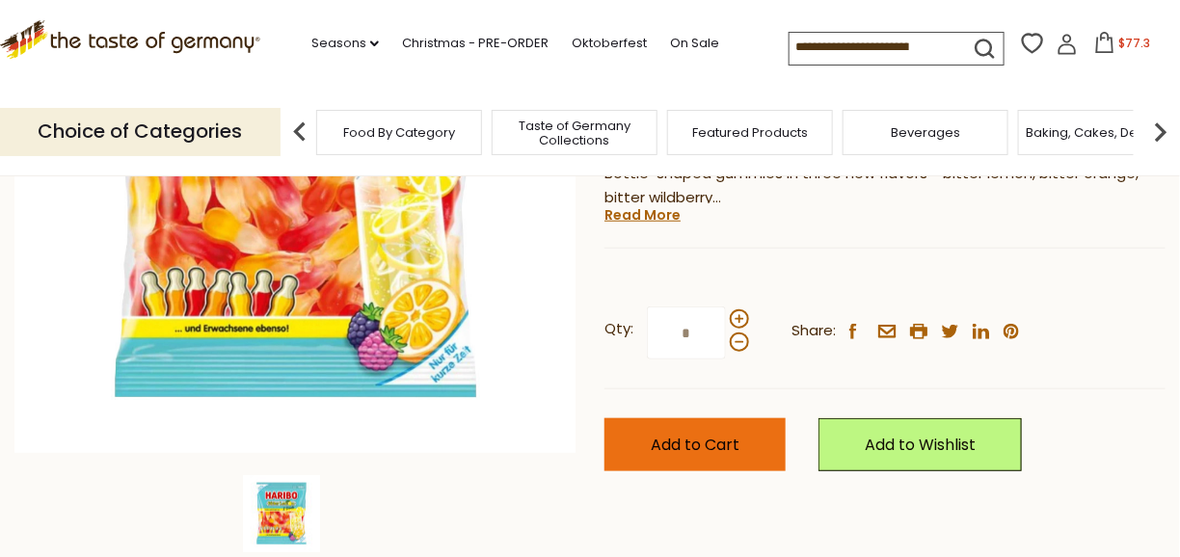
click at [703, 438] on span "Add to Cart" at bounding box center [695, 445] width 89 height 22
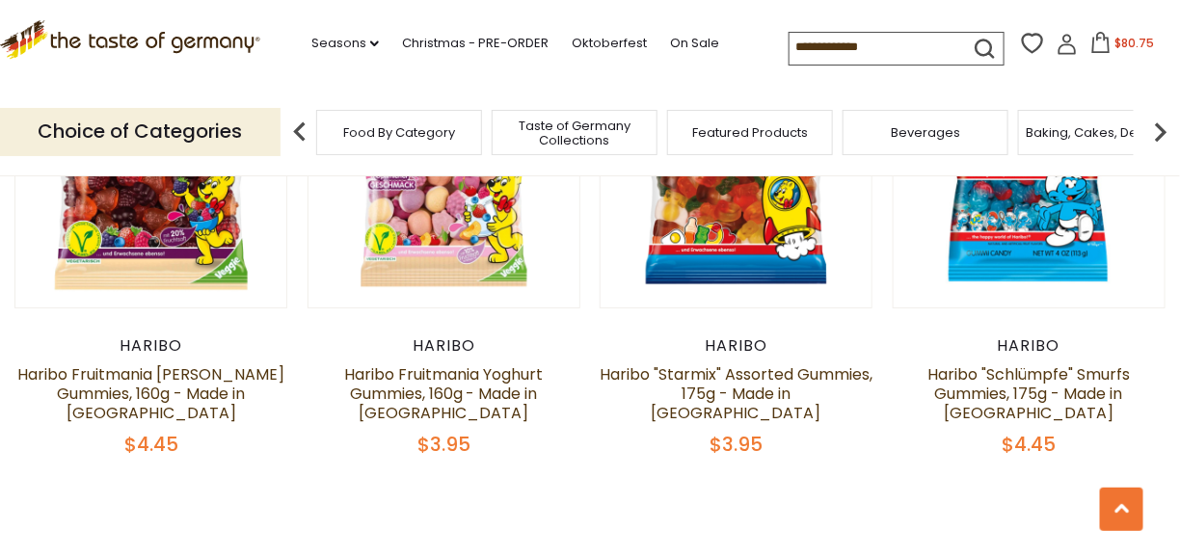
scroll to position [4533, 0]
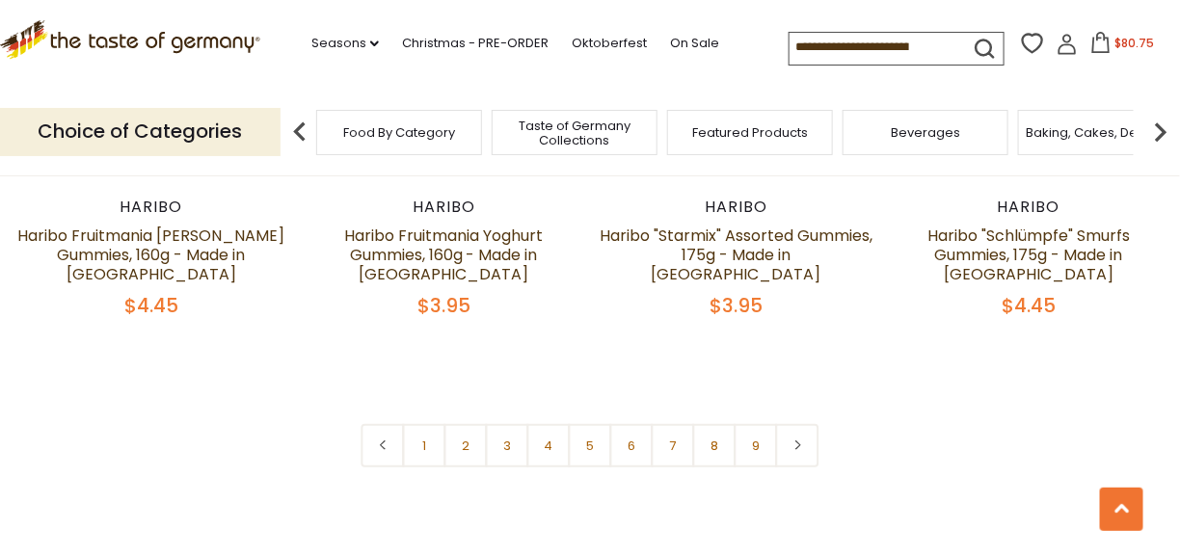
scroll to position [4629, 0]
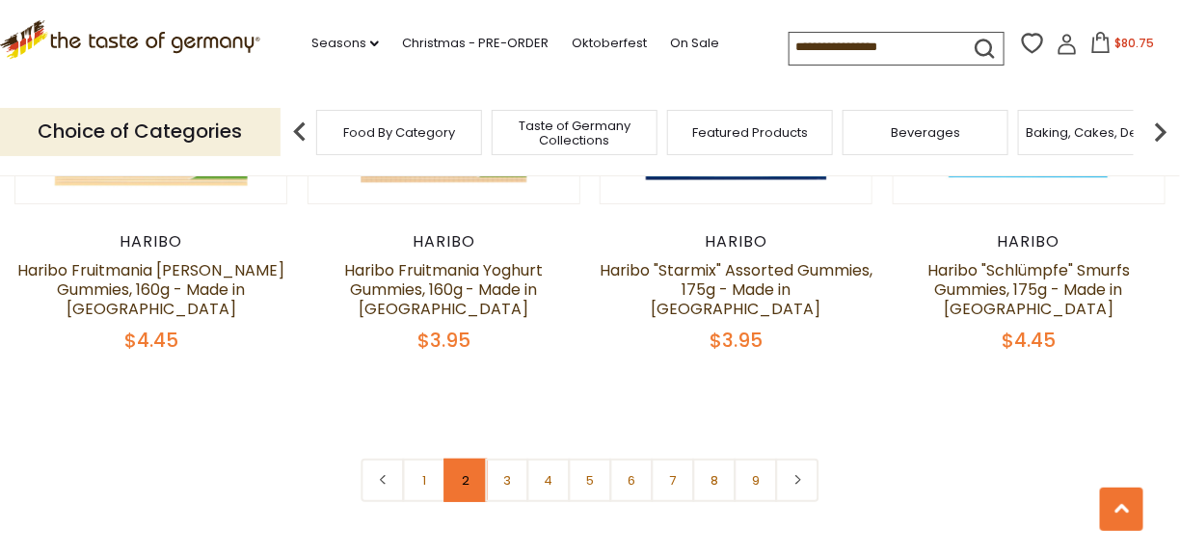
click at [471, 459] on link "2" at bounding box center [466, 480] width 43 height 43
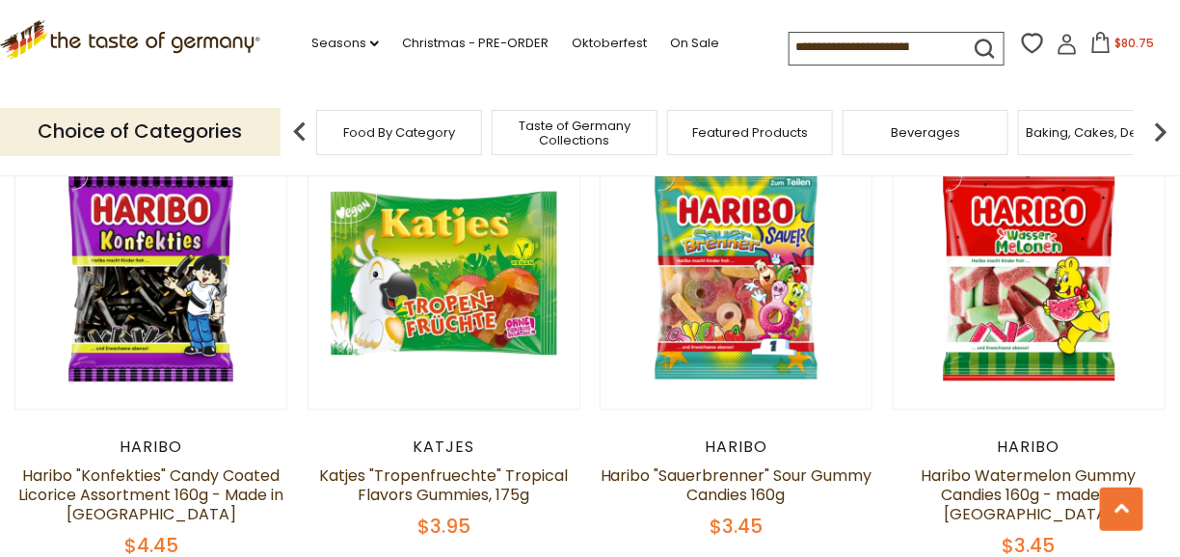
scroll to position [982, 0]
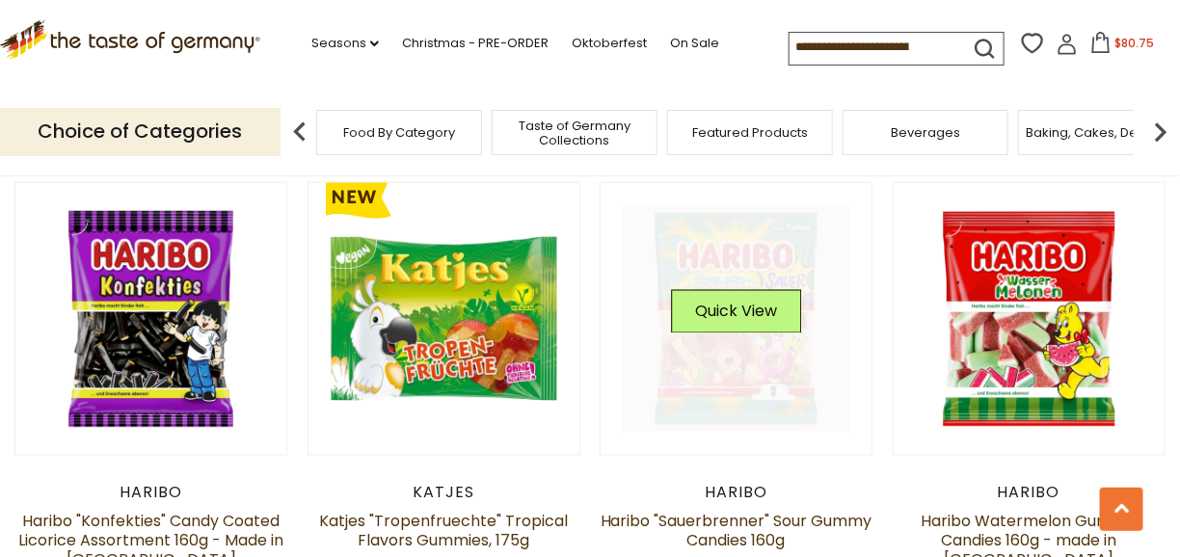
click at [765, 363] on link at bounding box center [737, 319] width 228 height 228
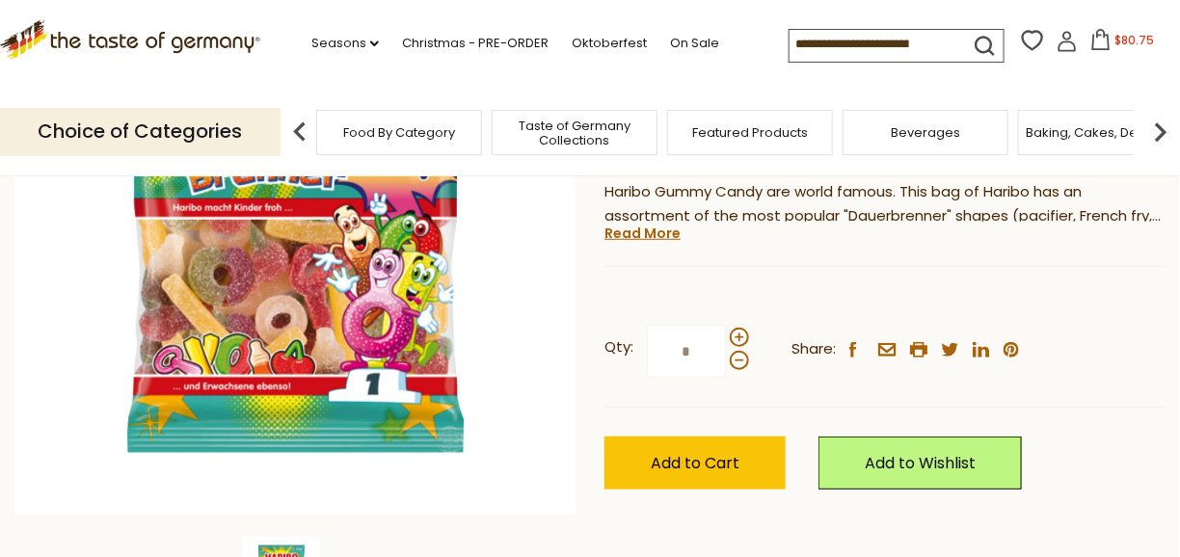
scroll to position [386, 0]
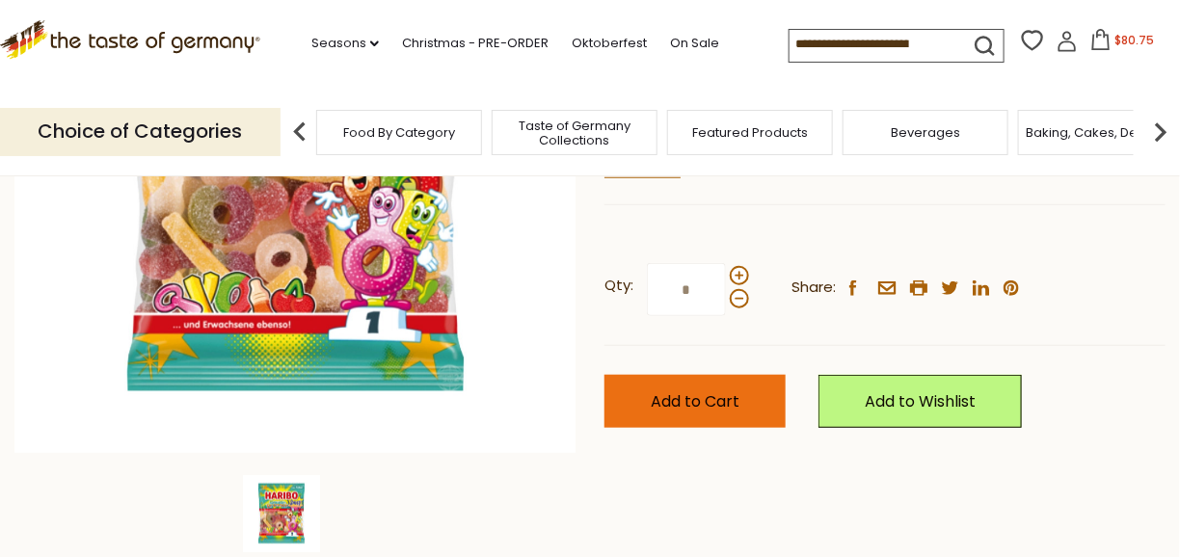
click at [720, 406] on span "Add to Cart" at bounding box center [695, 402] width 89 height 22
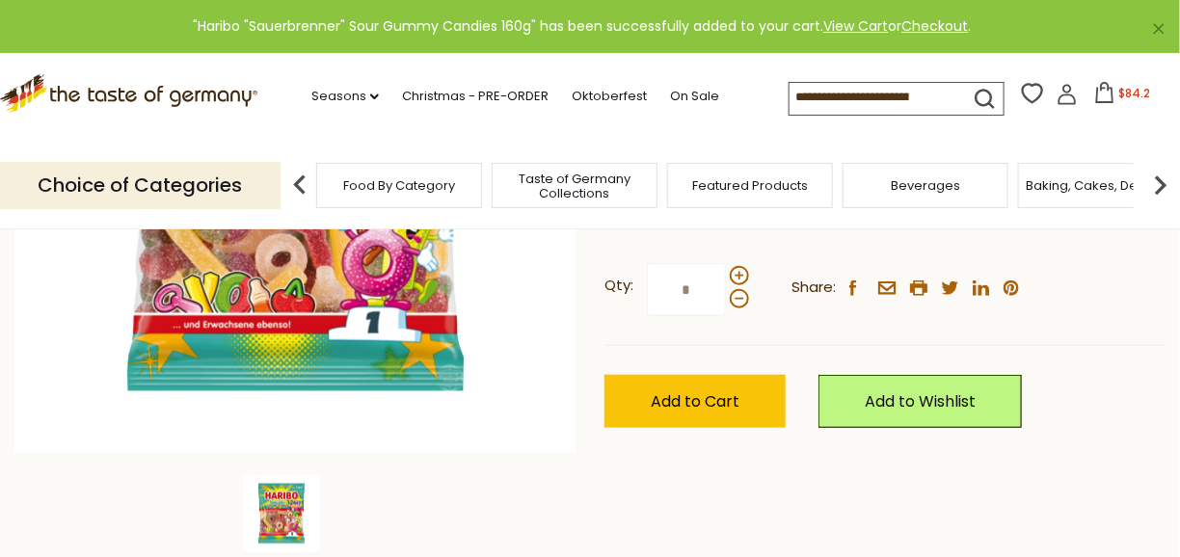
click at [1137, 93] on span "$84.2" at bounding box center [1136, 93] width 32 height 16
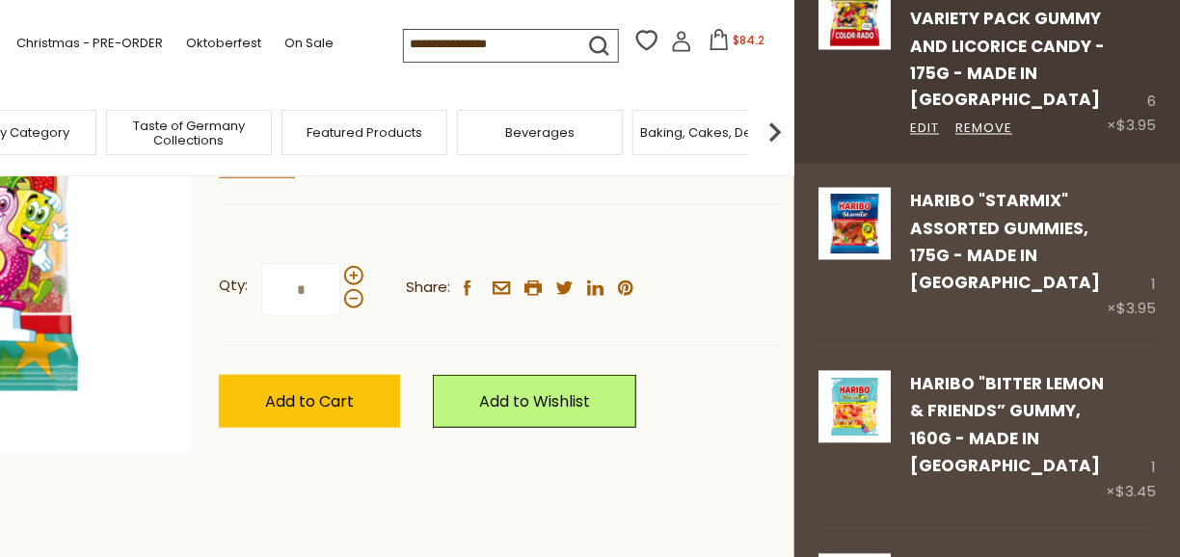
scroll to position [1157, 0]
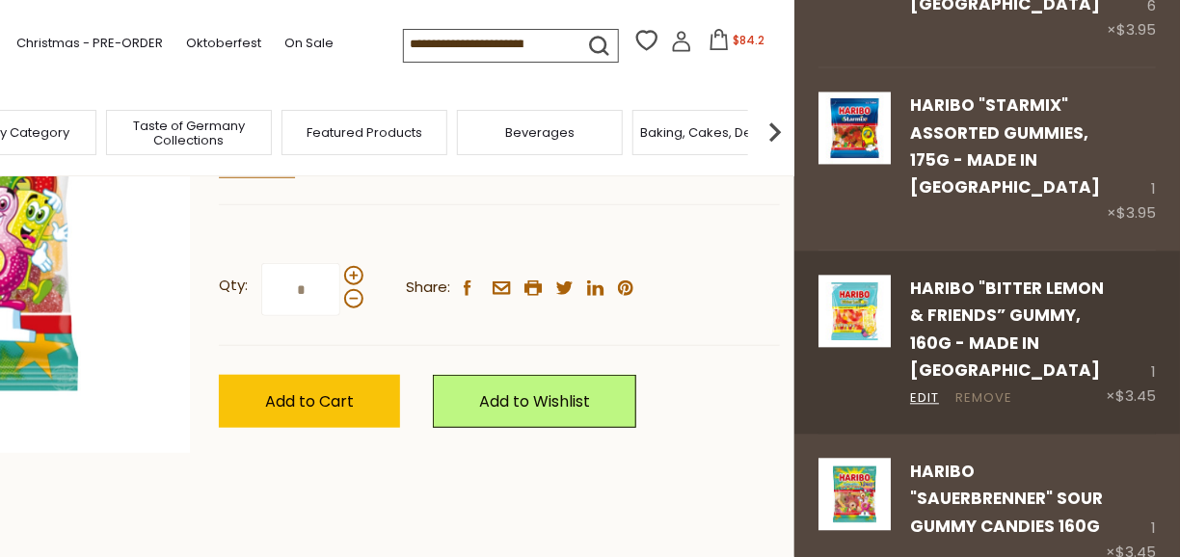
click at [994, 389] on link "Remove" at bounding box center [984, 399] width 57 height 20
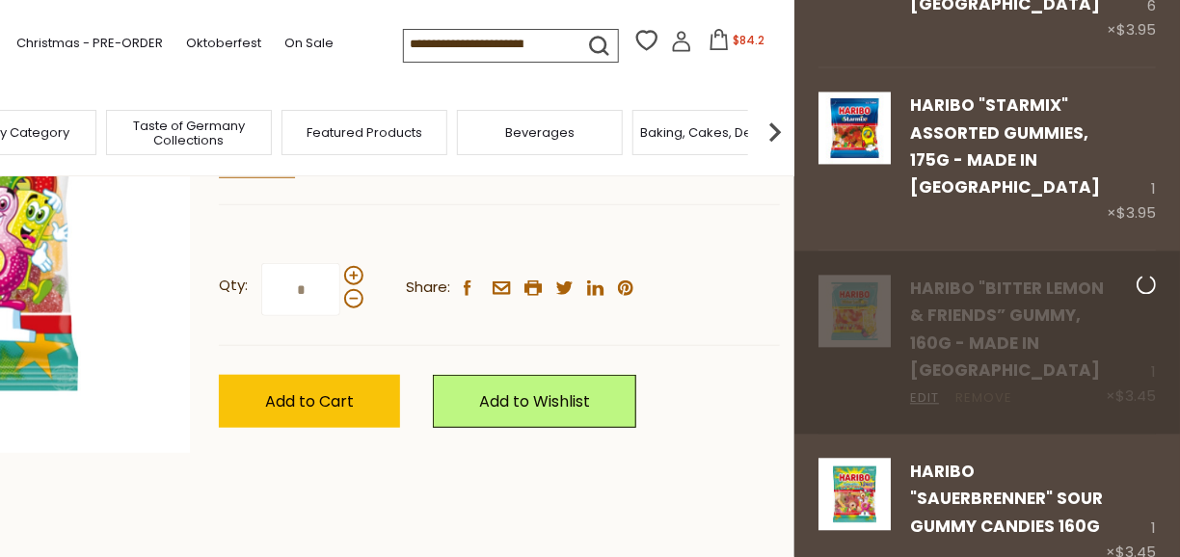
scroll to position [1127, 0]
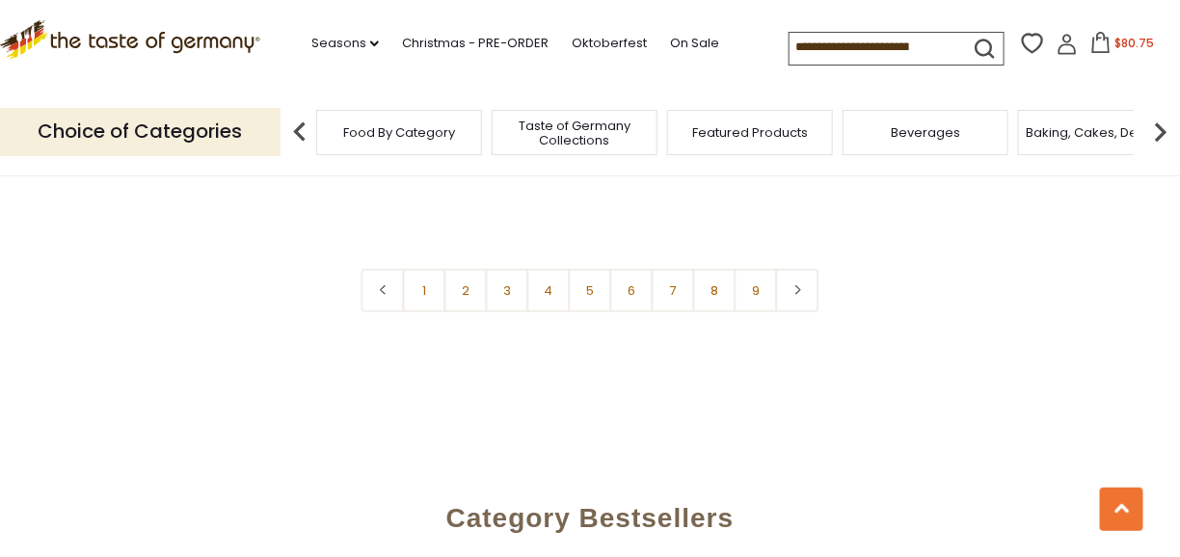
scroll to position [4743, 0]
click at [502, 268] on link "3" at bounding box center [507, 289] width 43 height 43
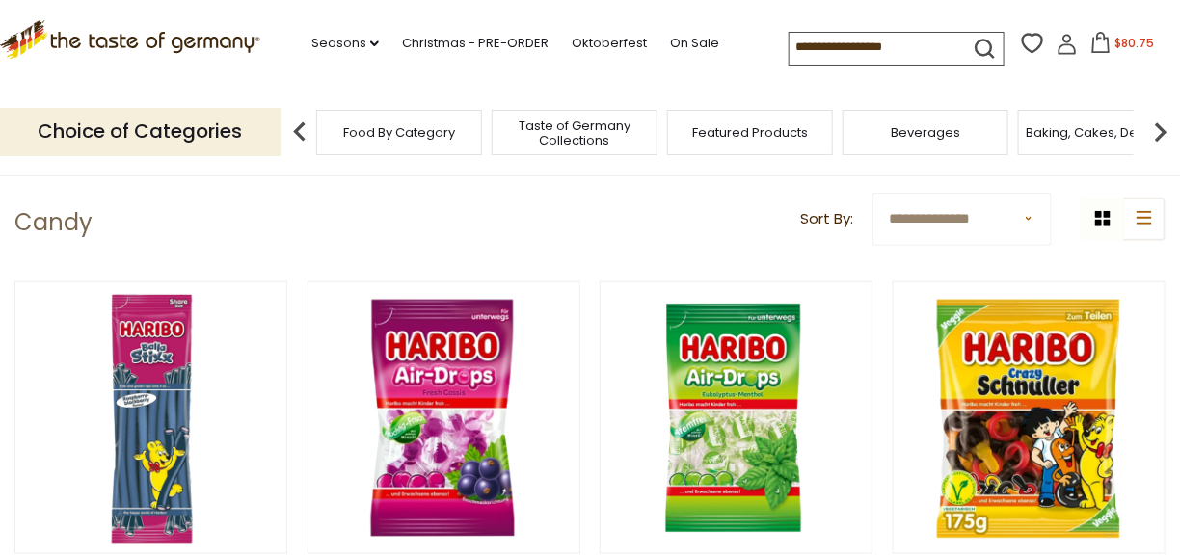
scroll to position [500, 0]
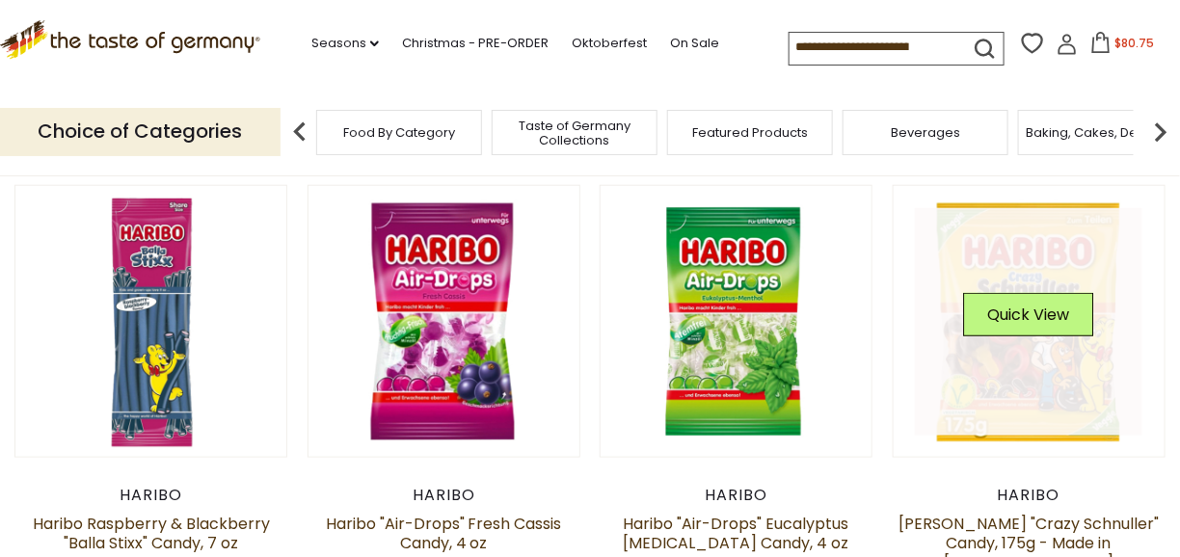
click at [1068, 348] on div "Quick View" at bounding box center [1029, 322] width 130 height 58
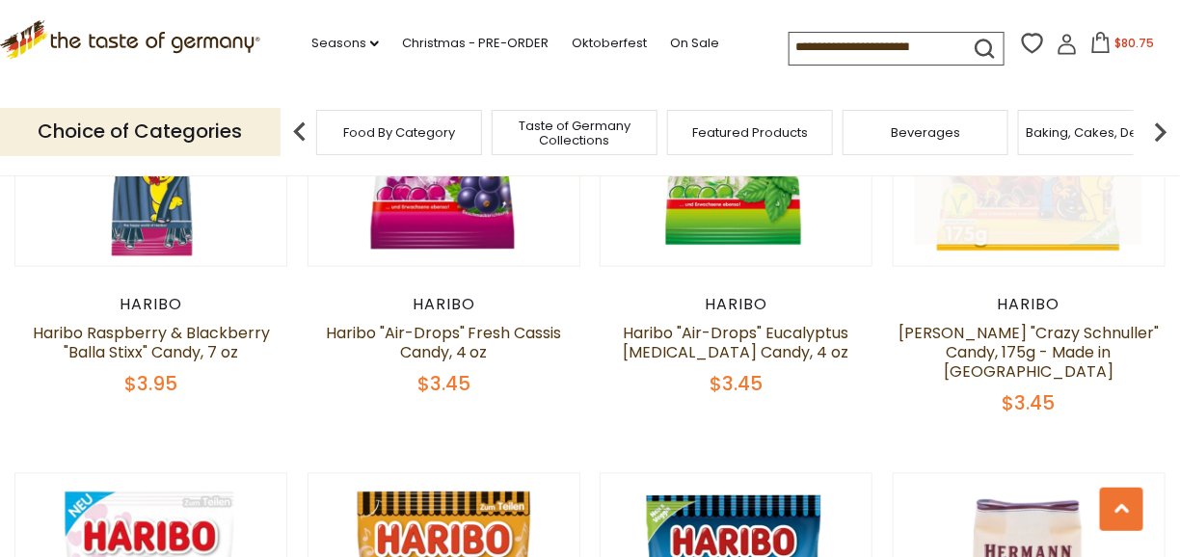
scroll to position [692, 0]
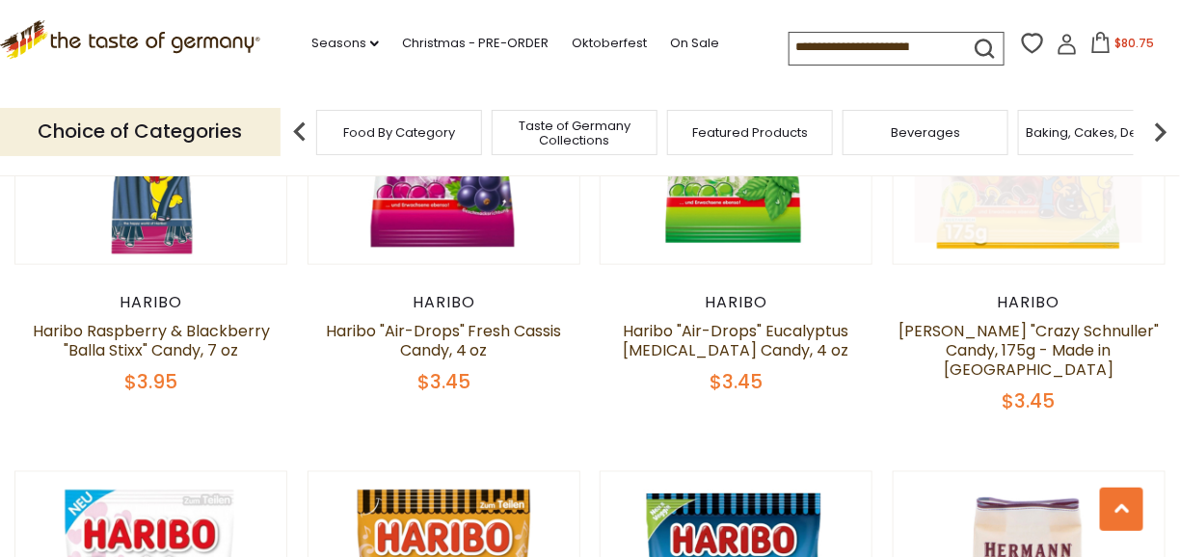
click at [1043, 210] on link at bounding box center [1029, 129] width 228 height 228
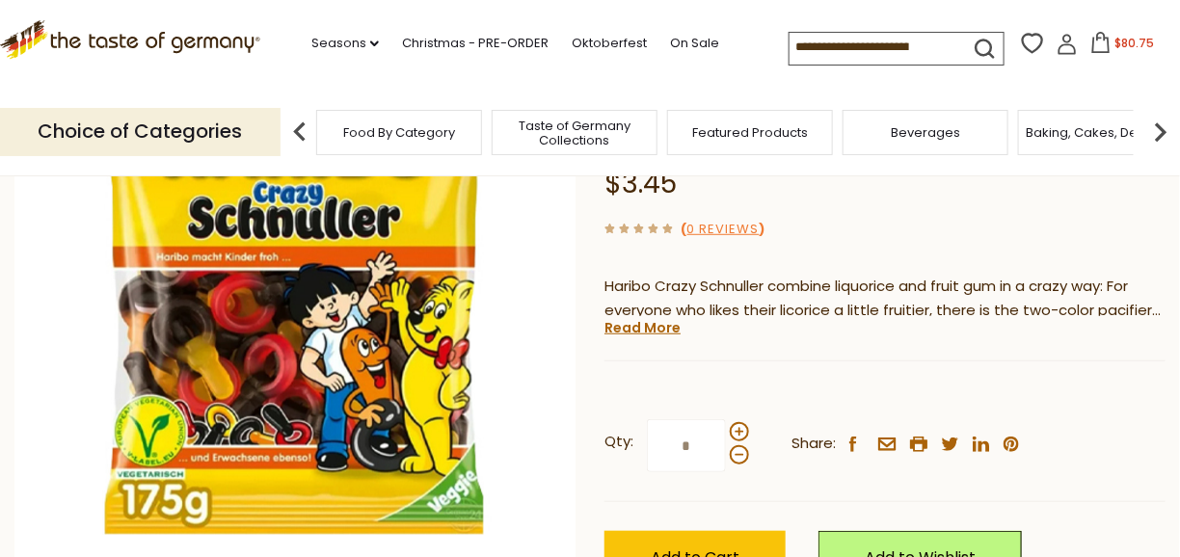
scroll to position [289, 0]
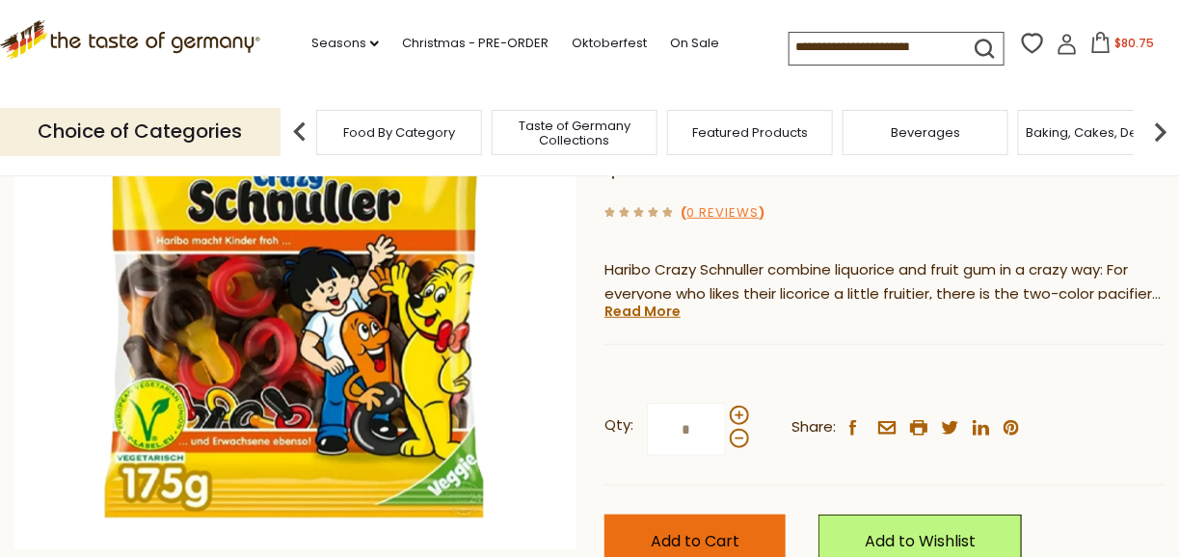
click at [636, 515] on button "Add to Cart" at bounding box center [695, 541] width 181 height 53
click at [1099, 41] on icon at bounding box center [1104, 42] width 17 height 21
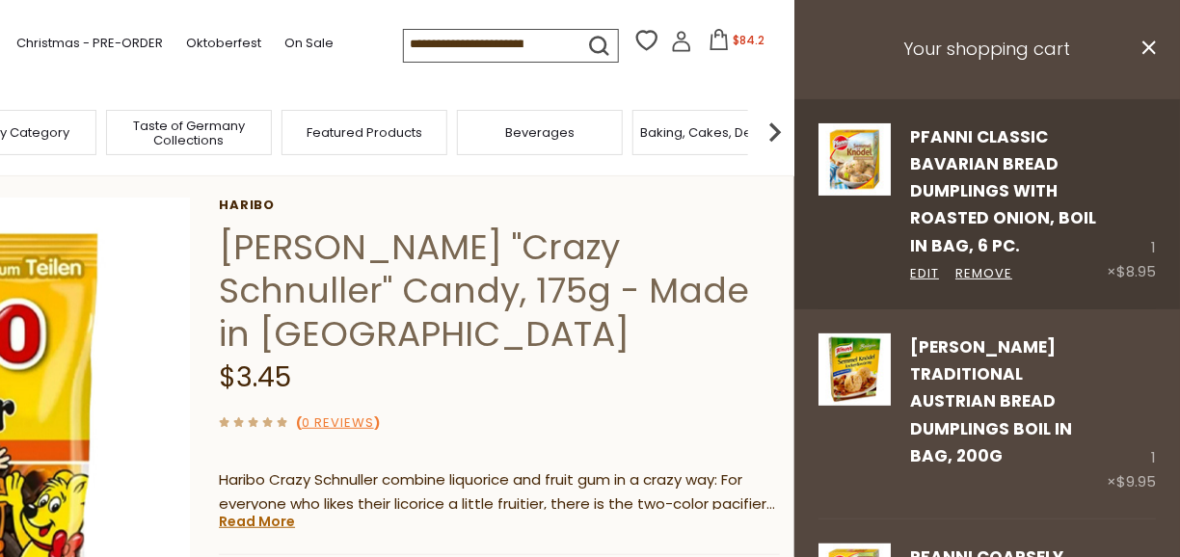
scroll to position [0, 0]
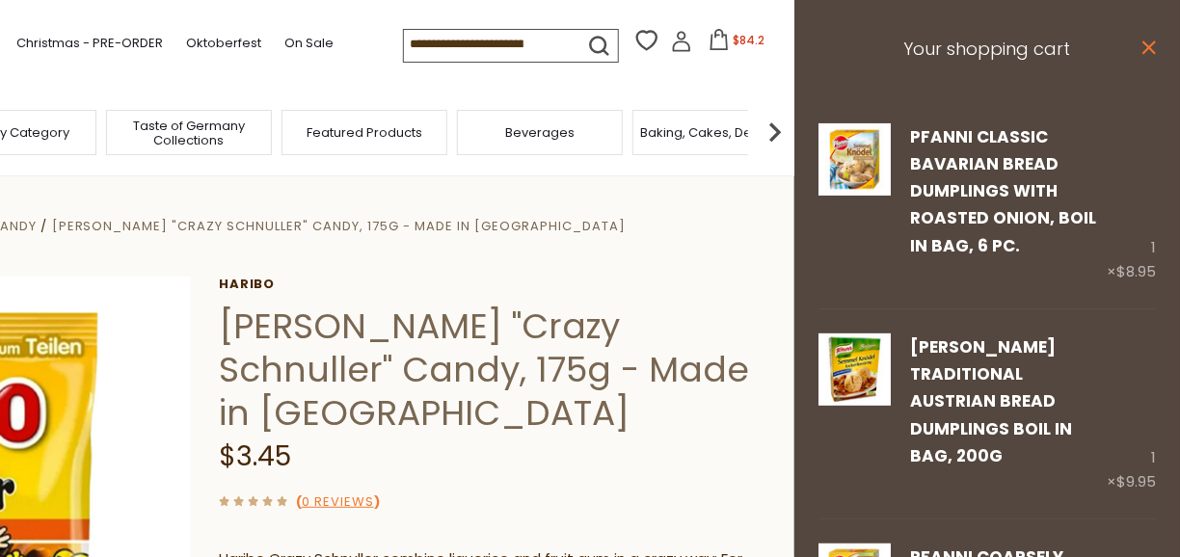
click at [1143, 51] on icon at bounding box center [1150, 48] width 14 height 14
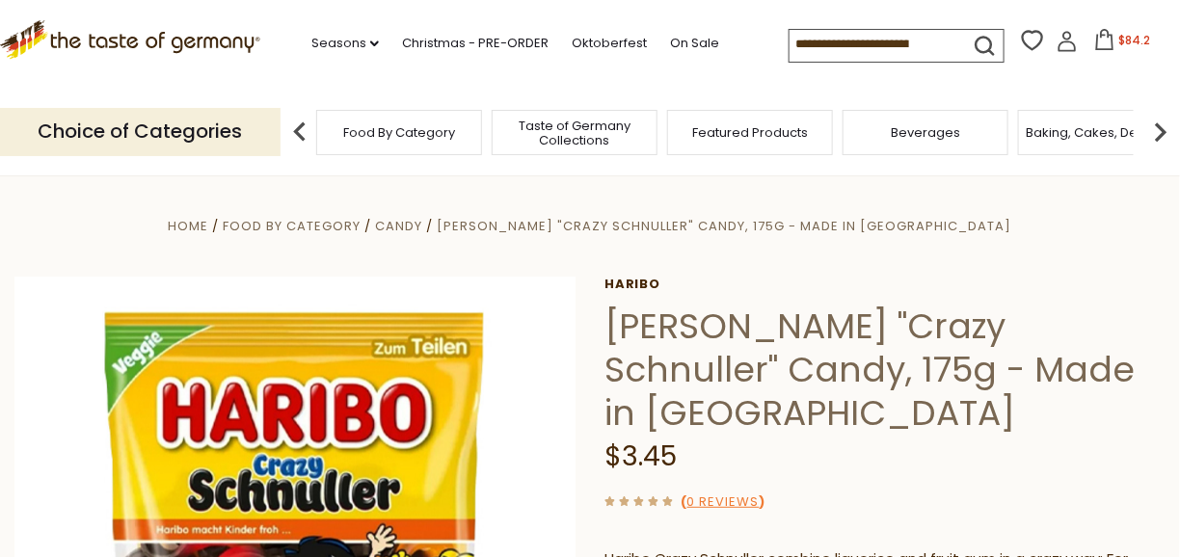
click at [1096, 40] on icon at bounding box center [1105, 39] width 21 height 21
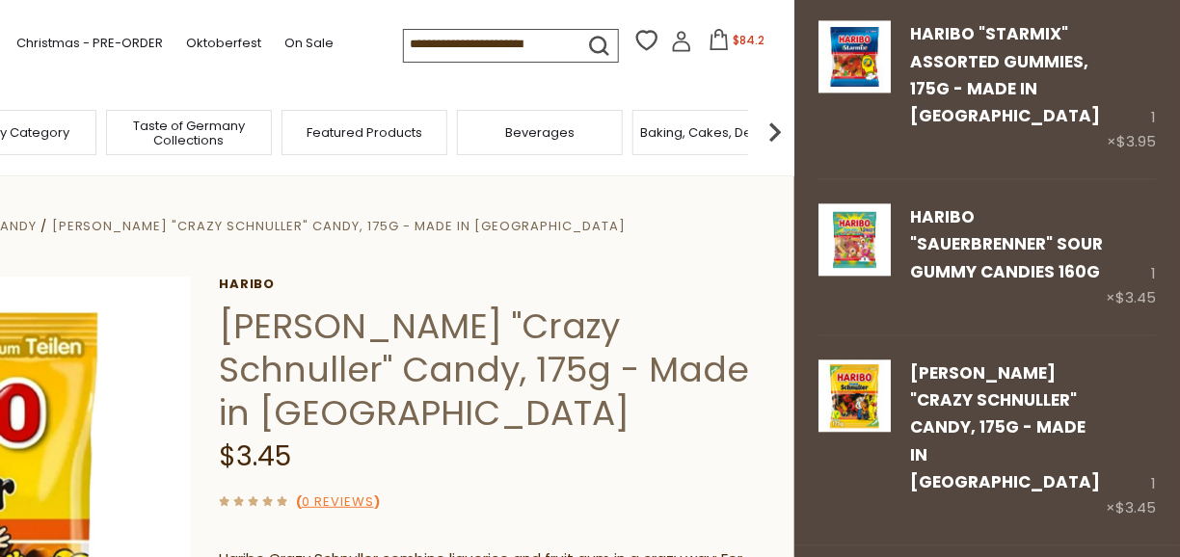
scroll to position [1311, 0]
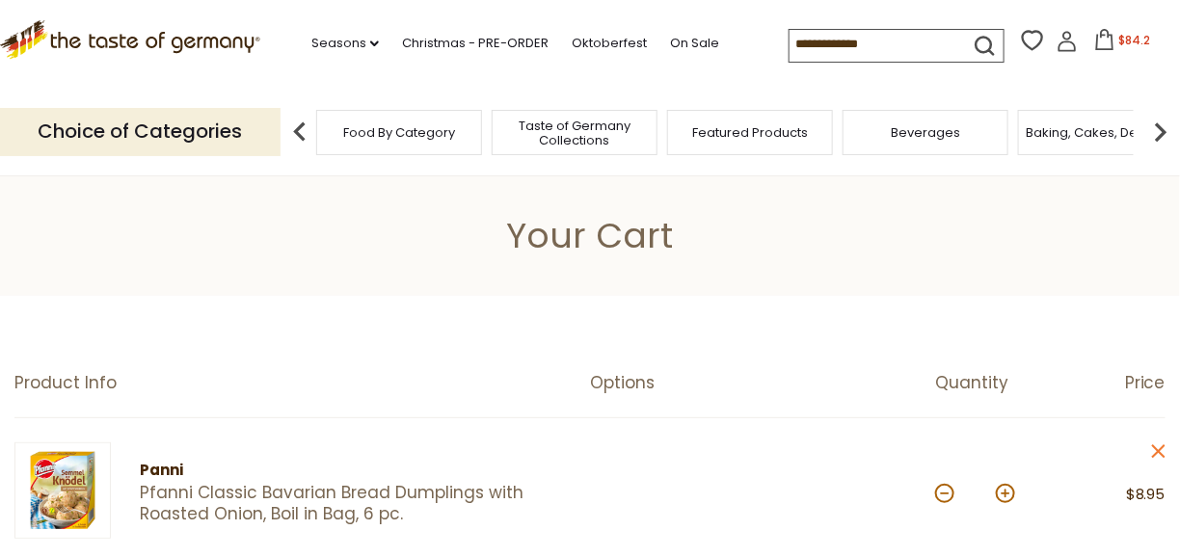
click at [1062, 43] on icon at bounding box center [1067, 41] width 21 height 21
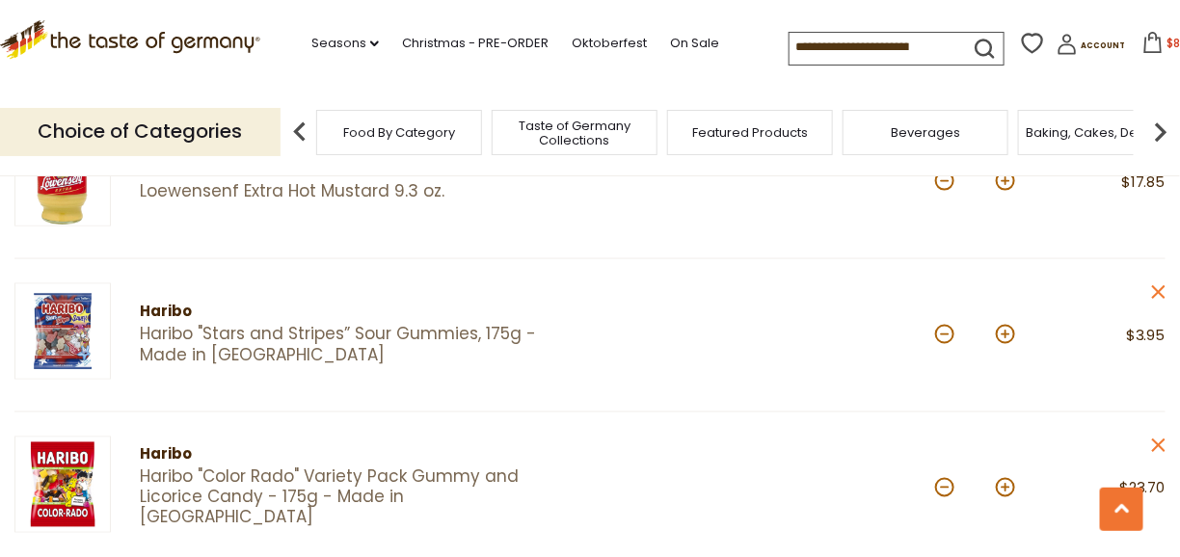
scroll to position [868, 0]
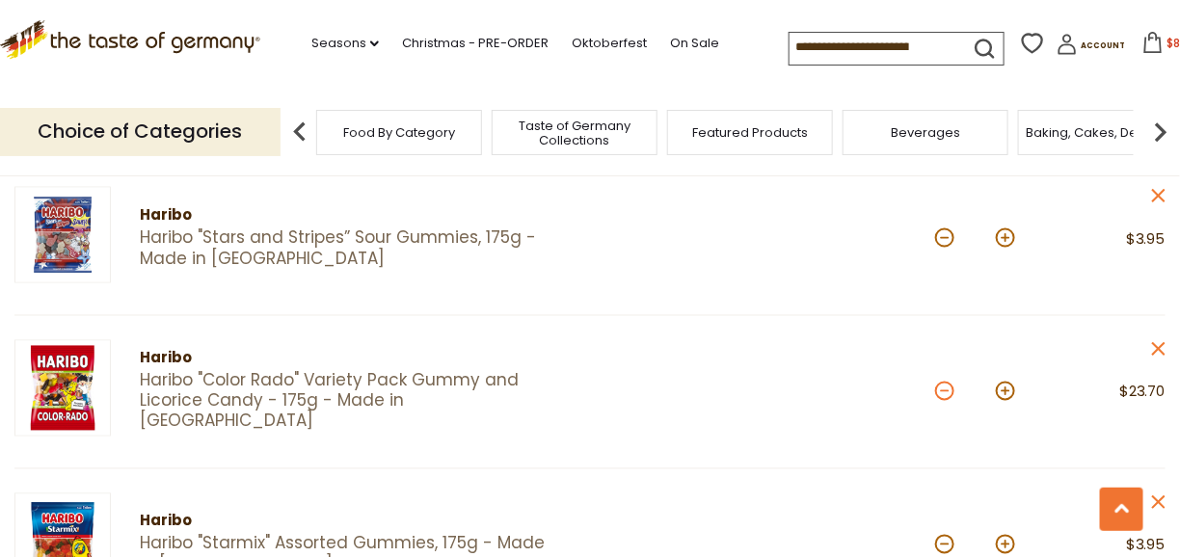
click at [945, 392] on button at bounding box center [944, 391] width 19 height 19
type input "*"
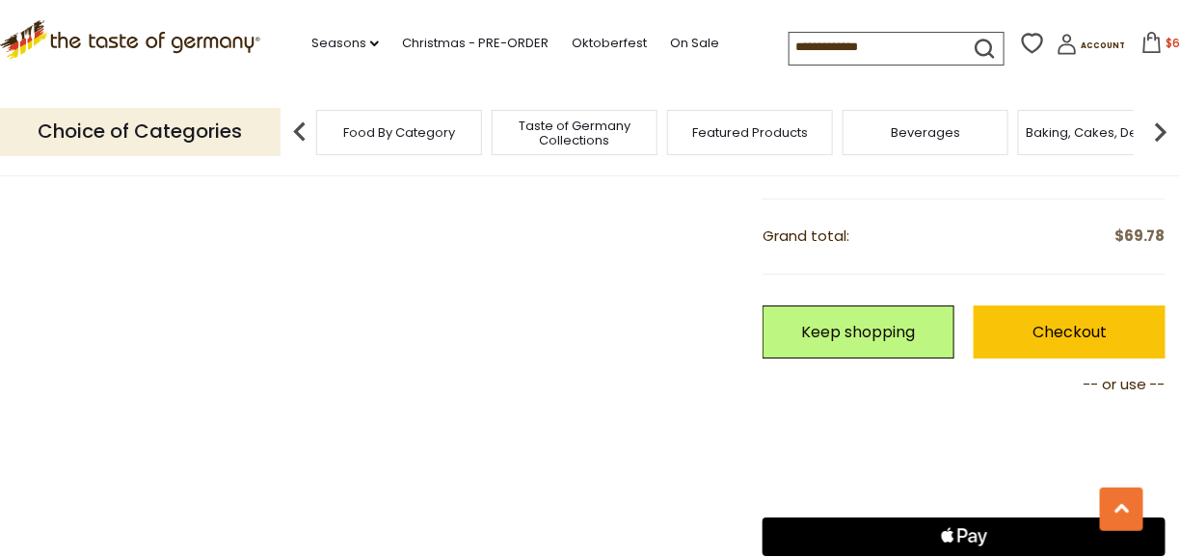
scroll to position [1929, 0]
